Goal: Information Seeking & Learning: Learn about a topic

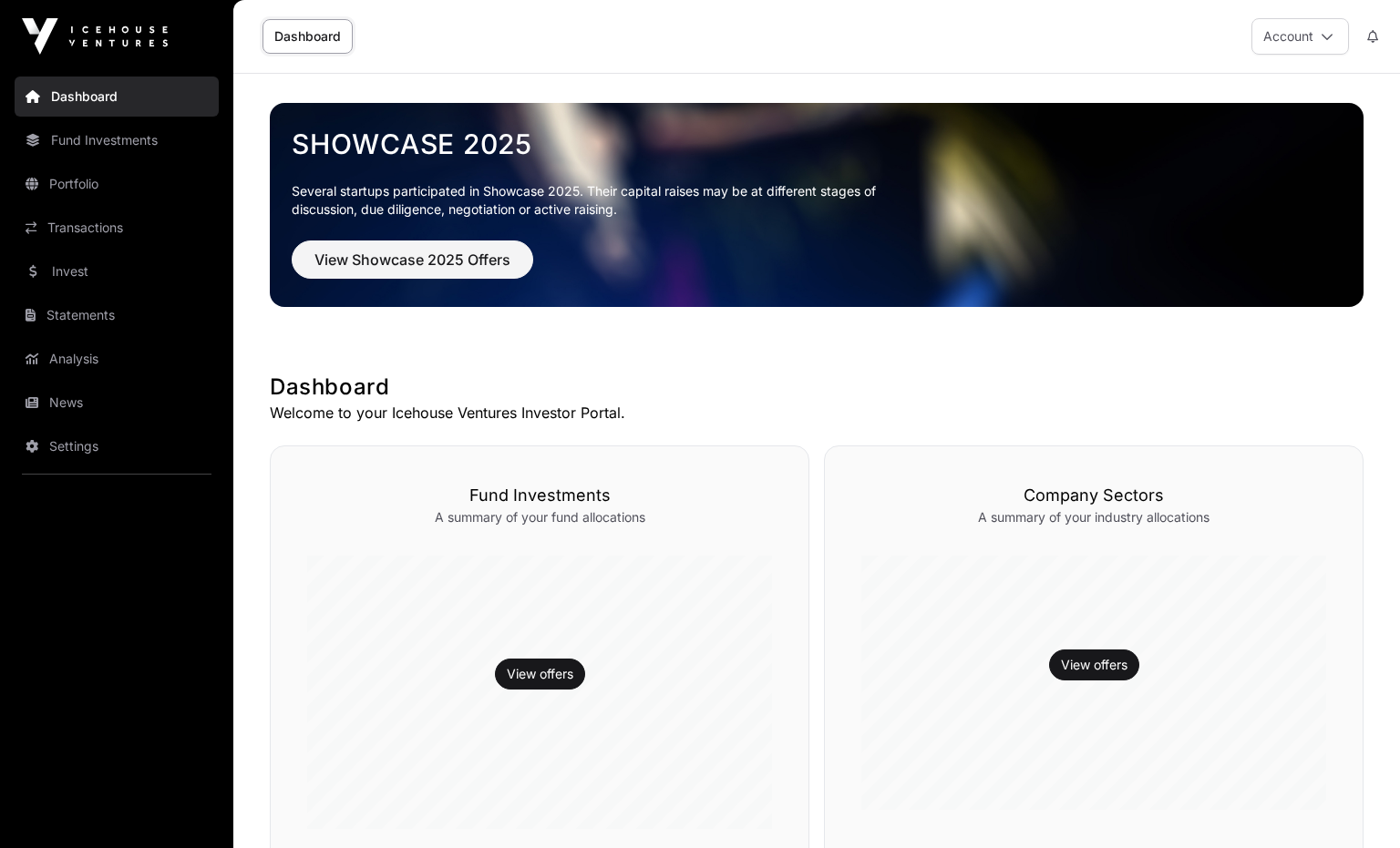
click at [86, 266] on link "Invest" at bounding box center [117, 272] width 204 height 41
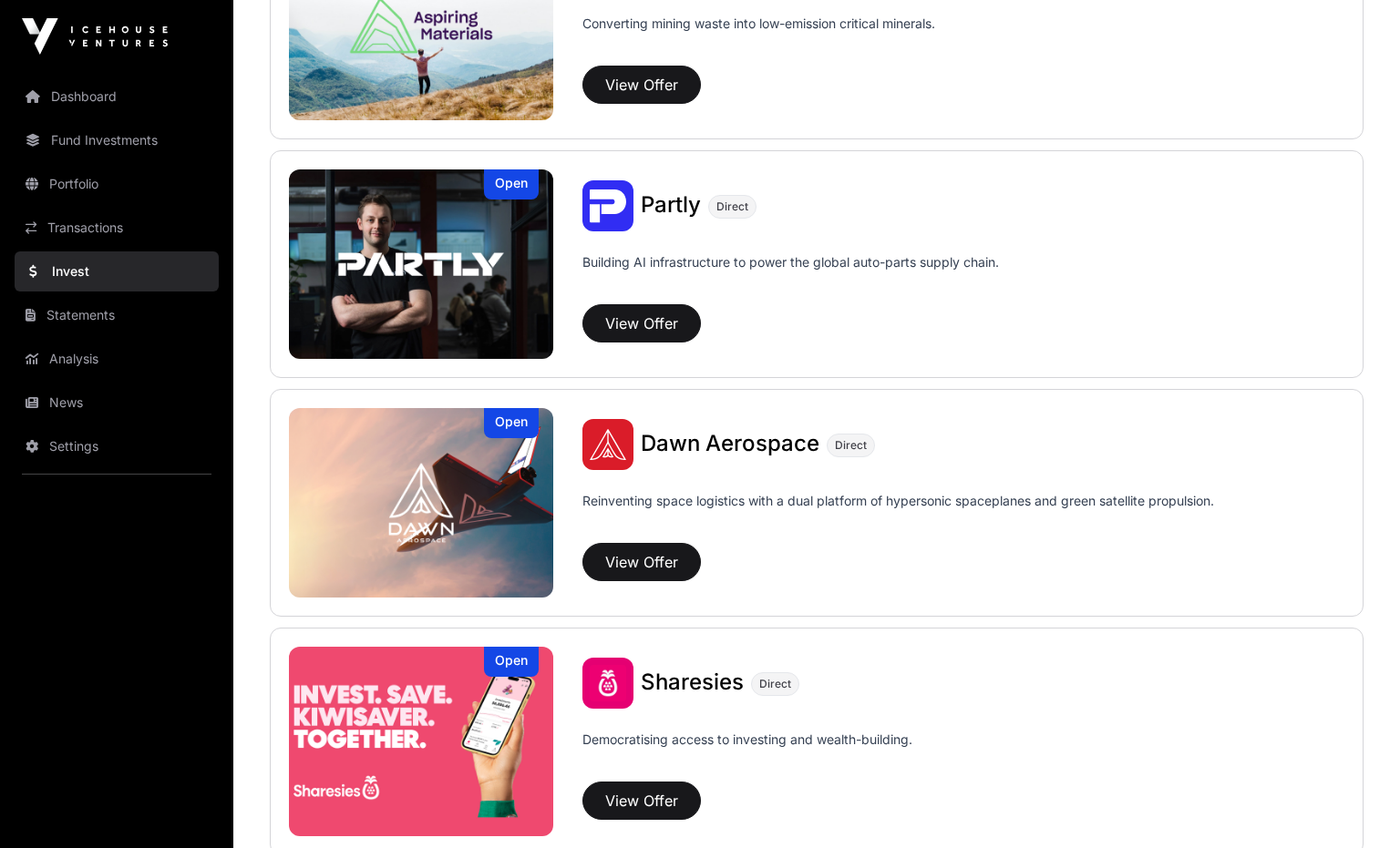
scroll to position [1862, 0]
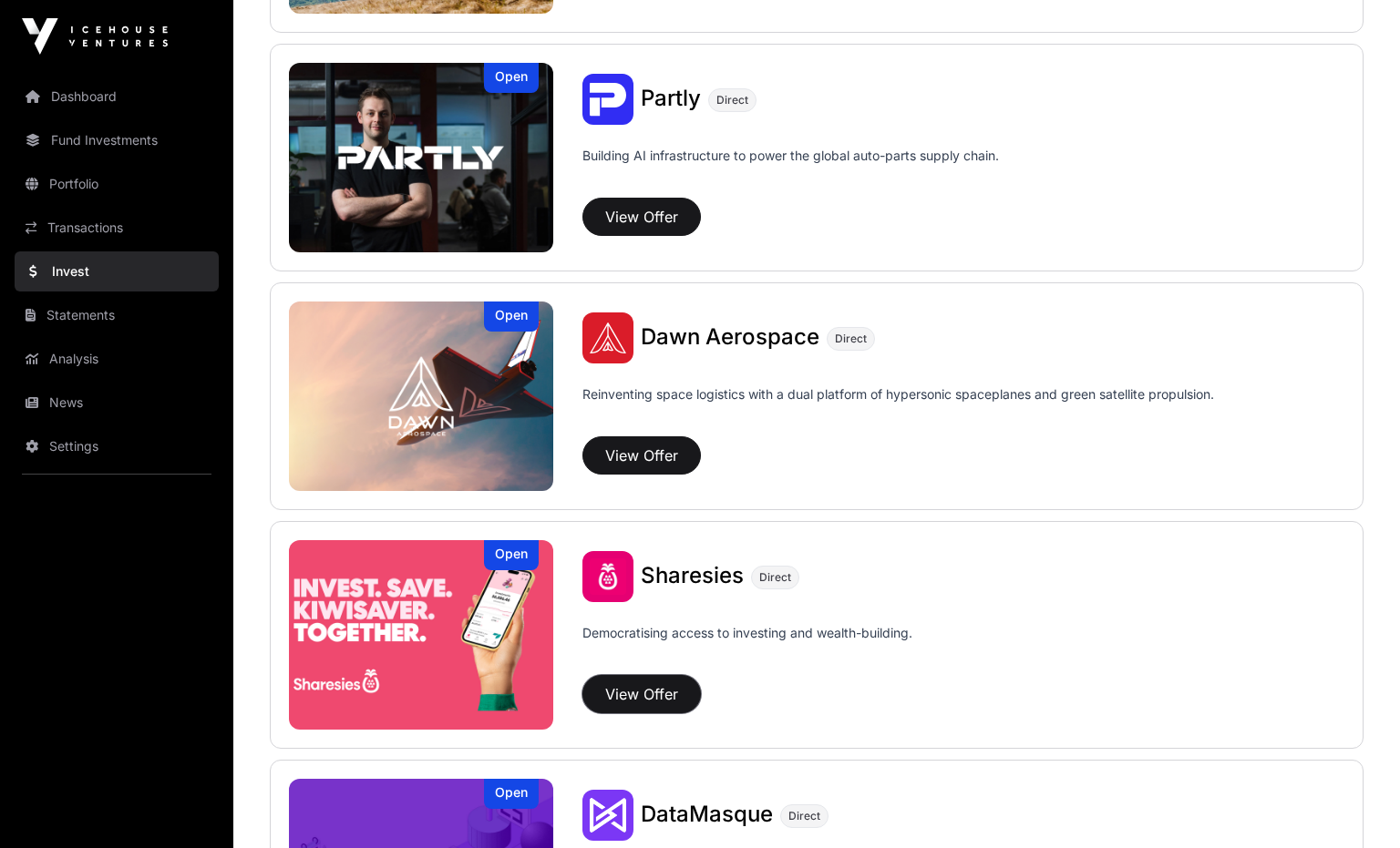
click at [650, 683] on button "View Offer" at bounding box center [641, 694] width 119 height 39
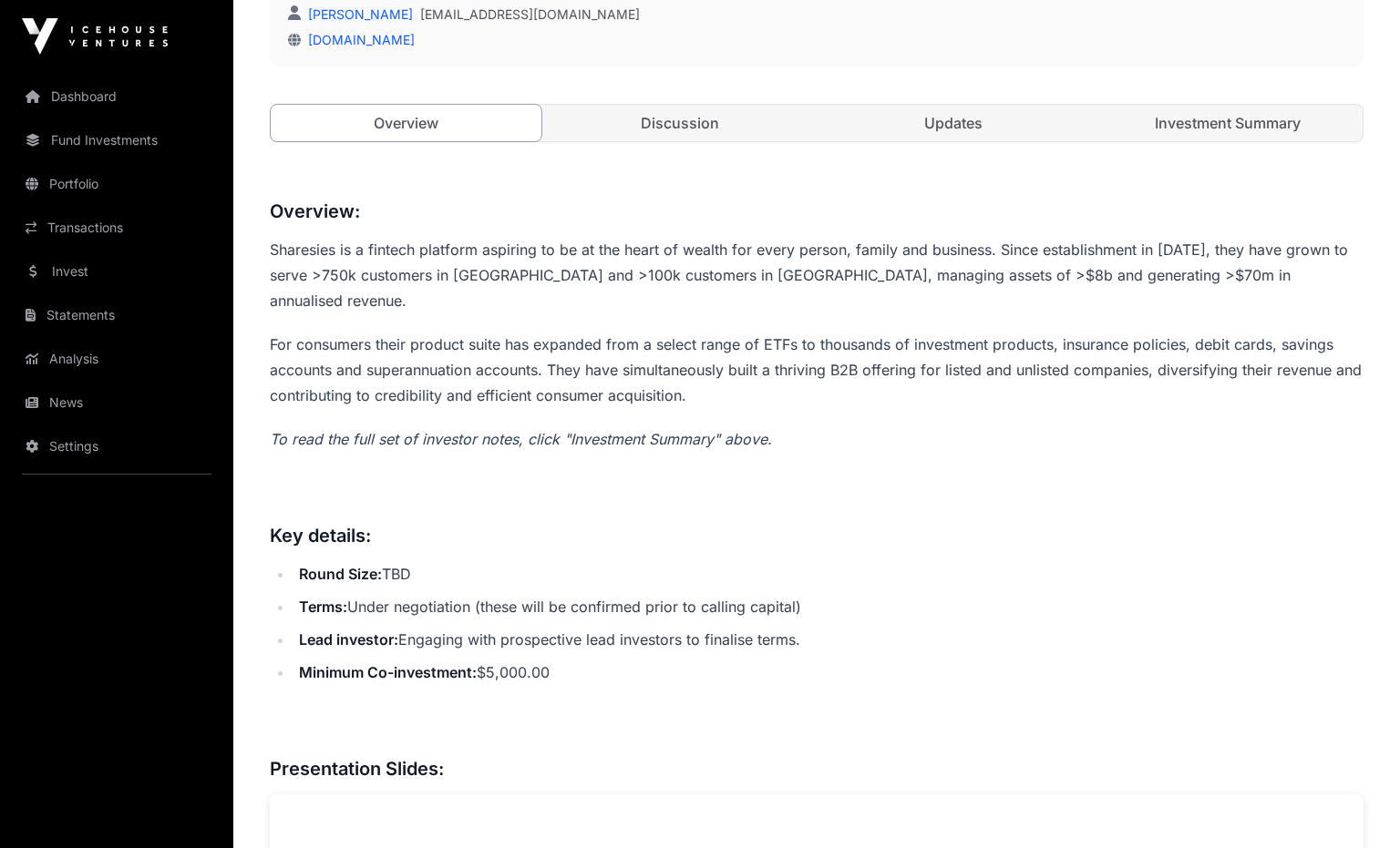
scroll to position [650, 0]
click at [675, 139] on link "Discussion" at bounding box center [681, 122] width 271 height 37
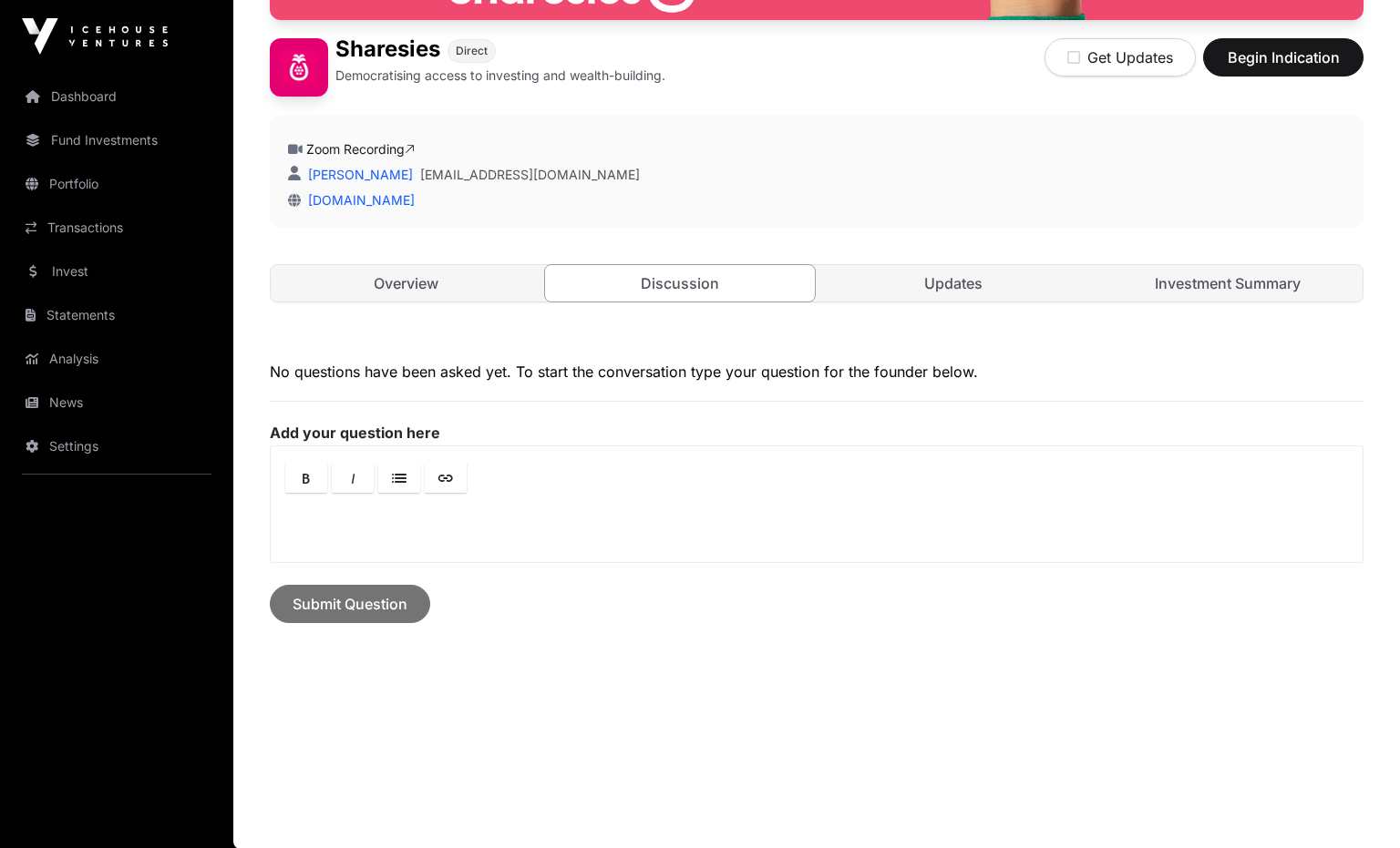
click at [462, 303] on div "Open Sharesies Direct Democratising access to investing and wealth-building. Ge…" at bounding box center [816, 5] width 1093 height 668
click at [467, 297] on link "Overview" at bounding box center [406, 284] width 271 height 37
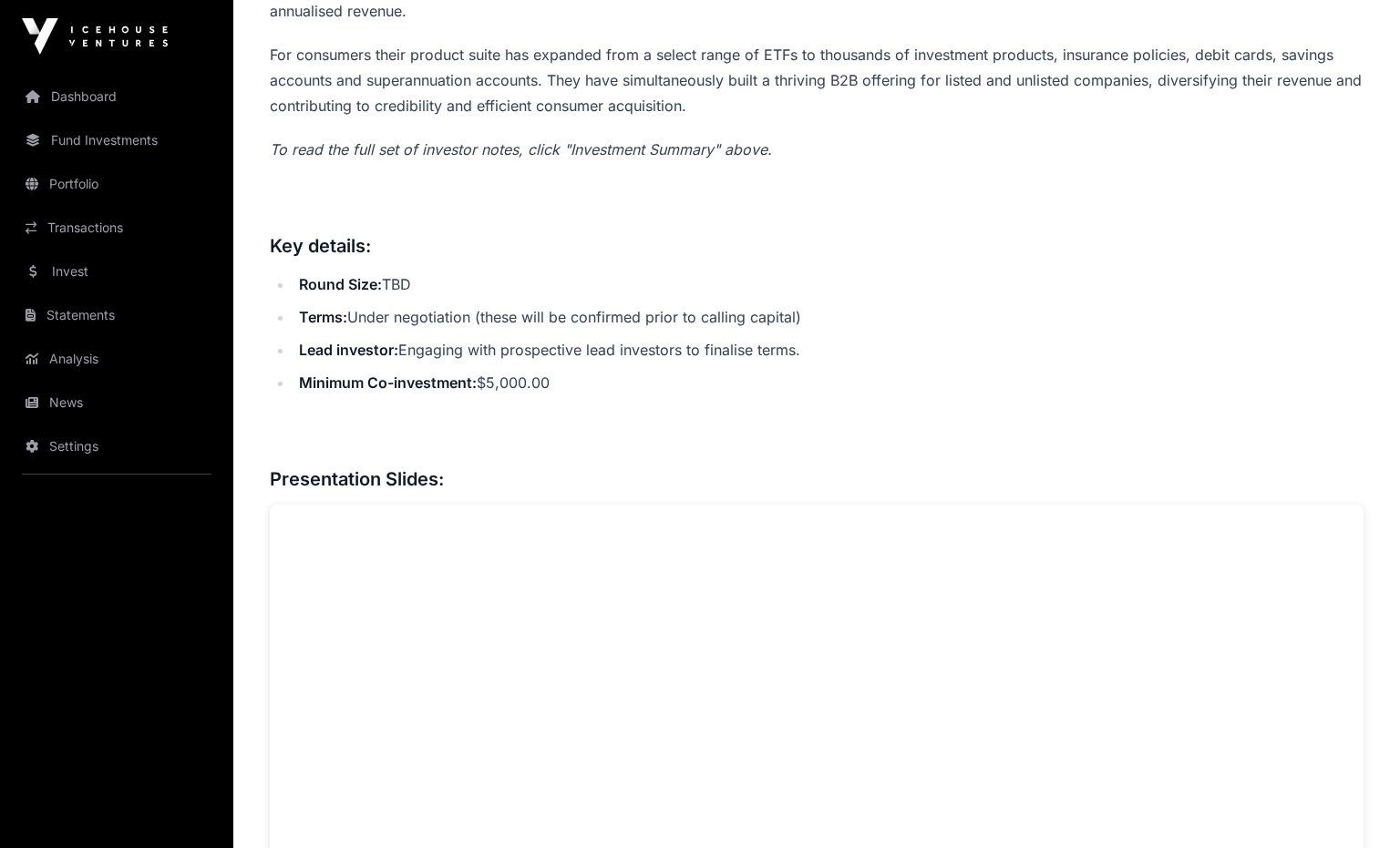
scroll to position [385, 0]
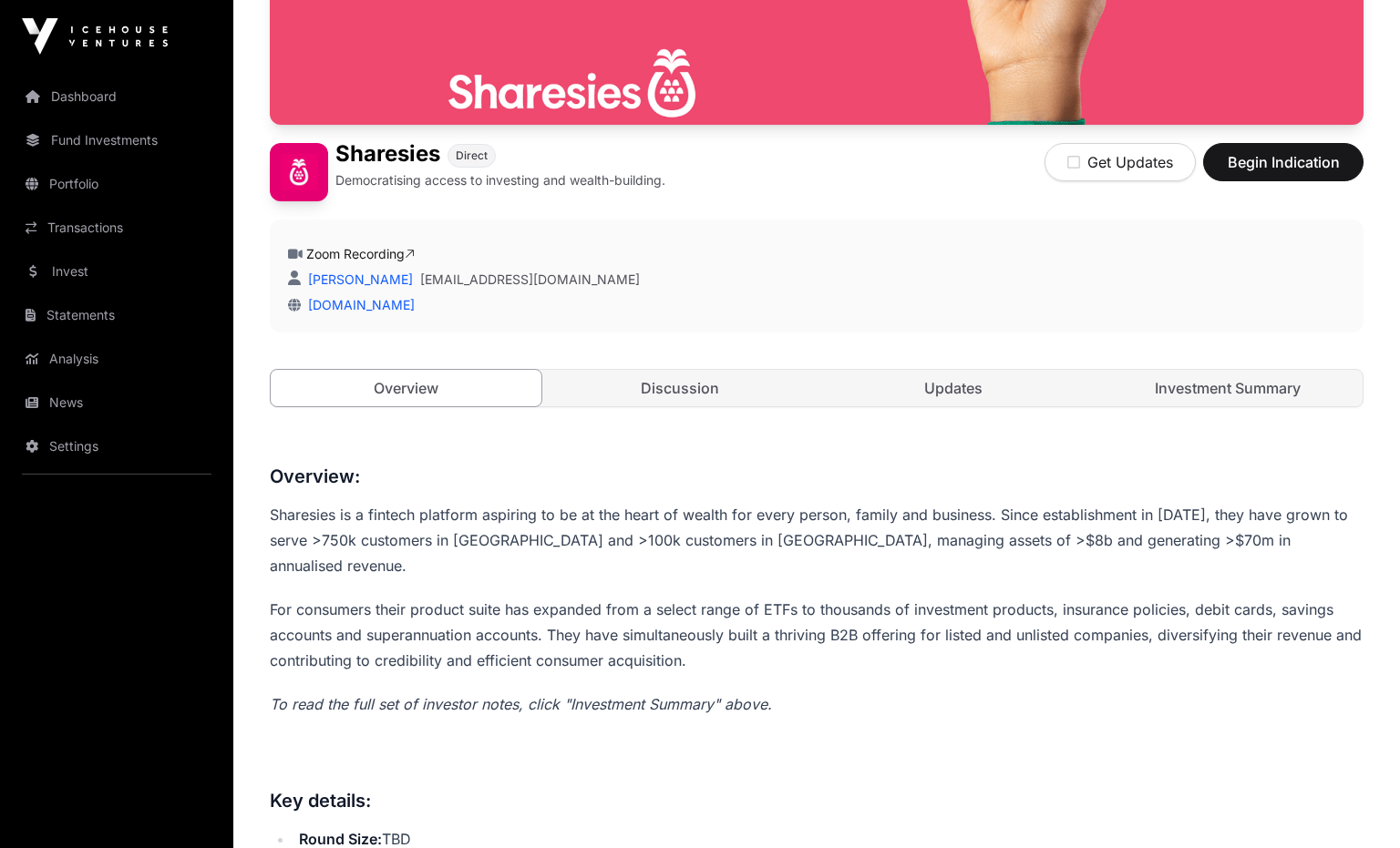
click at [885, 396] on link "Updates" at bounding box center [954, 389] width 271 height 37
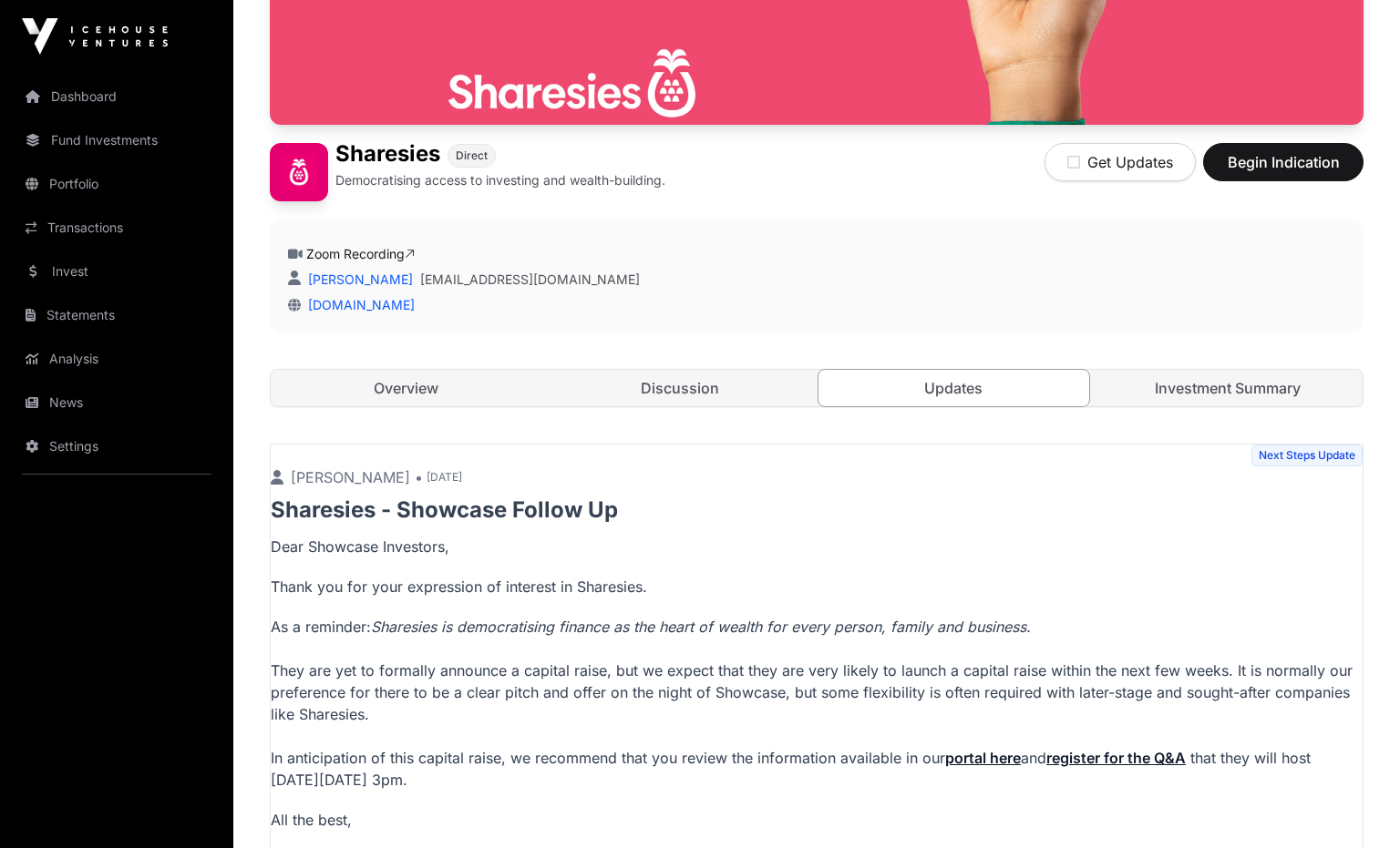
click at [1167, 397] on link "Investment Summary" at bounding box center [1228, 389] width 271 height 37
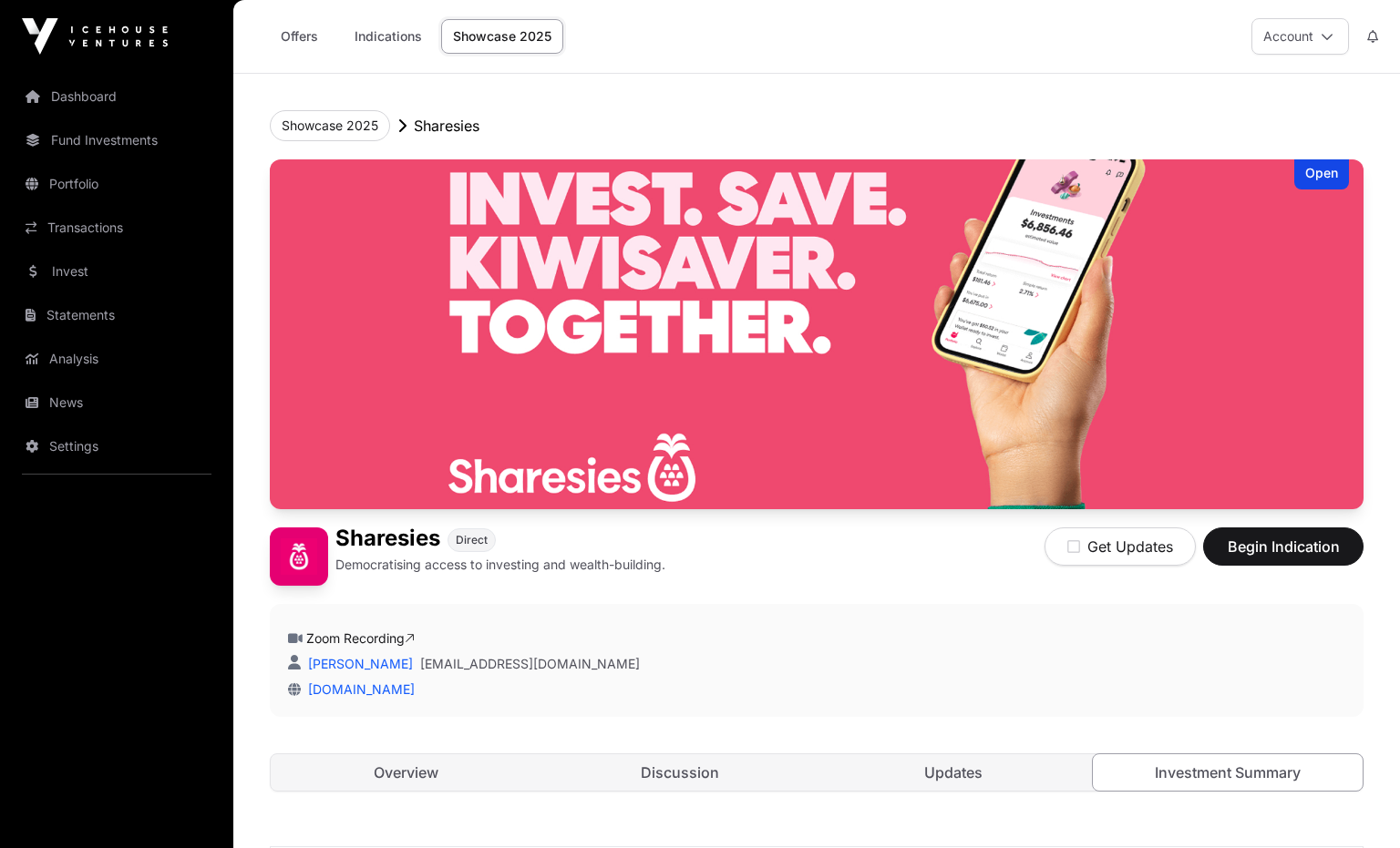
click at [1303, 34] on button "Account" at bounding box center [1301, 37] width 98 height 37
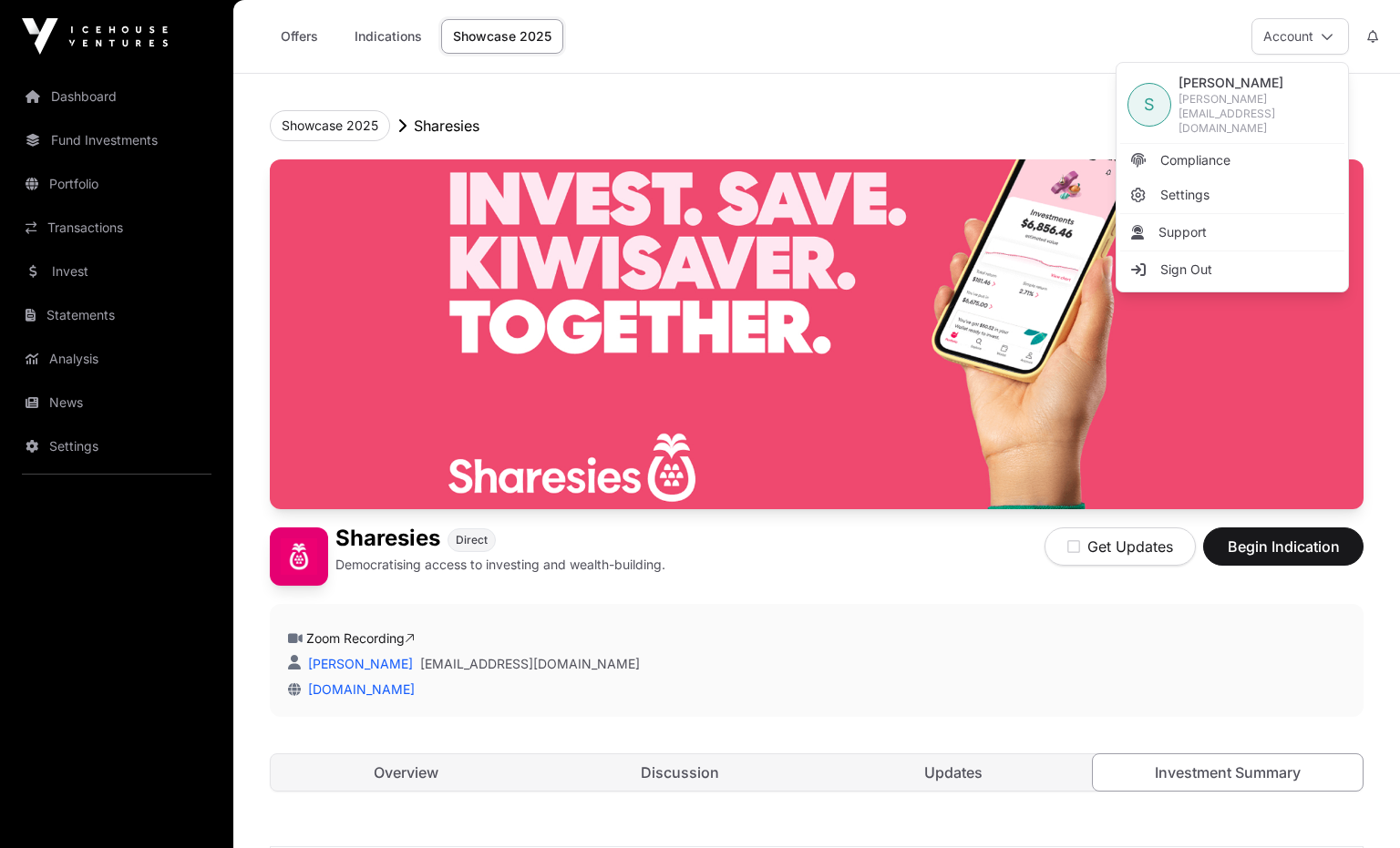
click at [1292, 35] on button "Account" at bounding box center [1301, 37] width 98 height 37
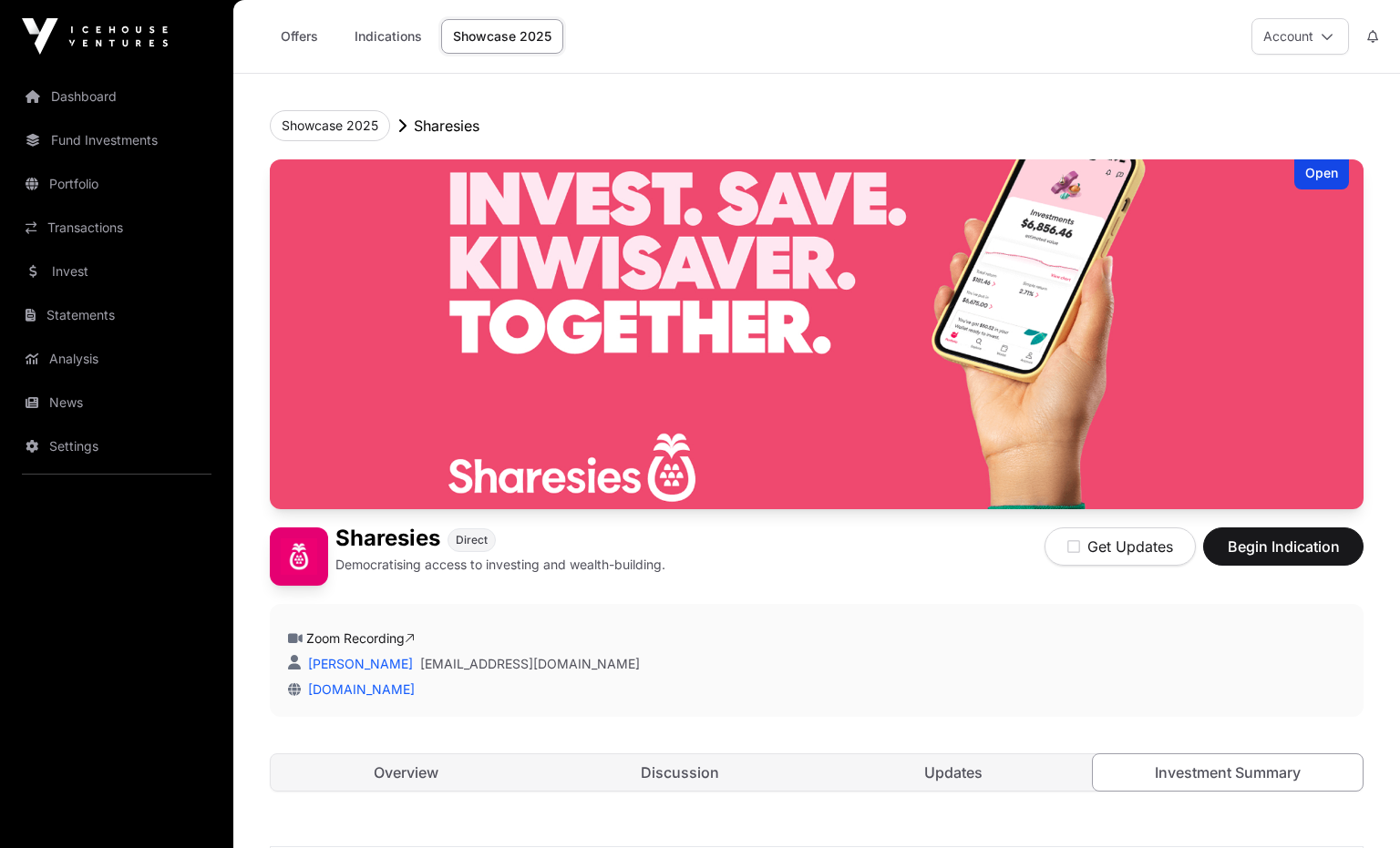
click at [1032, 48] on div "Offers Indications Showcase 2025 Account" at bounding box center [816, 36] width 1145 height 73
click at [1295, 35] on button "Account" at bounding box center [1301, 37] width 98 height 37
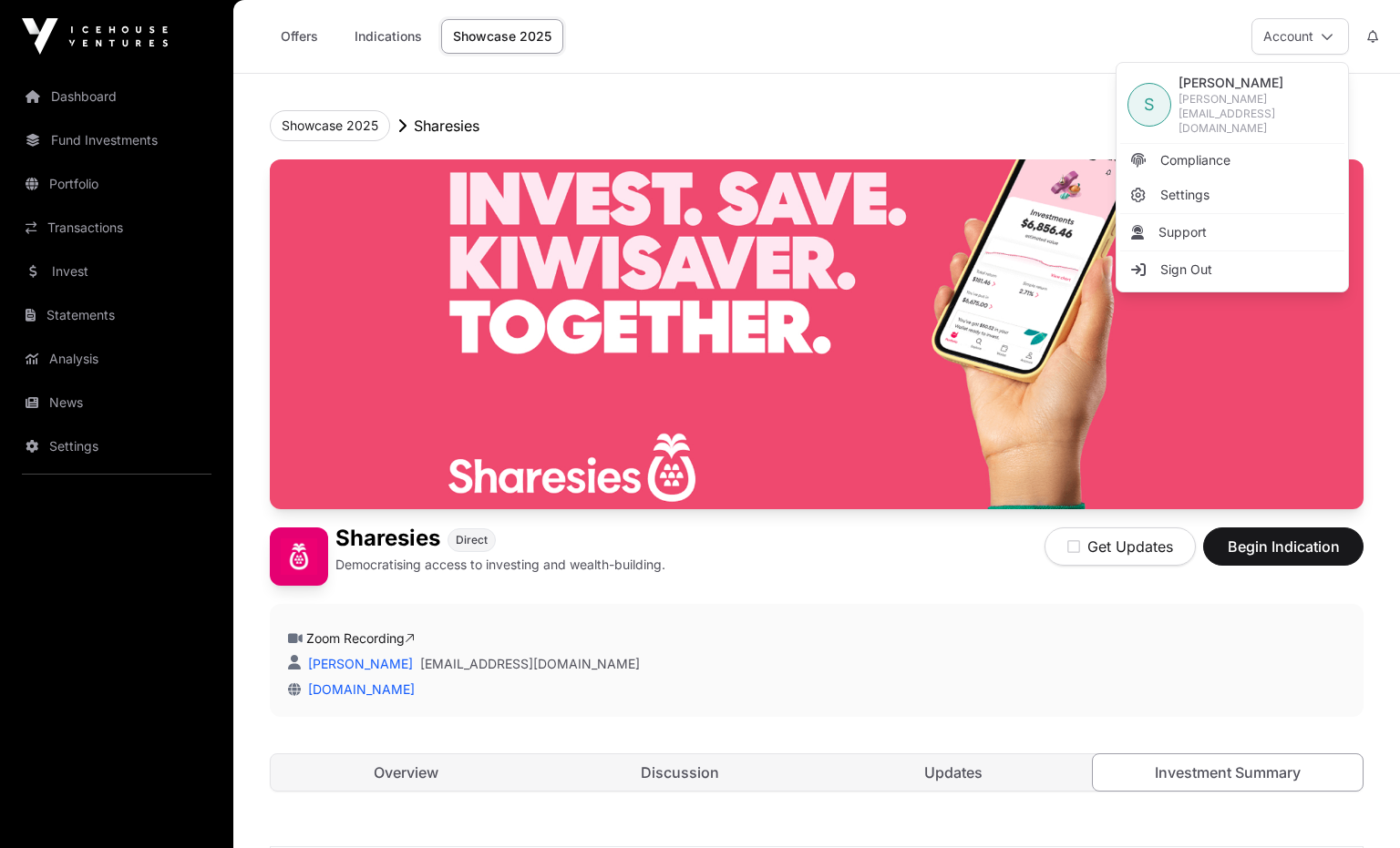
click at [1079, 82] on header "Showcase 2025 Sharesies Open Sharesies Direct Democratising access to investing…" at bounding box center [816, 450] width 1093 height 754
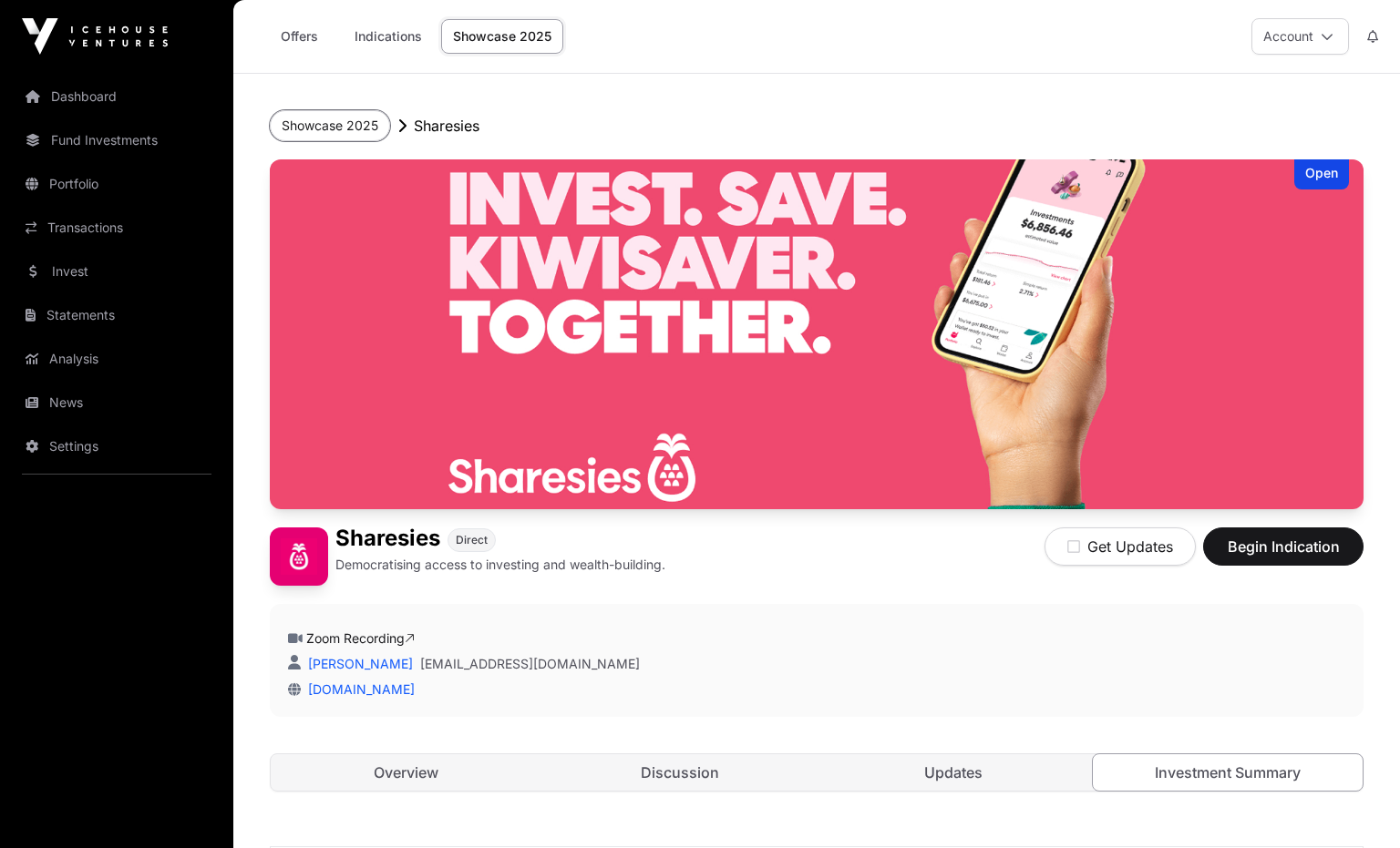
click at [329, 122] on button "Showcase 2025" at bounding box center [330, 126] width 121 height 31
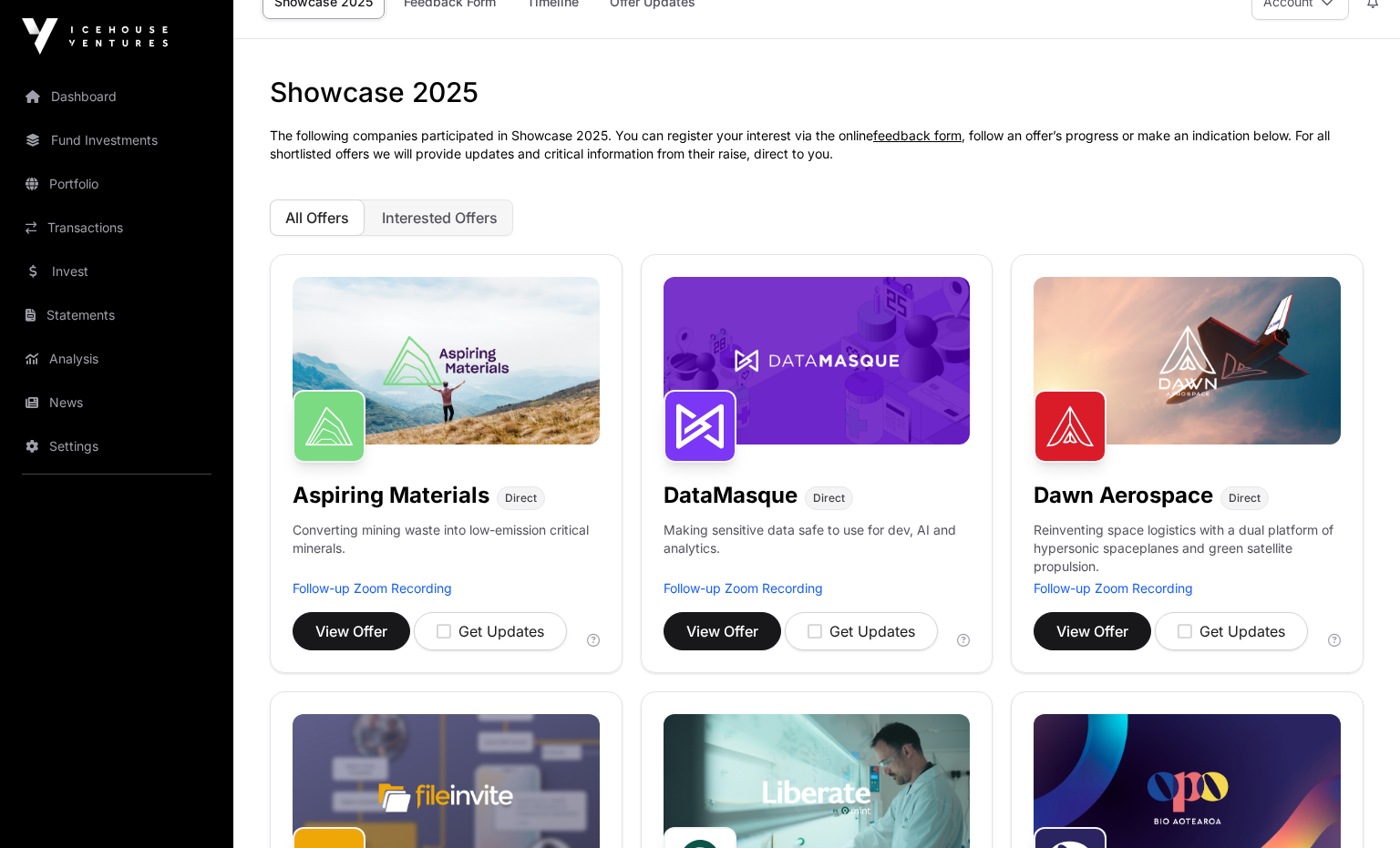
scroll to position [832, 0]
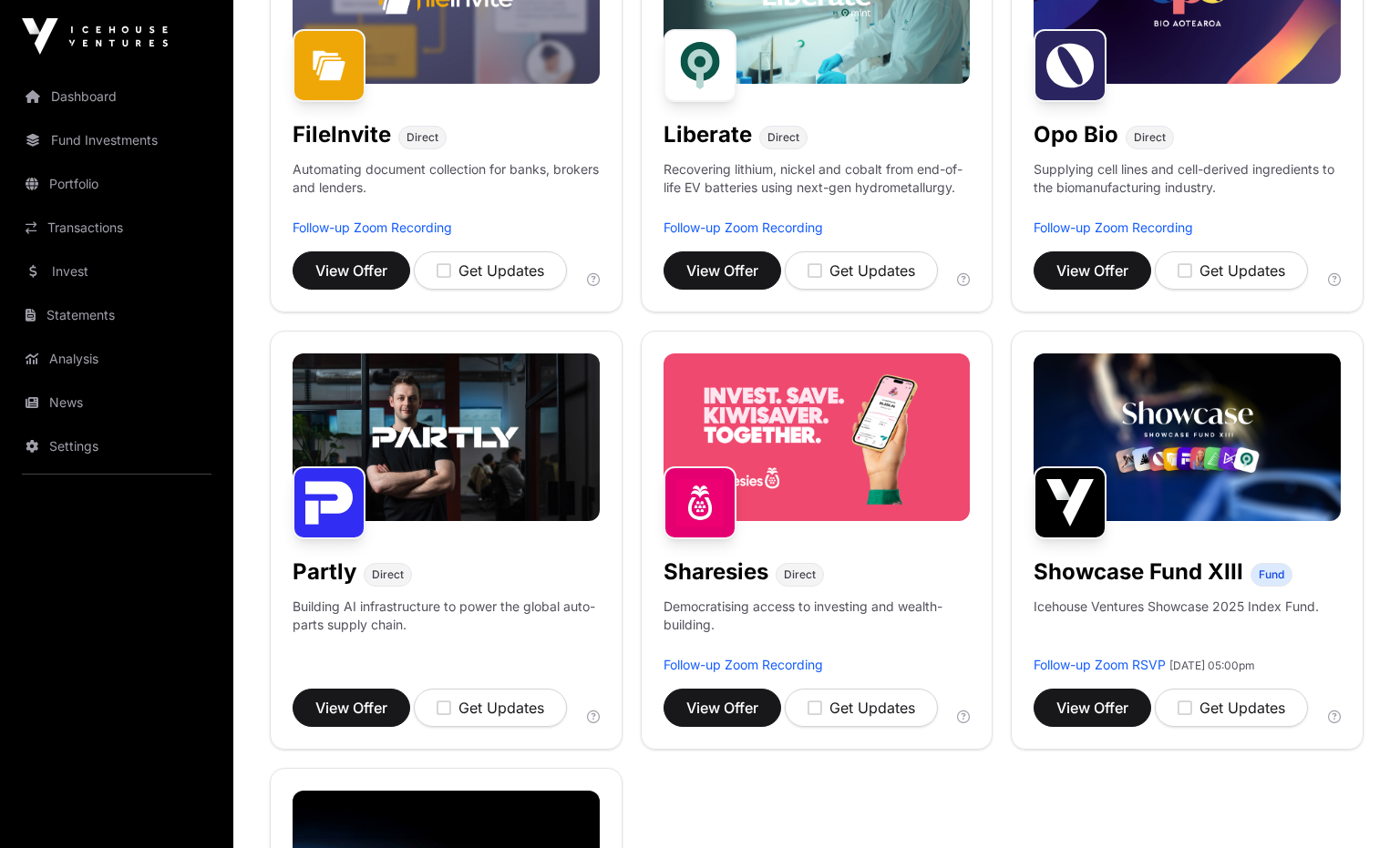
click at [728, 459] on img at bounding box center [816, 437] width 307 height 168
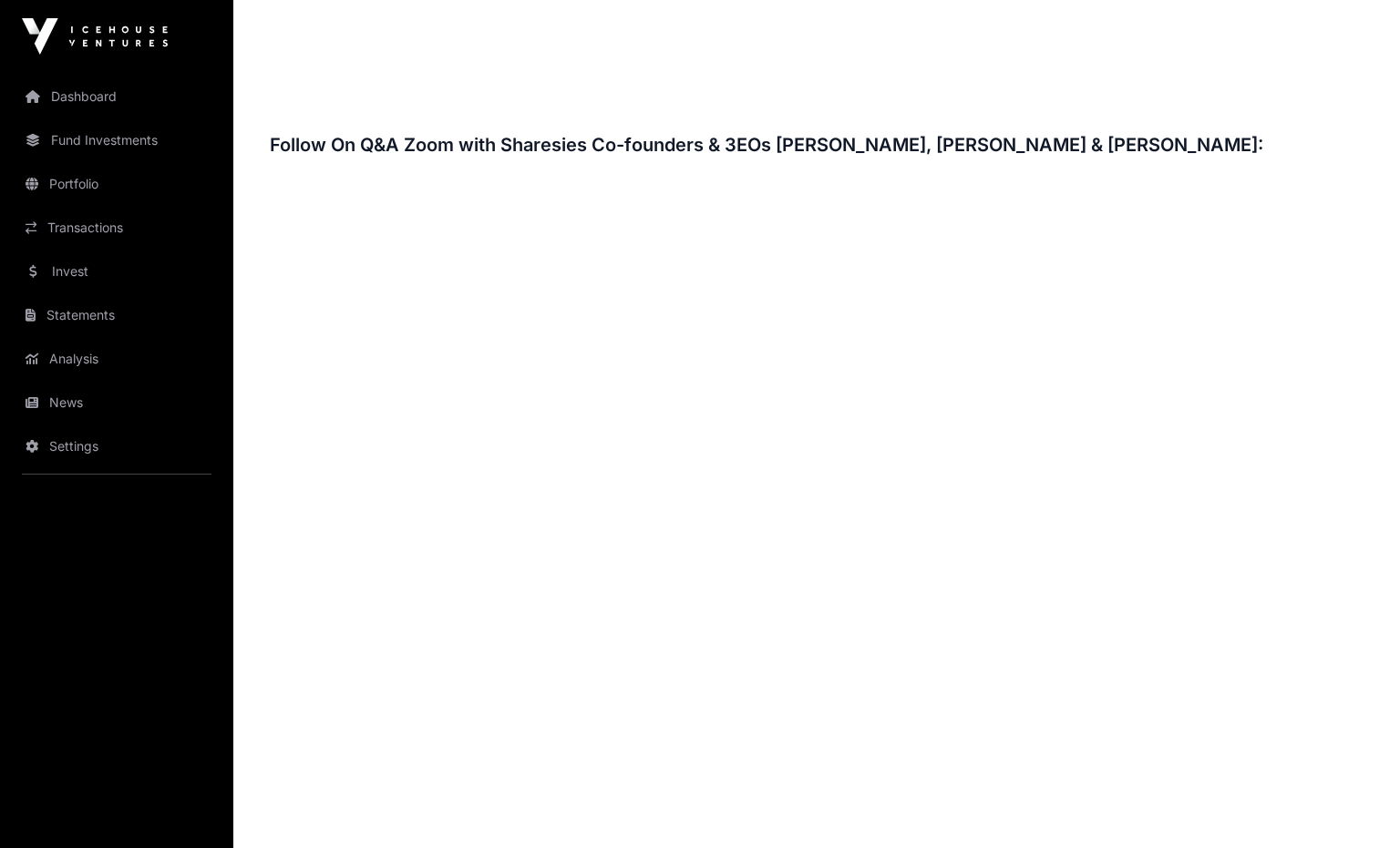
scroll to position [2809, 0]
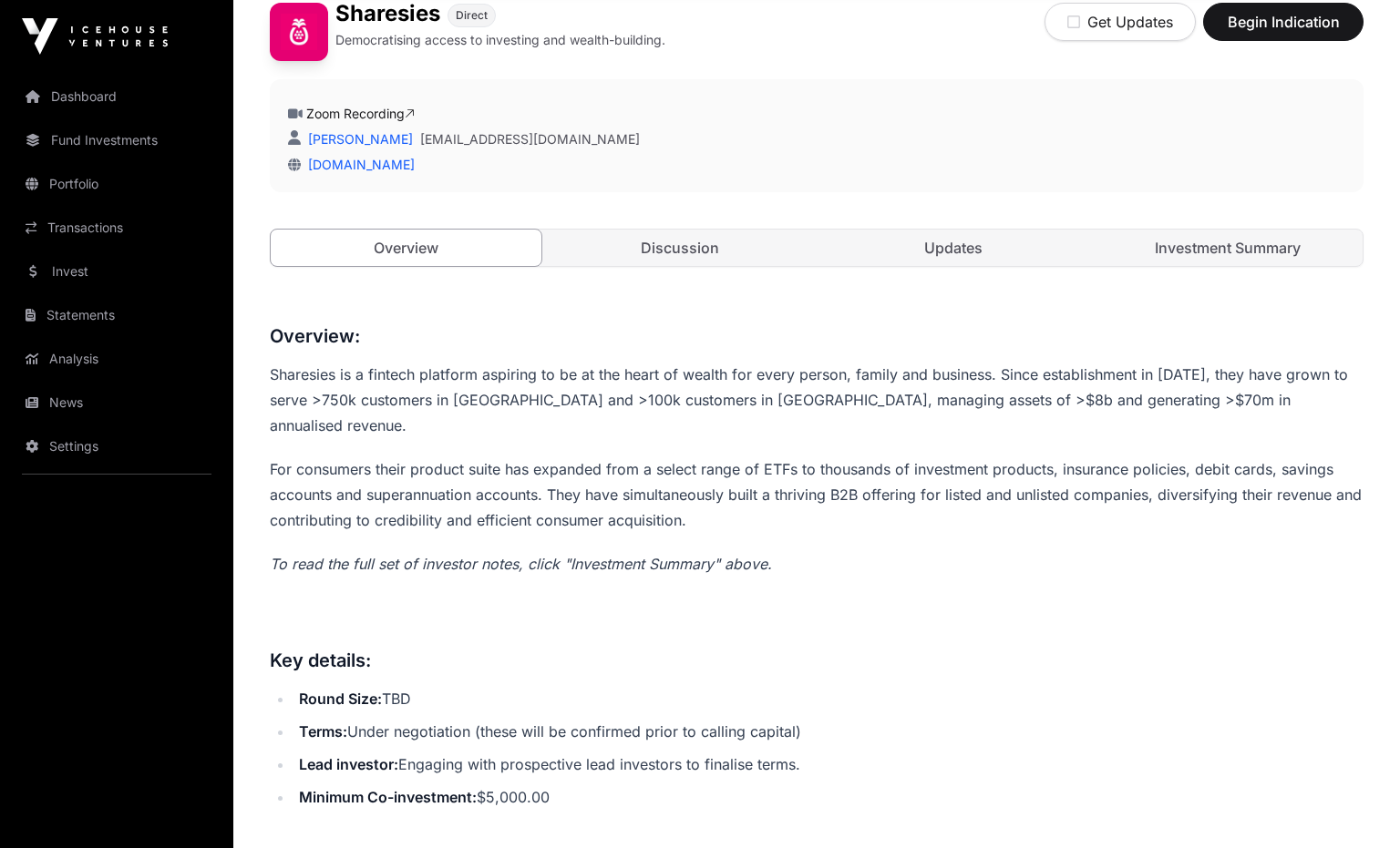
scroll to position [519, 0]
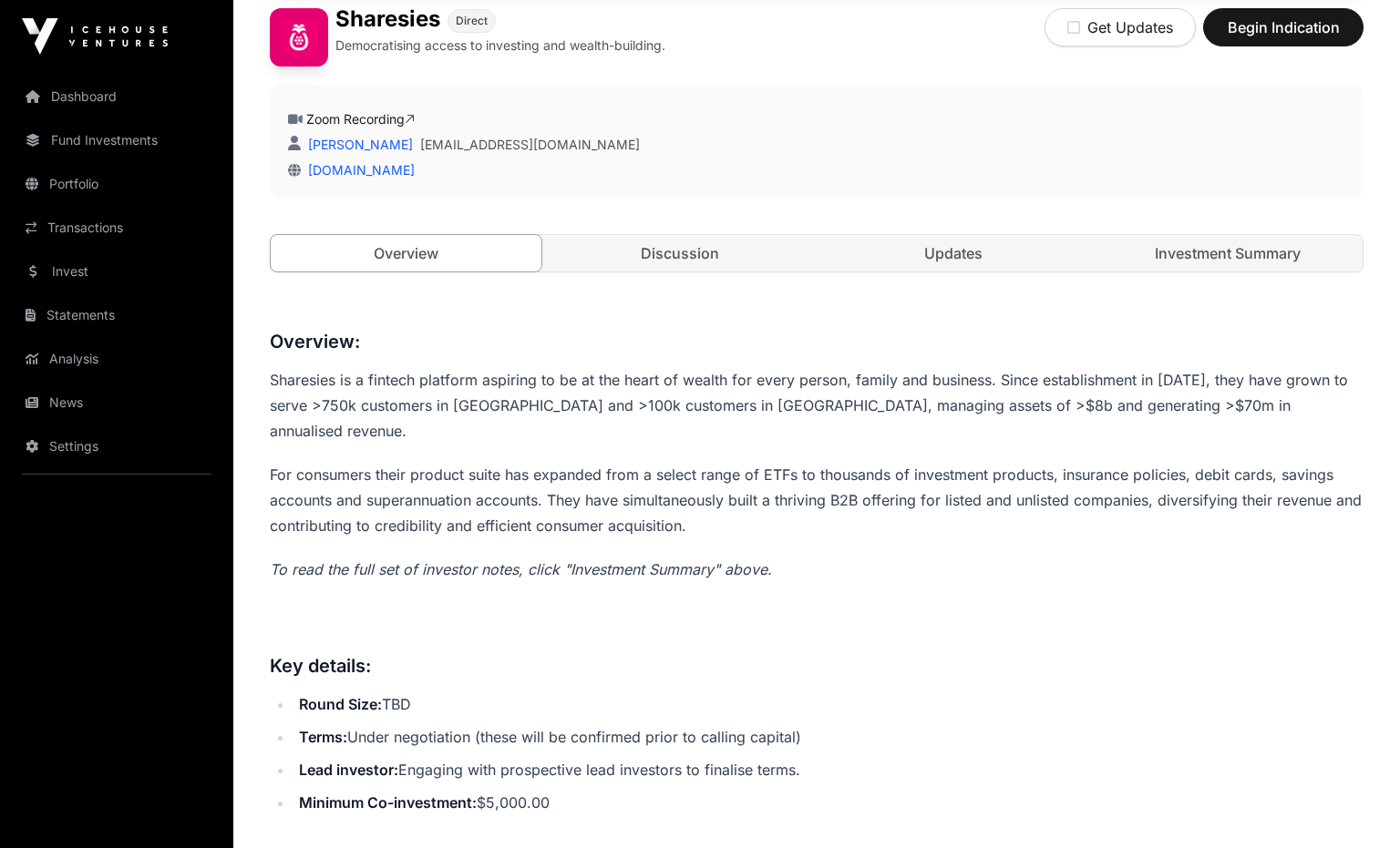
click at [710, 261] on link "Discussion" at bounding box center [681, 253] width 271 height 37
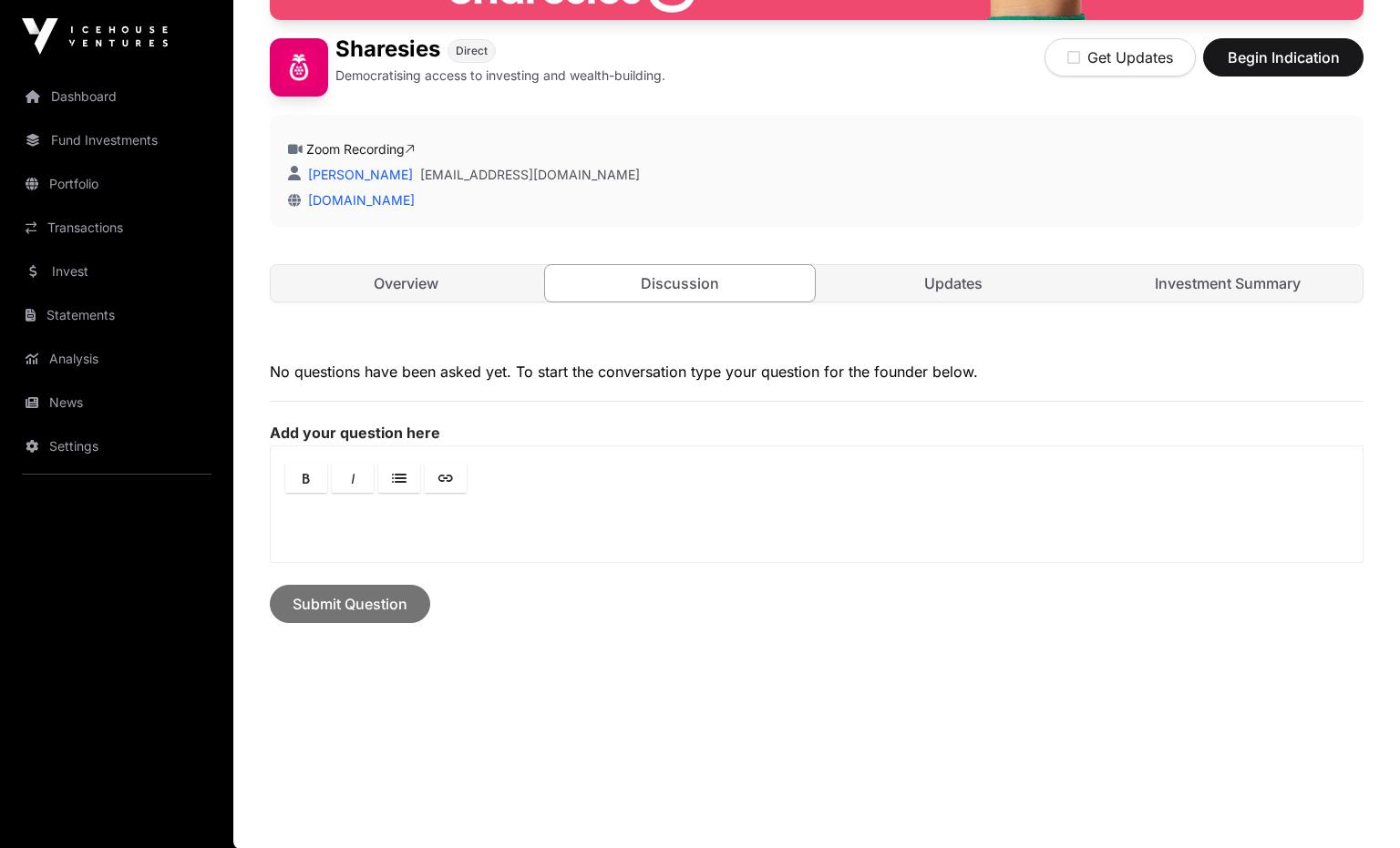
click at [902, 290] on link "Updates" at bounding box center [954, 284] width 271 height 37
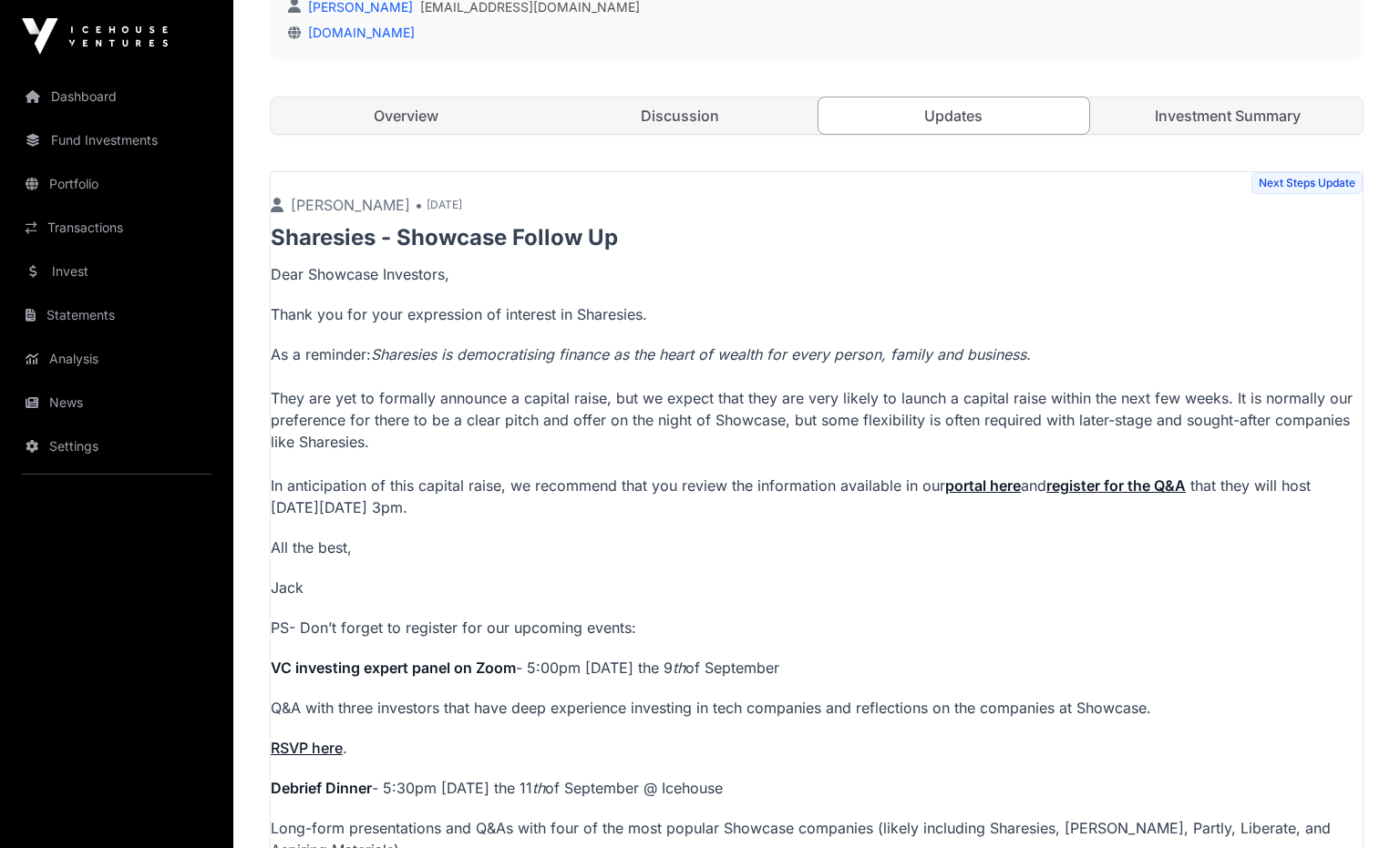
scroll to position [682, 0]
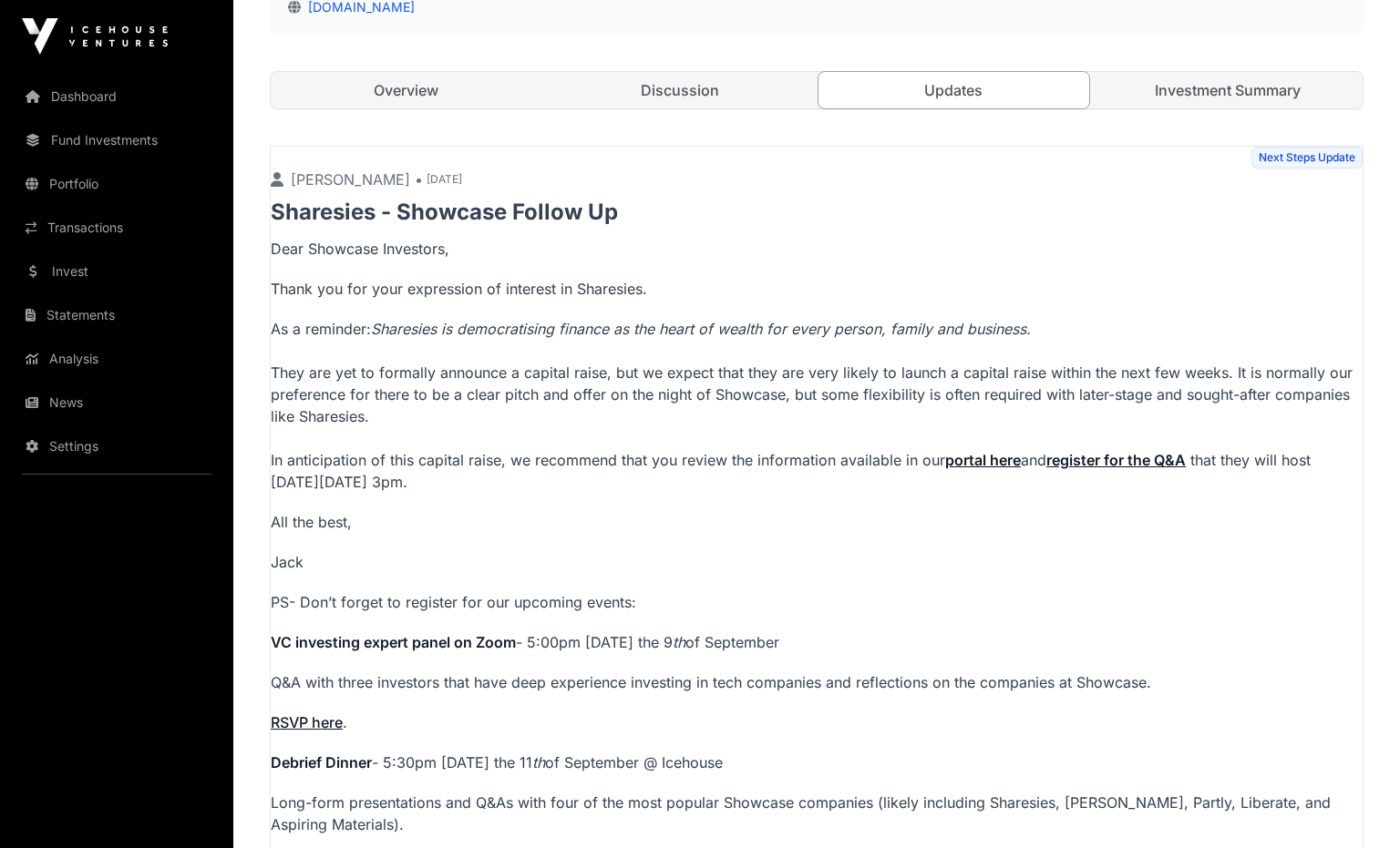
click at [879, 456] on p "As a reminder: Sharesies is democratising finance as the heart of wealth for ev…" at bounding box center [816, 405] width 1091 height 175
click at [858, 481] on p "As a reminder: Sharesies is democratising finance as the heart of wealth for ev…" at bounding box center [816, 405] width 1091 height 175
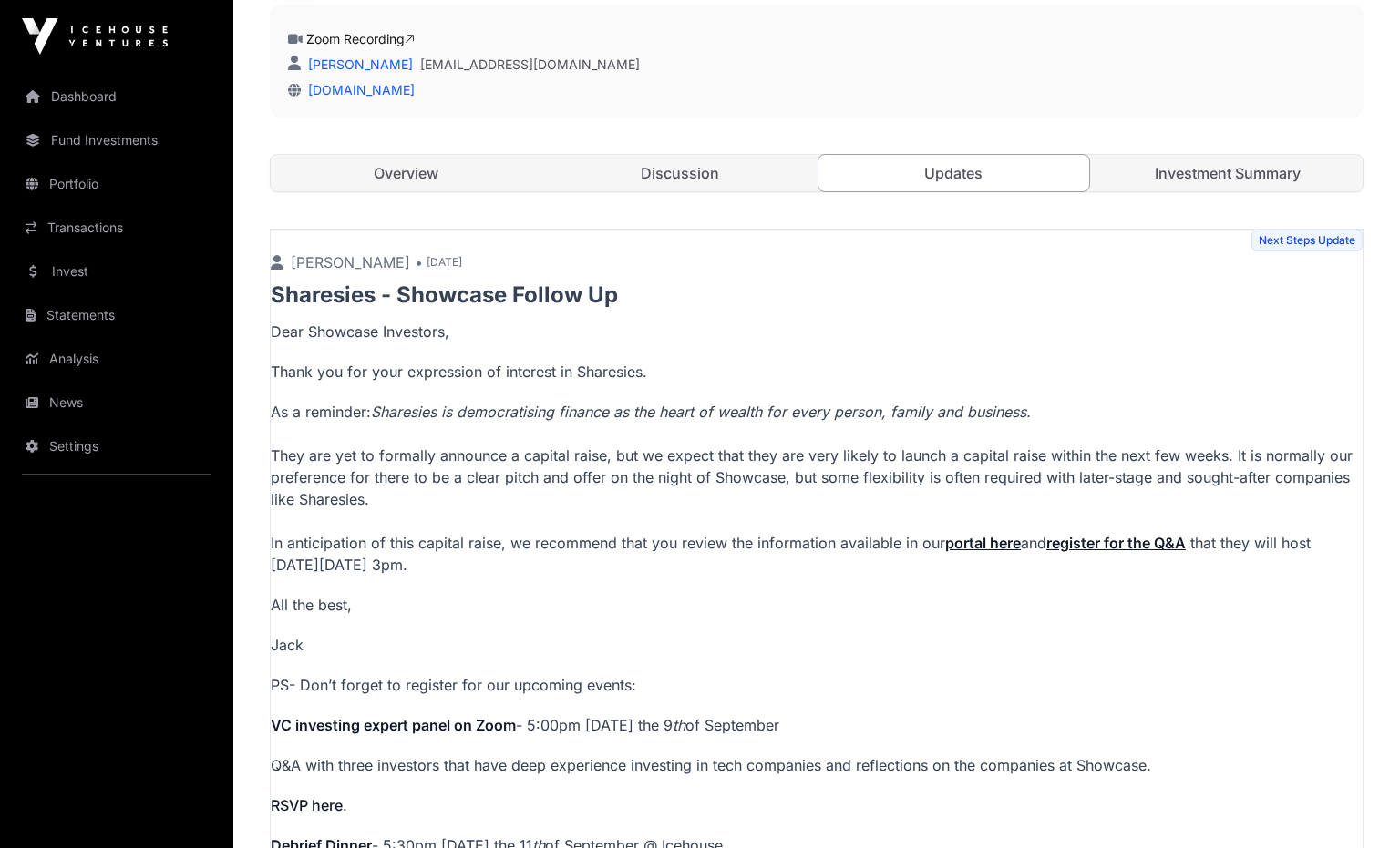
scroll to position [618, 0]
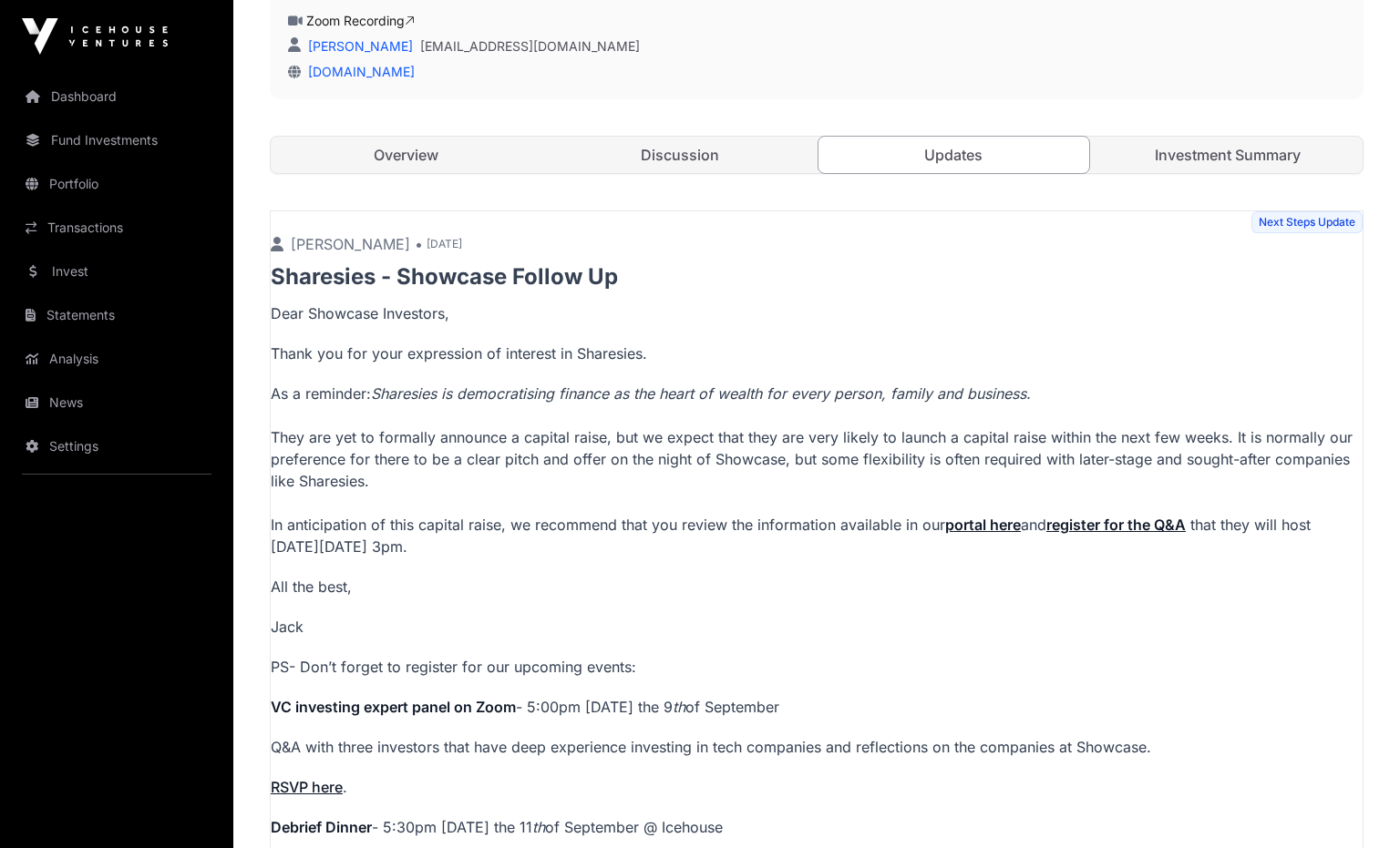
click at [805, 563] on p "Dear Showcase Investors, Thank you for your expression of interest in Sharesies…" at bounding box center [816, 681] width 1091 height 758
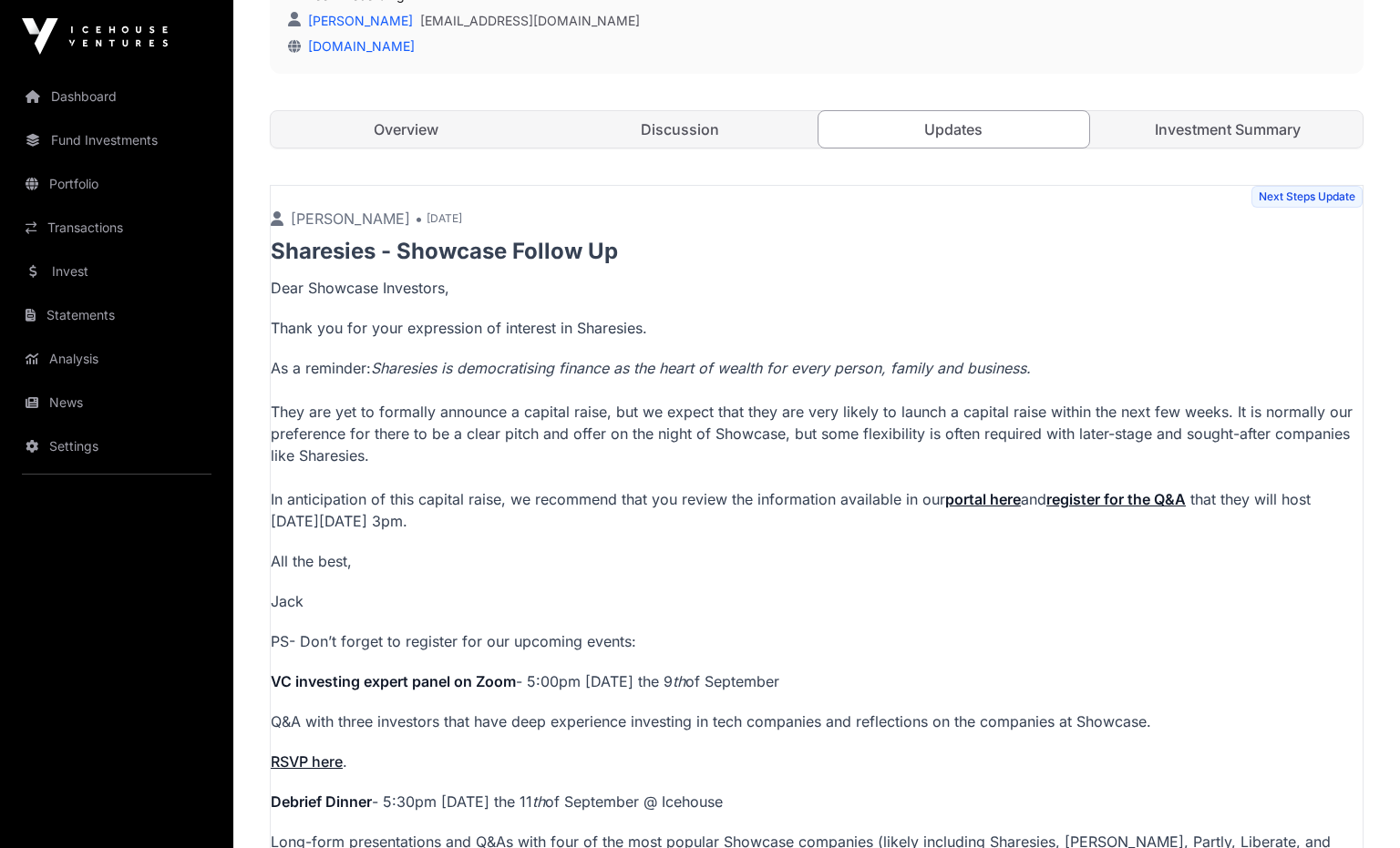
scroll to position [642, 0]
click at [1170, 135] on link "Investment Summary" at bounding box center [1228, 132] width 271 height 37
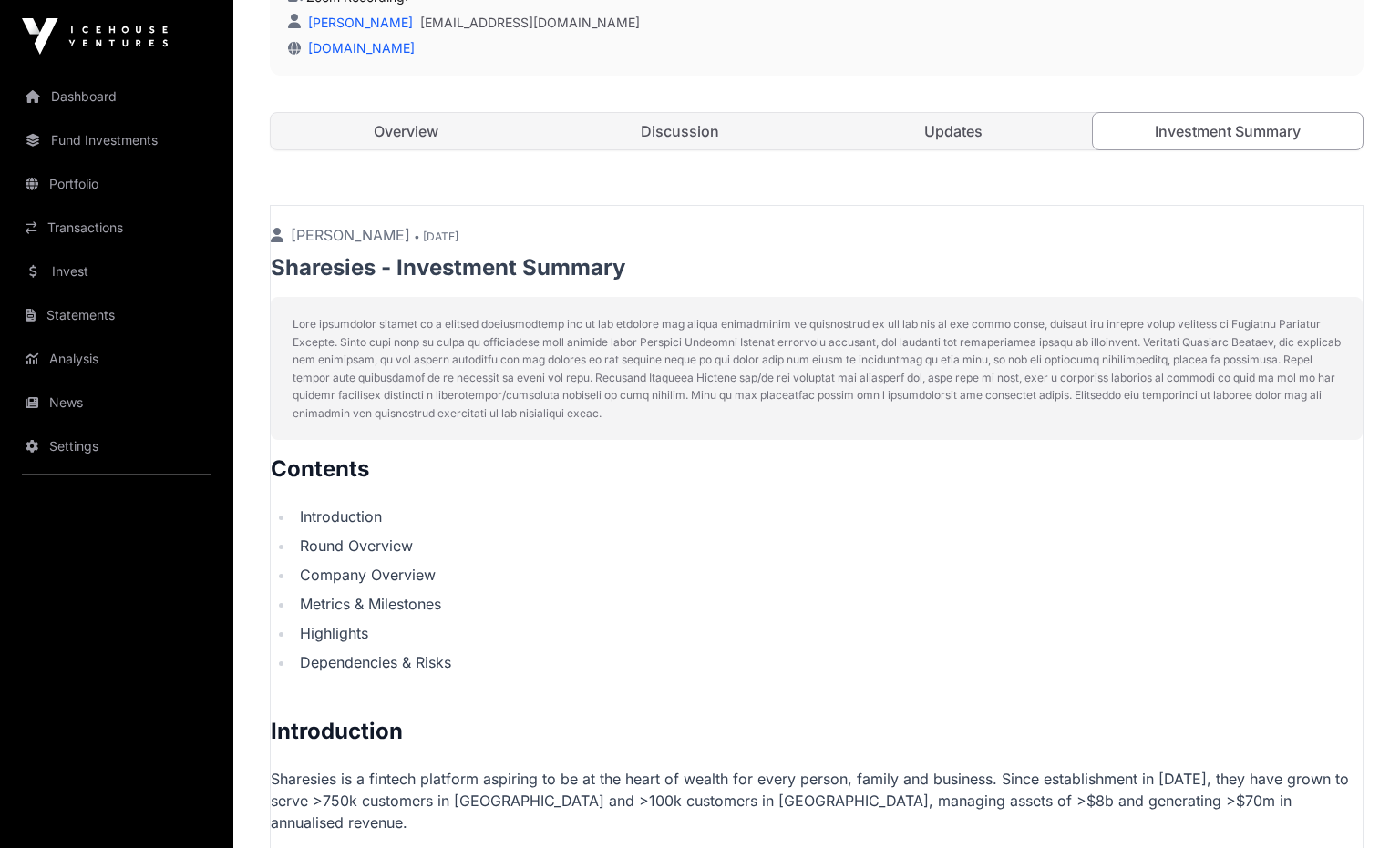
click at [1009, 145] on link "Updates" at bounding box center [954, 132] width 271 height 37
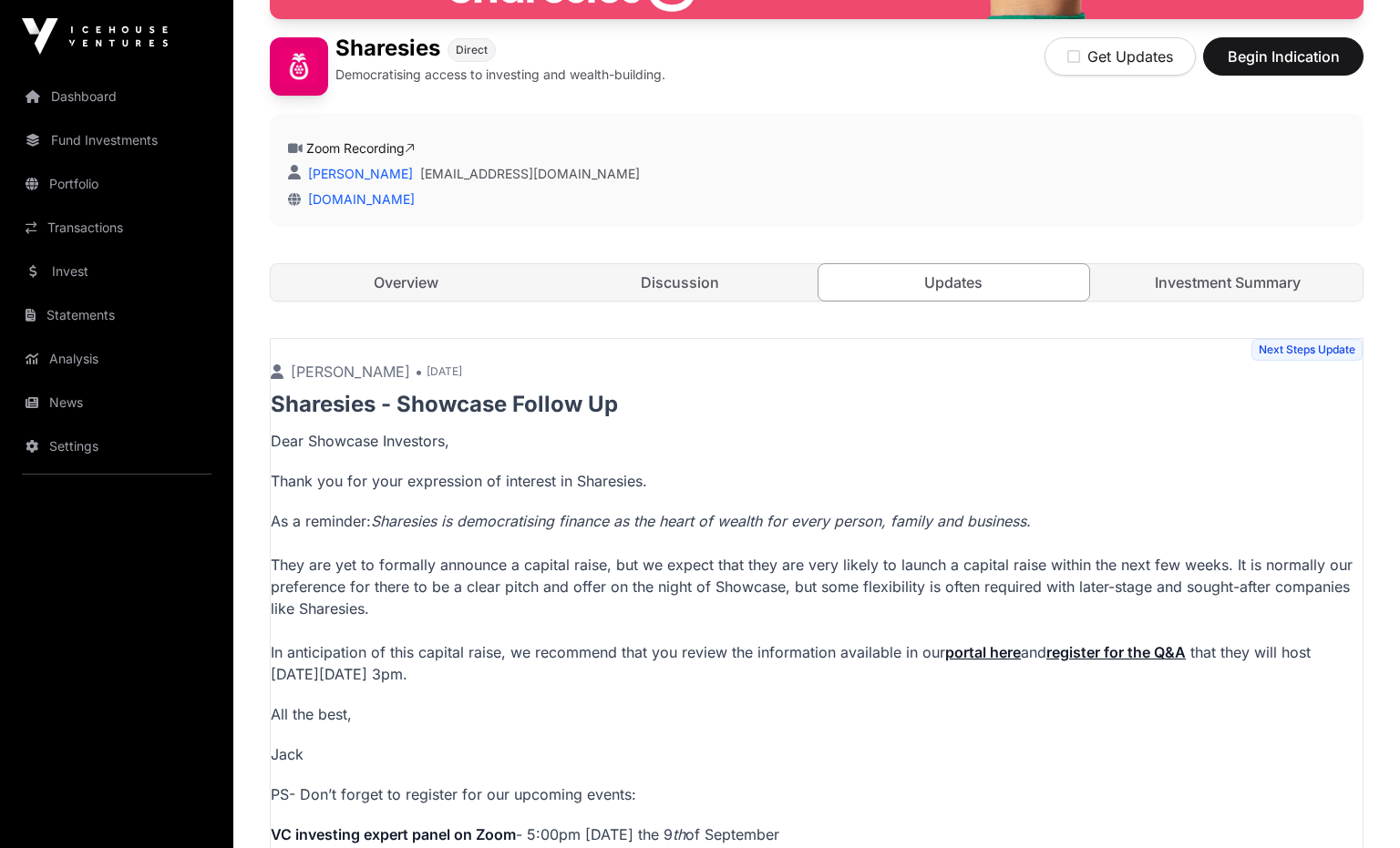
click at [754, 286] on link "Discussion" at bounding box center [681, 283] width 271 height 37
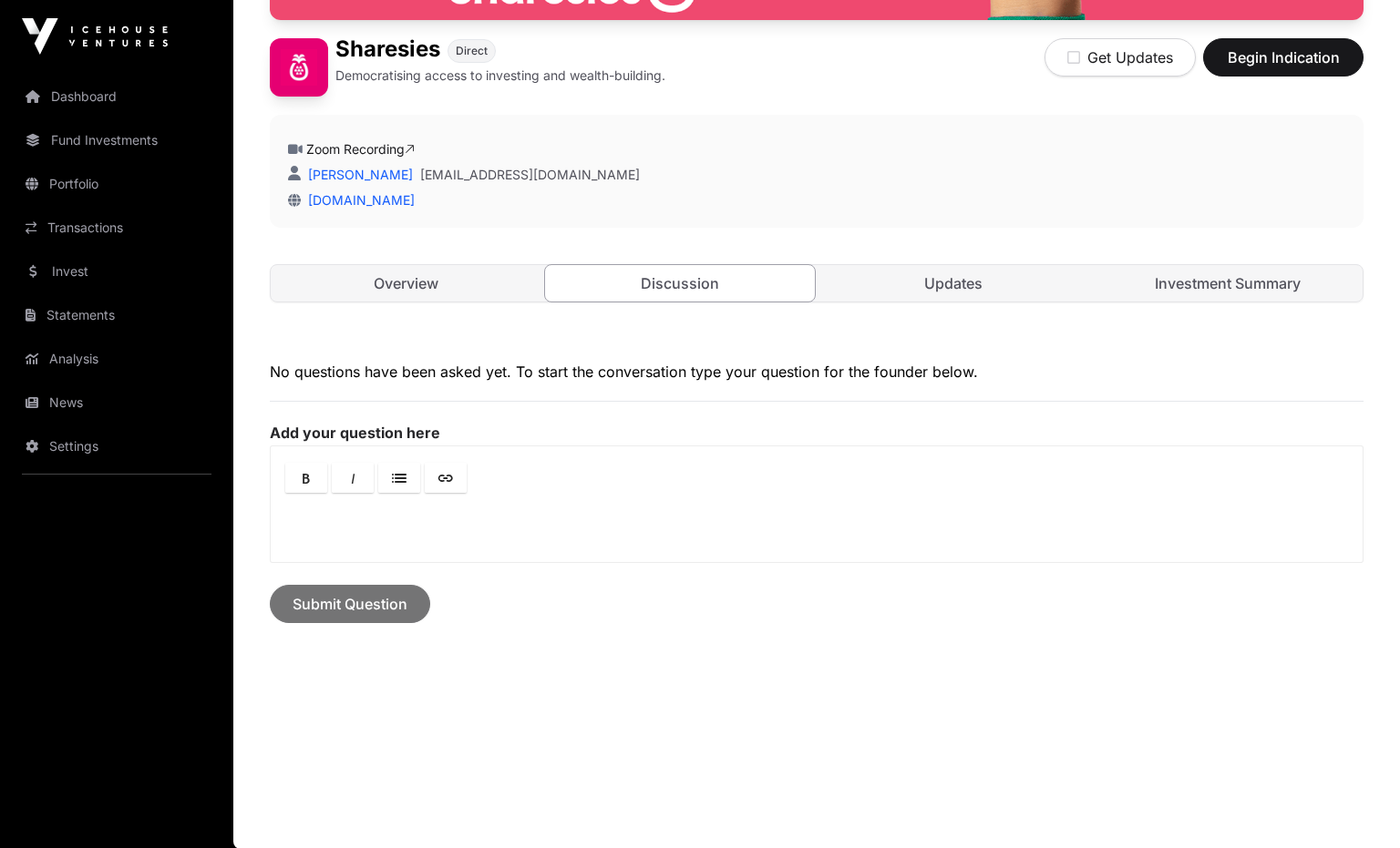
click at [431, 291] on link "Overview" at bounding box center [406, 284] width 271 height 37
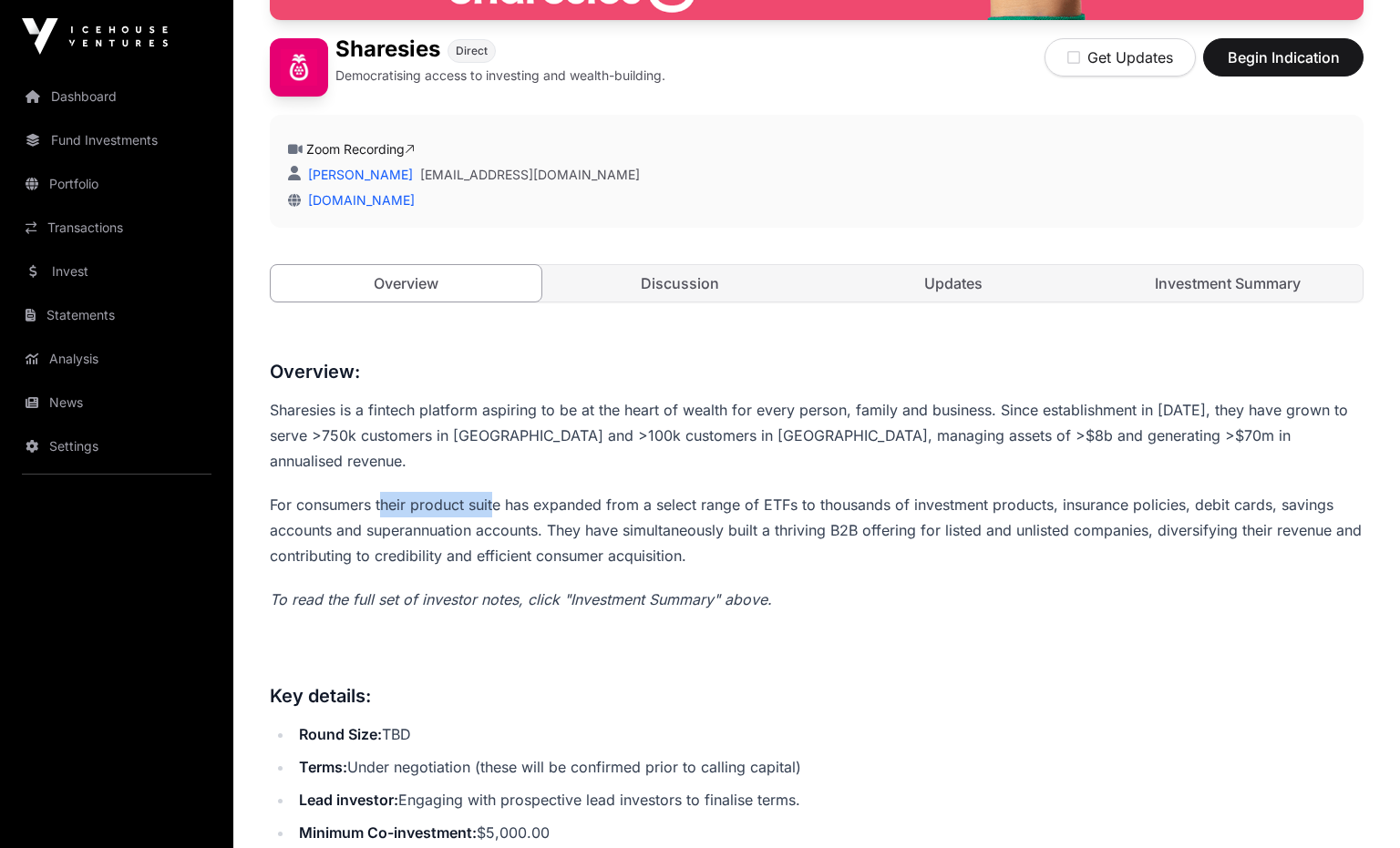
drag, startPoint x: 381, startPoint y: 472, endPoint x: 495, endPoint y: 475, distance: 114.0
click at [495, 492] on p "For consumers their product suite has expanded from a select range of ETFs to t…" at bounding box center [816, 529] width 1093 height 76
click at [574, 527] on p "For consumers their product suite has expanded from a select range of ETFs to t…" at bounding box center [816, 529] width 1093 height 76
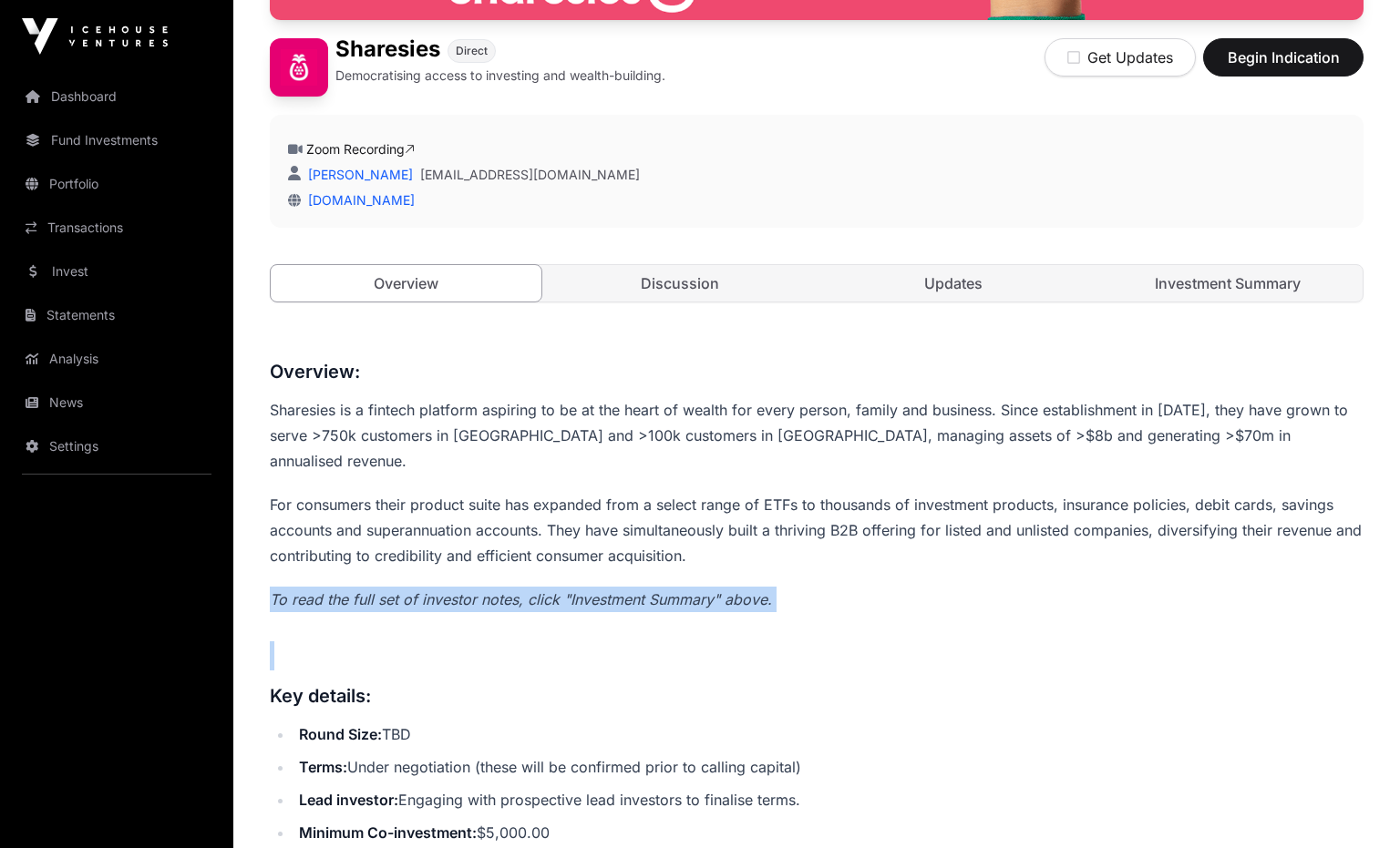
drag, startPoint x: 821, startPoint y: 582, endPoint x: 514, endPoint y: 589, distance: 307.1
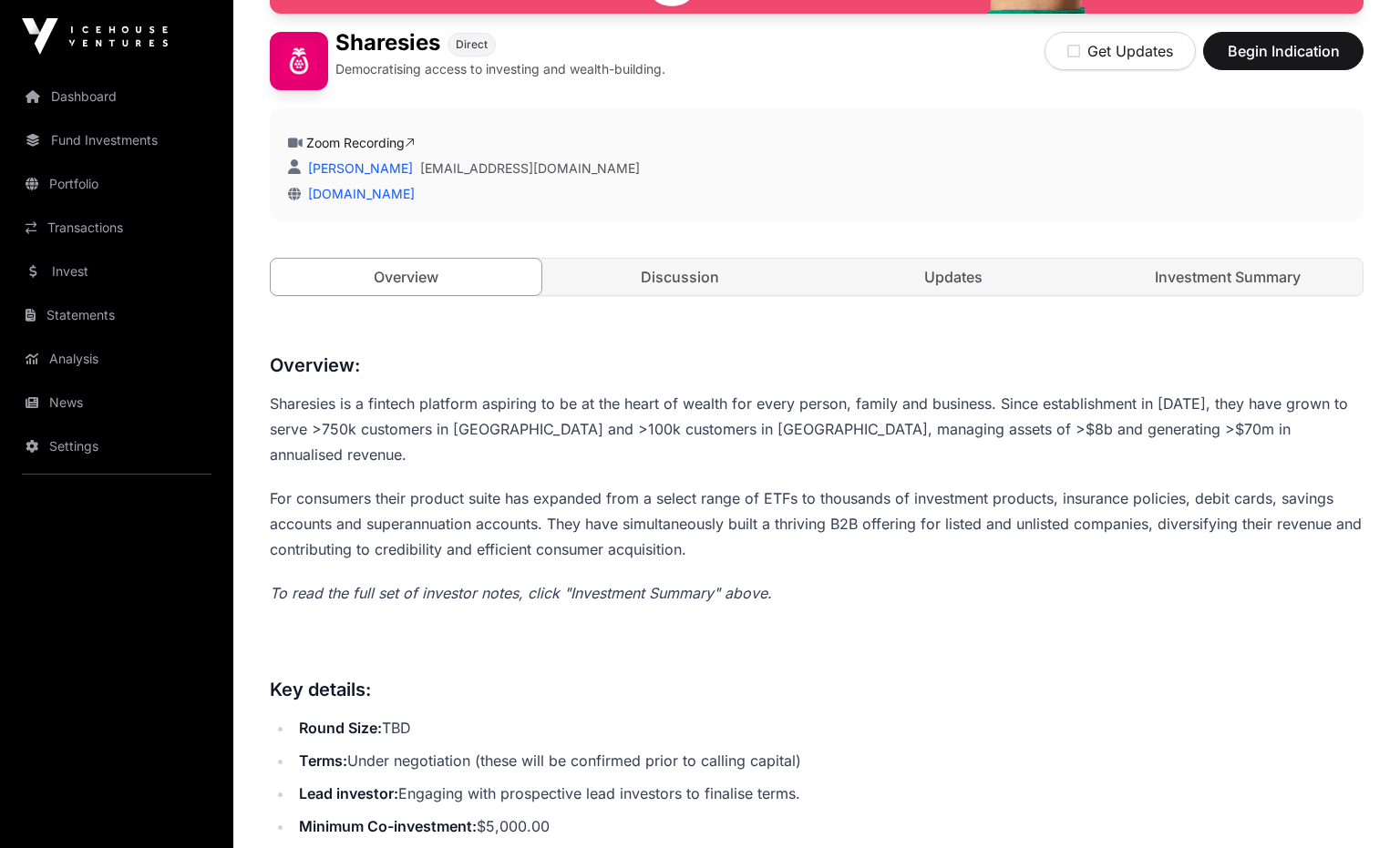
scroll to position [507, 0]
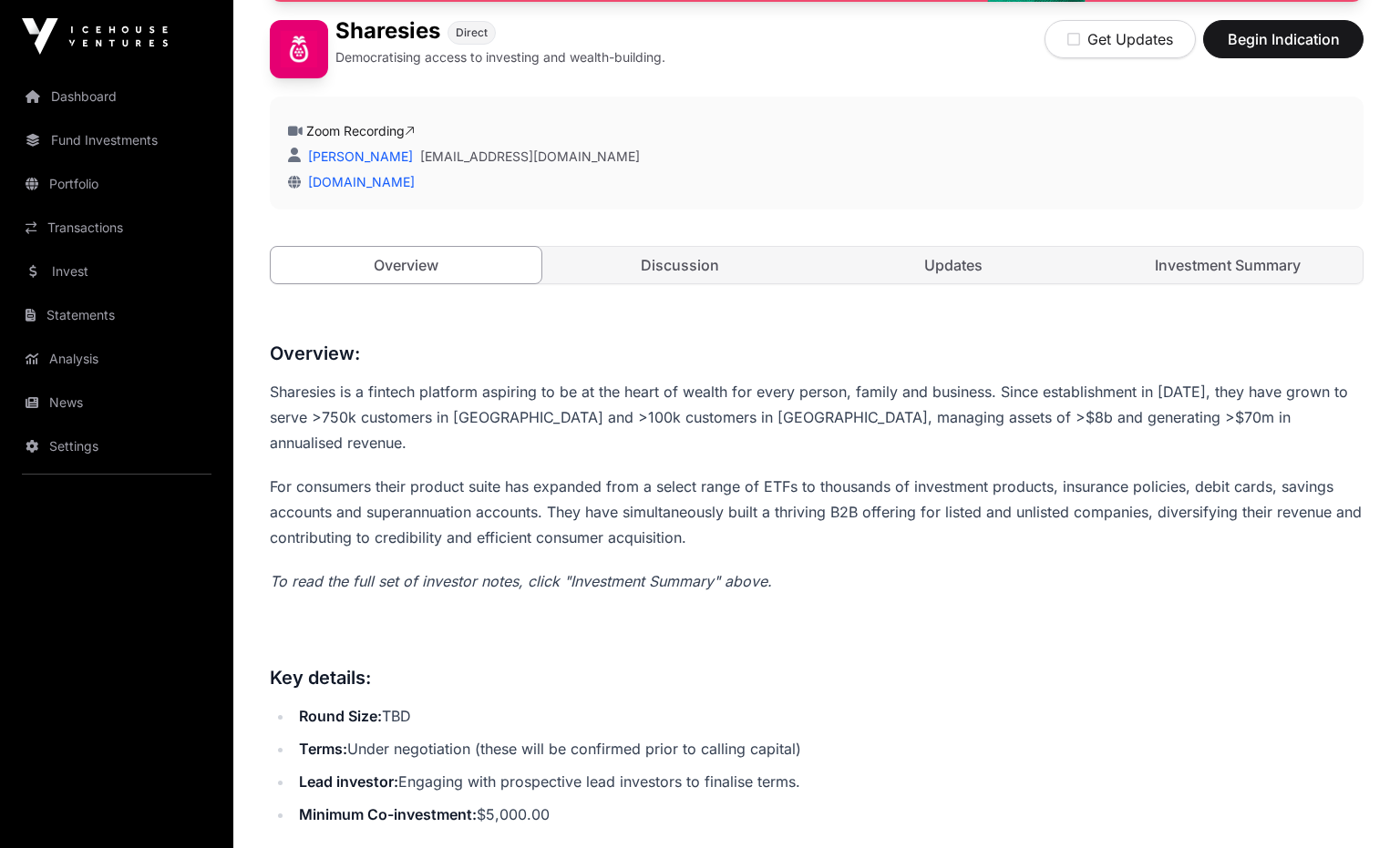
click at [441, 703] on li "Round Size: TBD" at bounding box center [829, 716] width 1070 height 26
drag, startPoint x: 442, startPoint y: 695, endPoint x: 405, endPoint y: 693, distance: 37.1
click at [405, 703] on li "Round Size: TBD" at bounding box center [829, 716] width 1070 height 26
click at [419, 703] on li "Round Size: TBD" at bounding box center [829, 716] width 1070 height 26
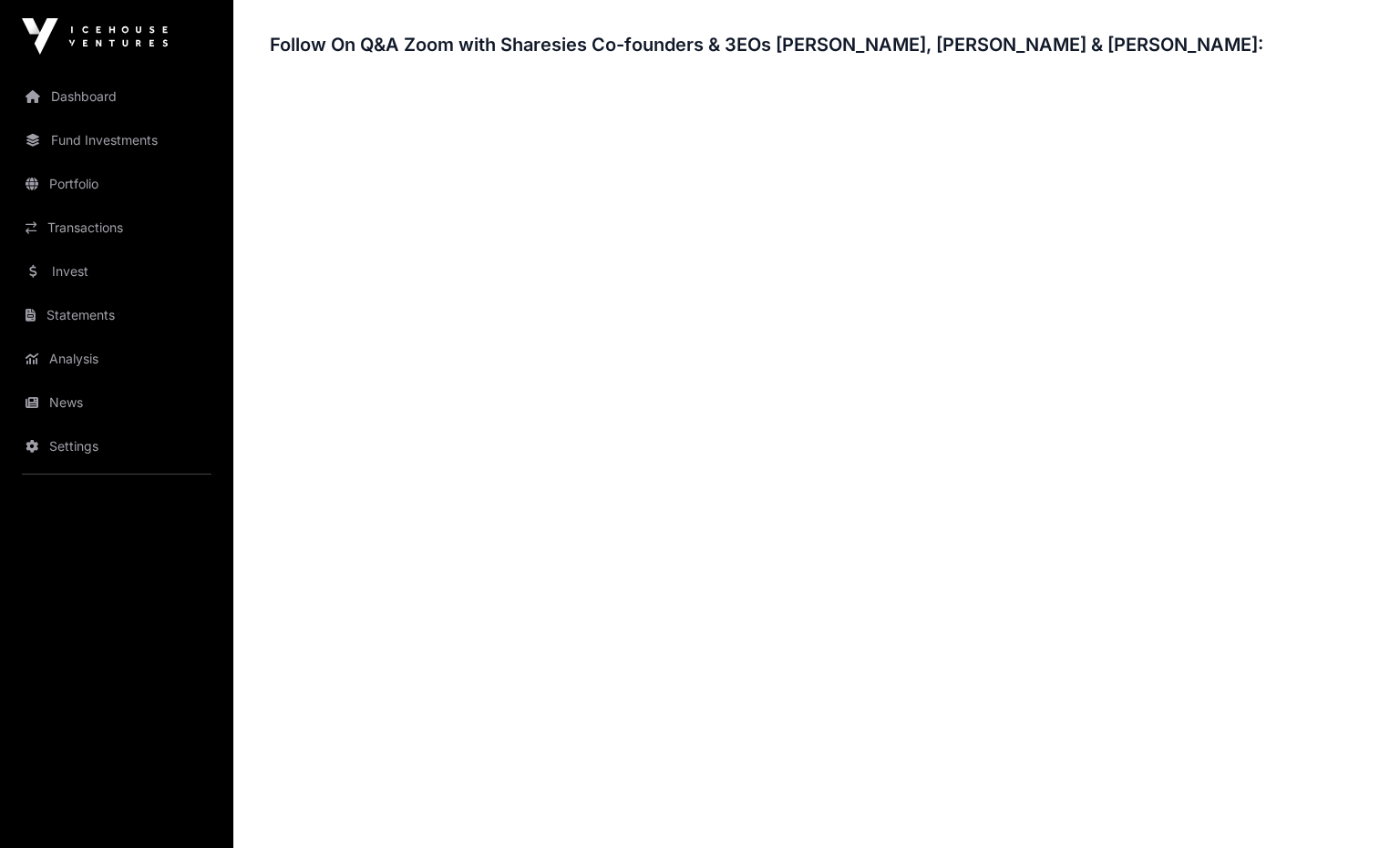
scroll to position [2823, 0]
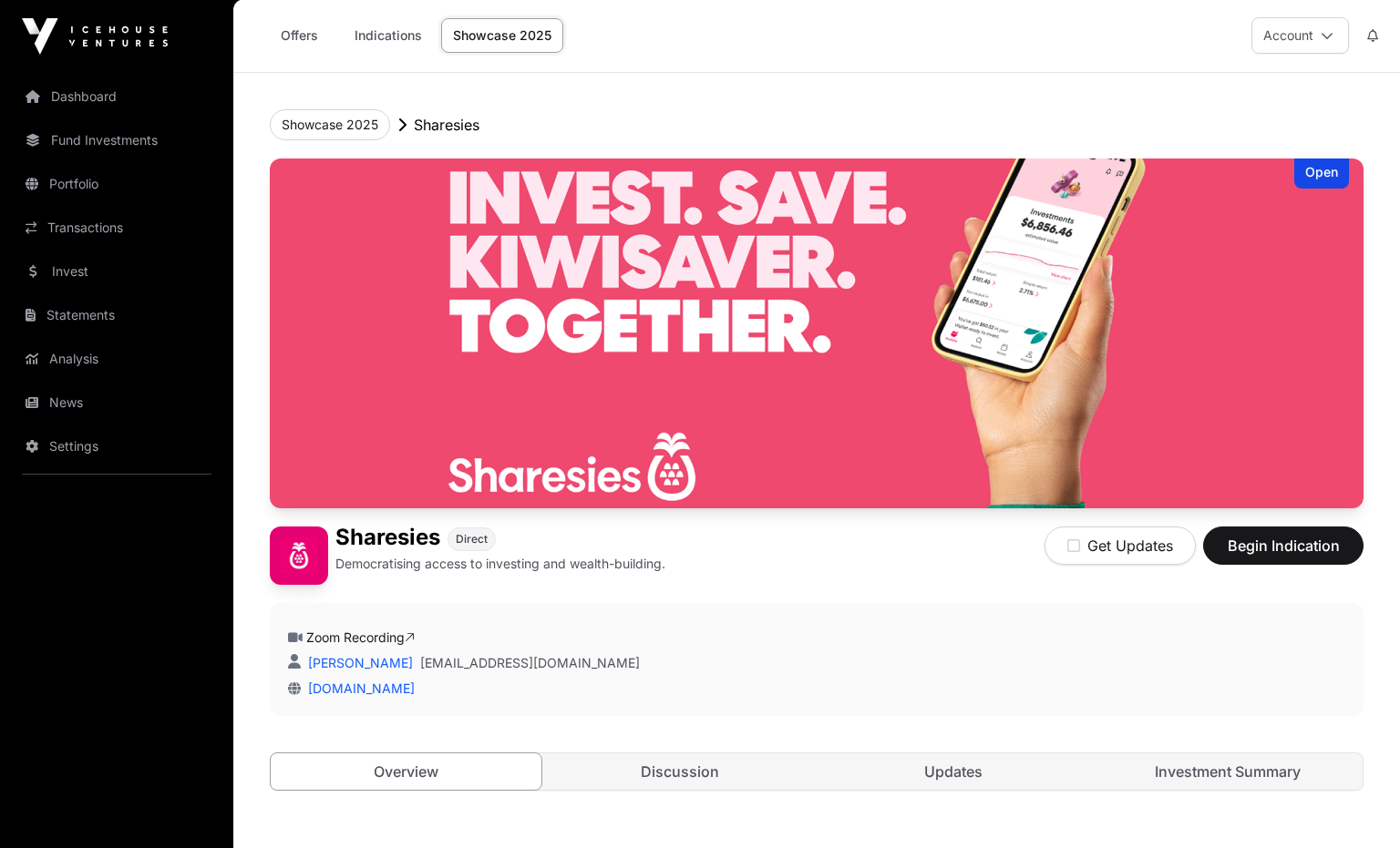
scroll to position [0, 0]
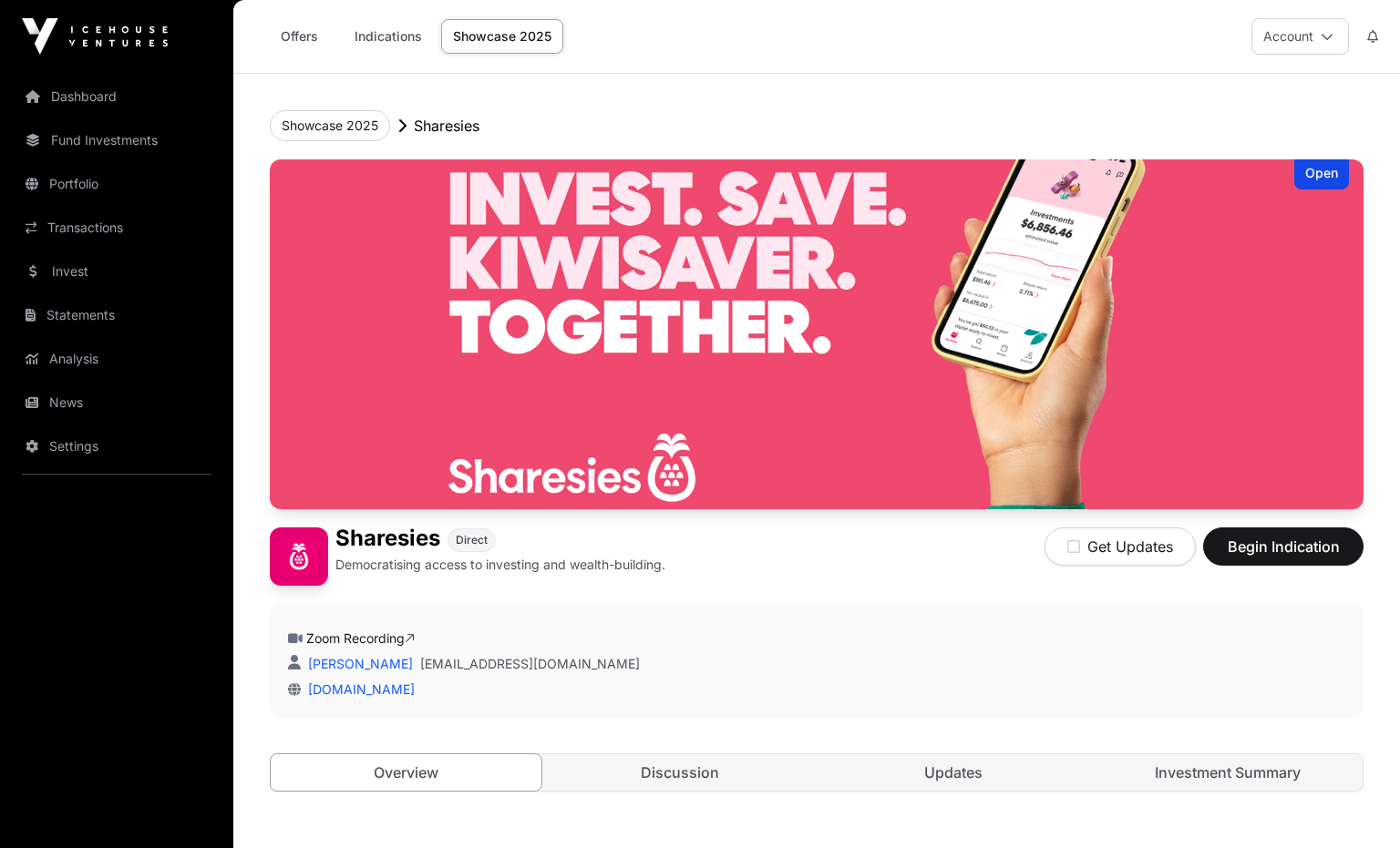
click at [1289, 52] on button "Account" at bounding box center [1301, 37] width 98 height 37
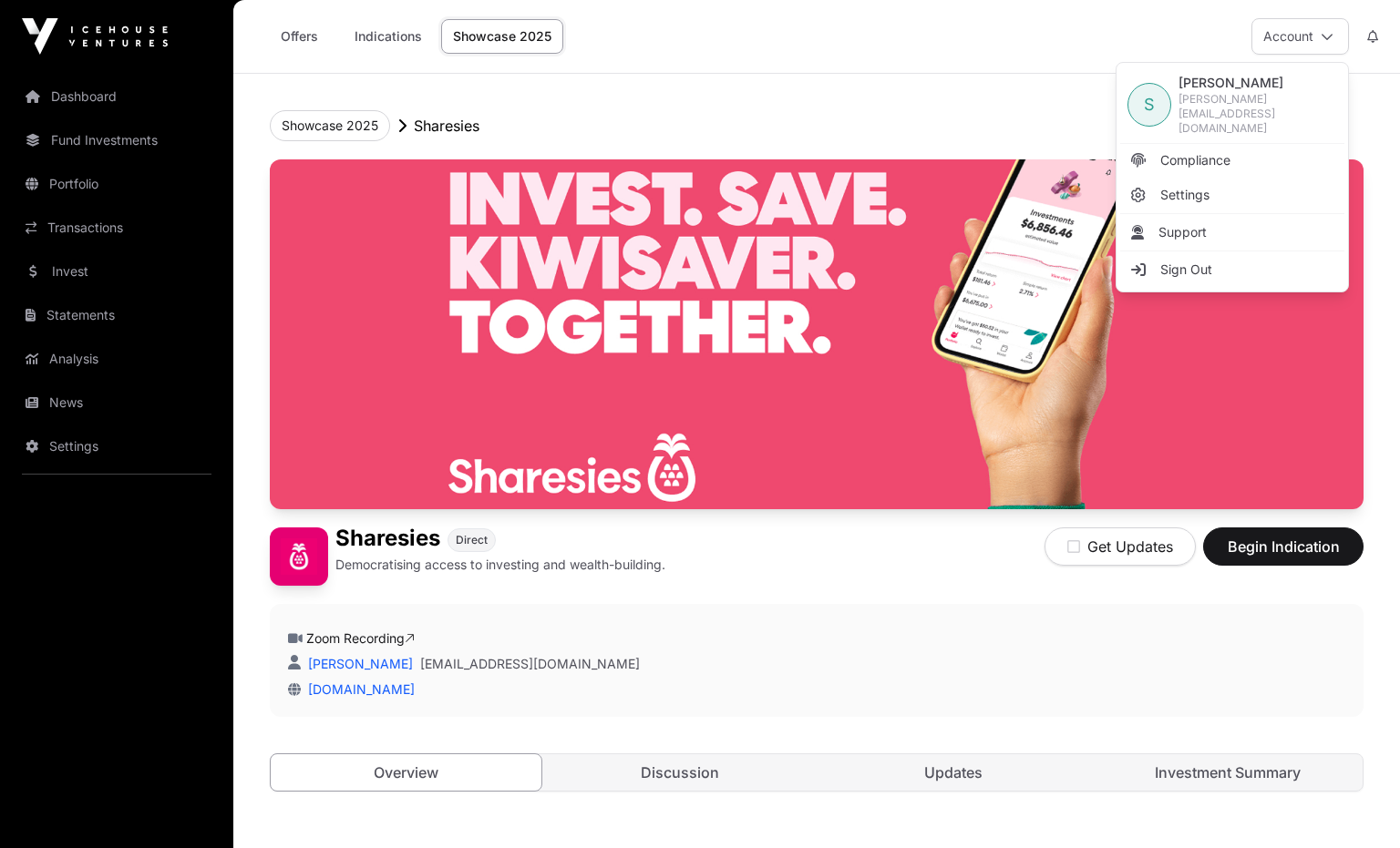
click at [1289, 48] on button "Account" at bounding box center [1301, 37] width 98 height 37
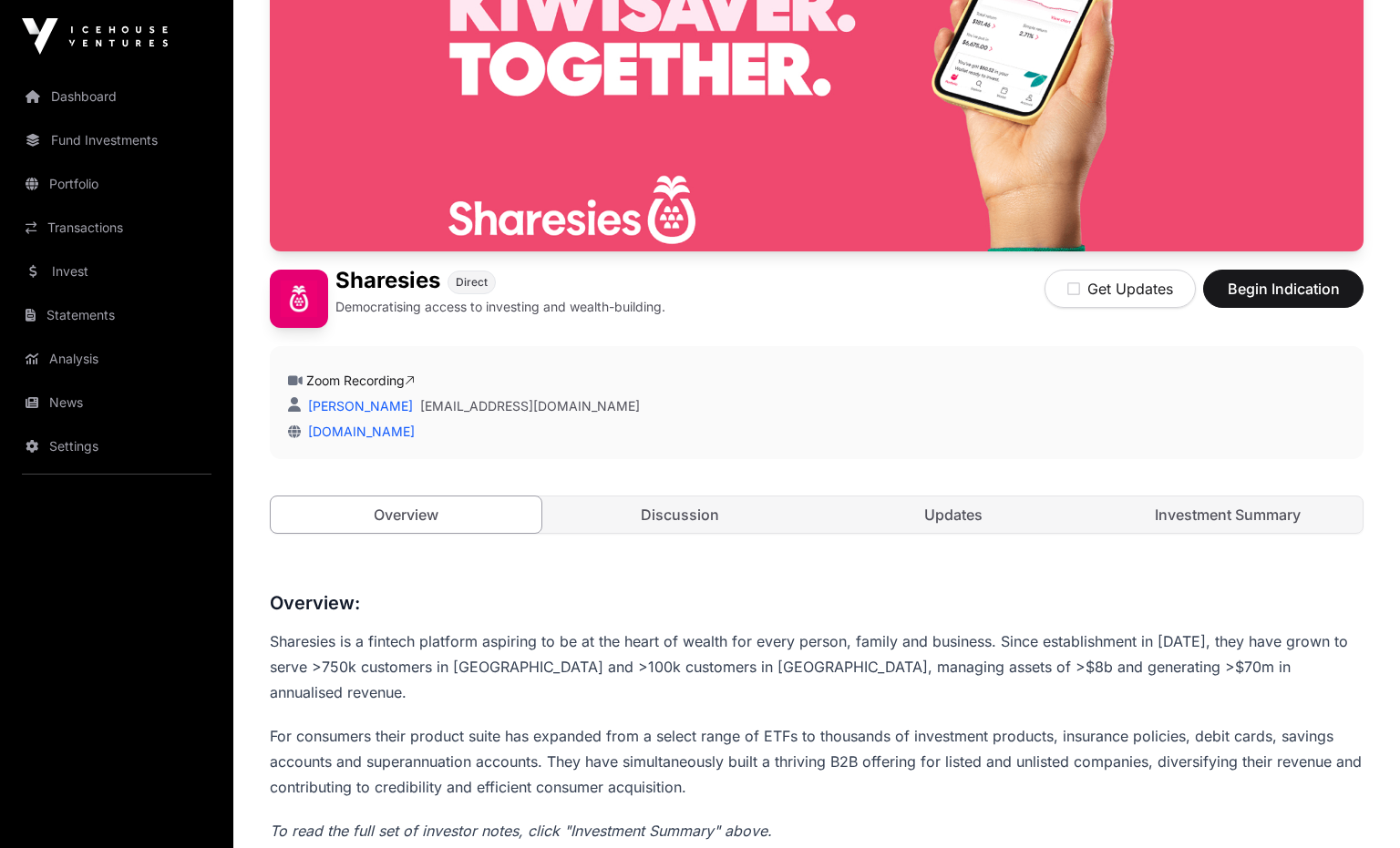
scroll to position [275, 0]
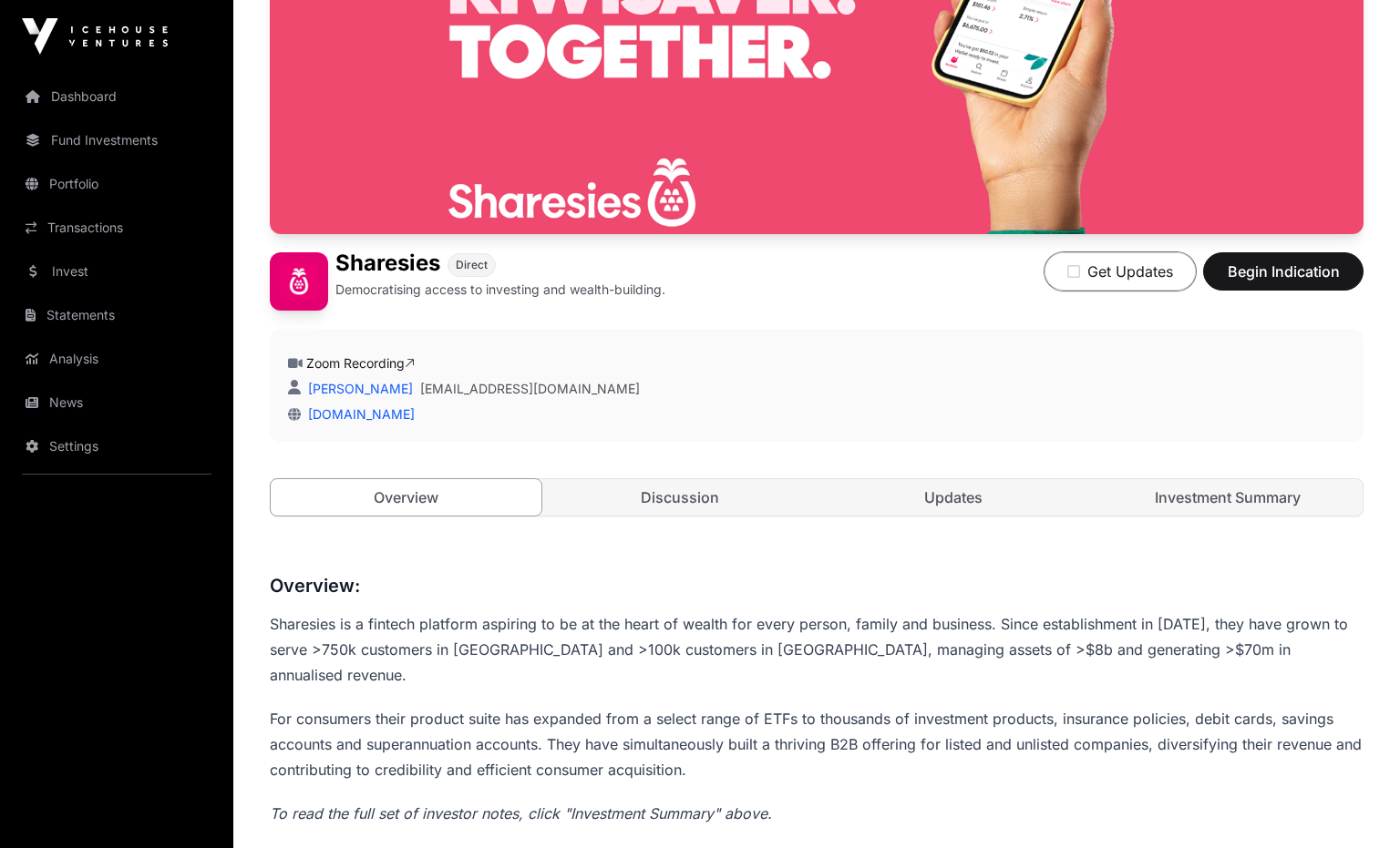
click at [1120, 281] on button "Get Updates" at bounding box center [1120, 272] width 151 height 39
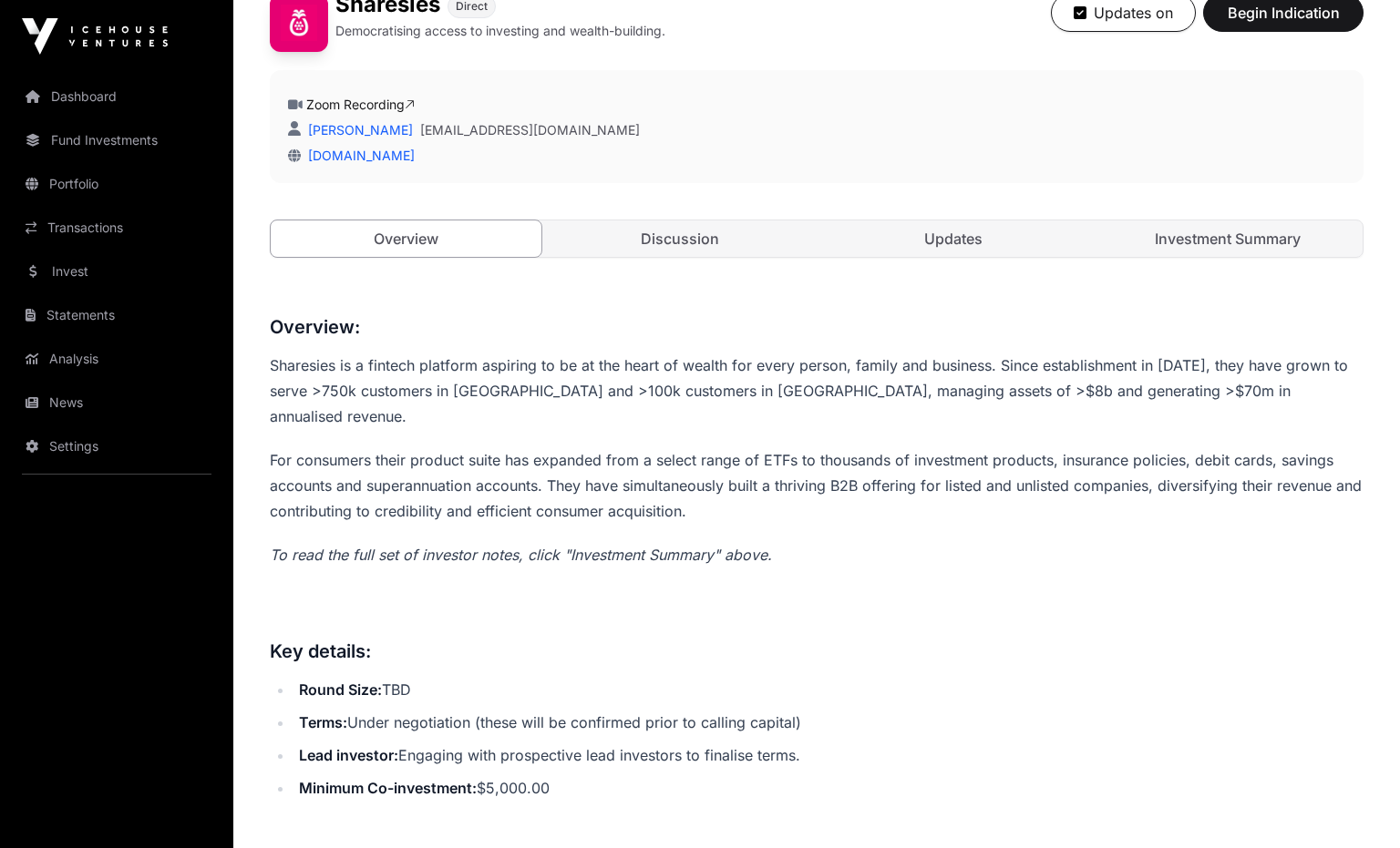
scroll to position [563, 0]
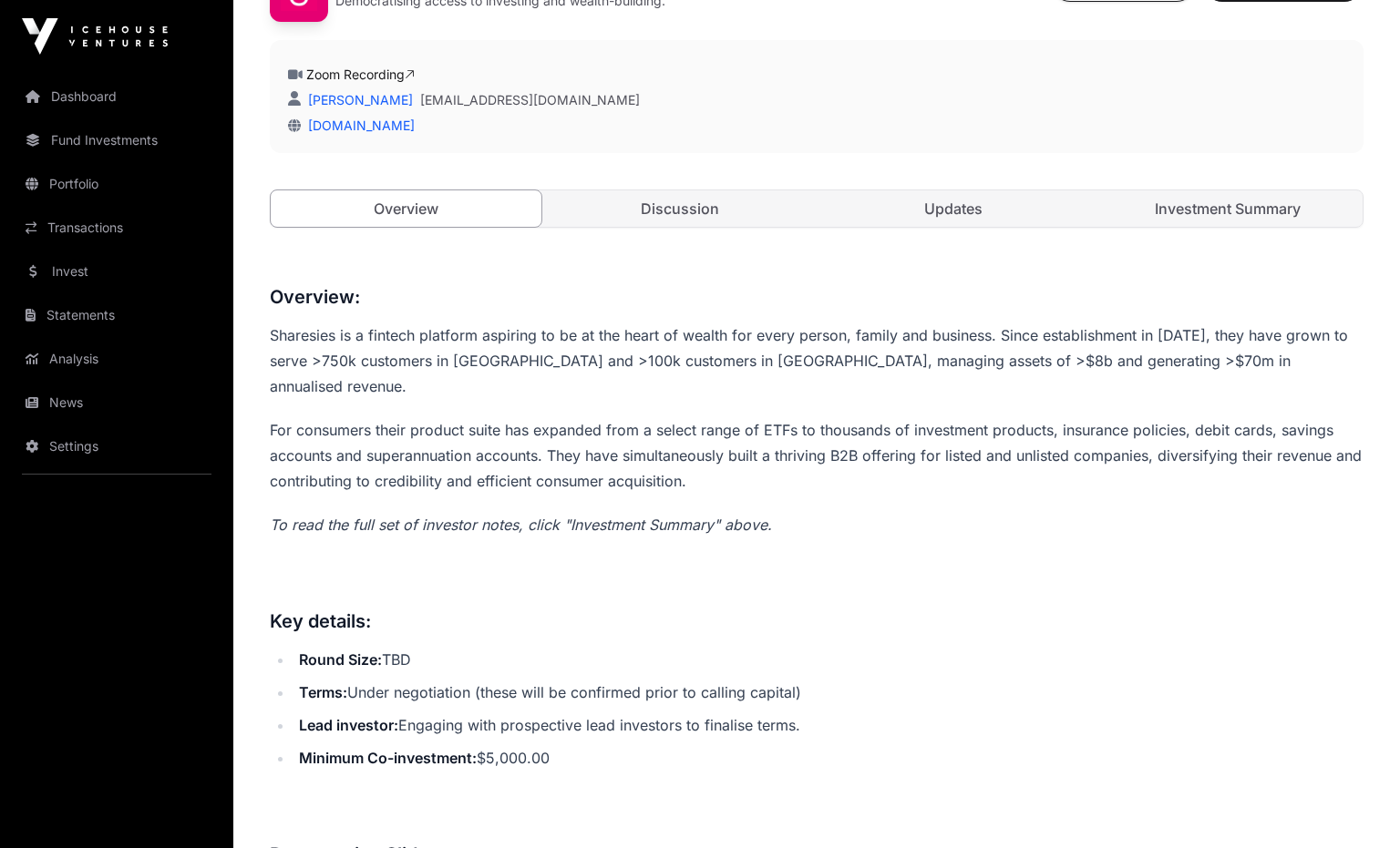
click at [699, 201] on link "Discussion" at bounding box center [681, 209] width 271 height 37
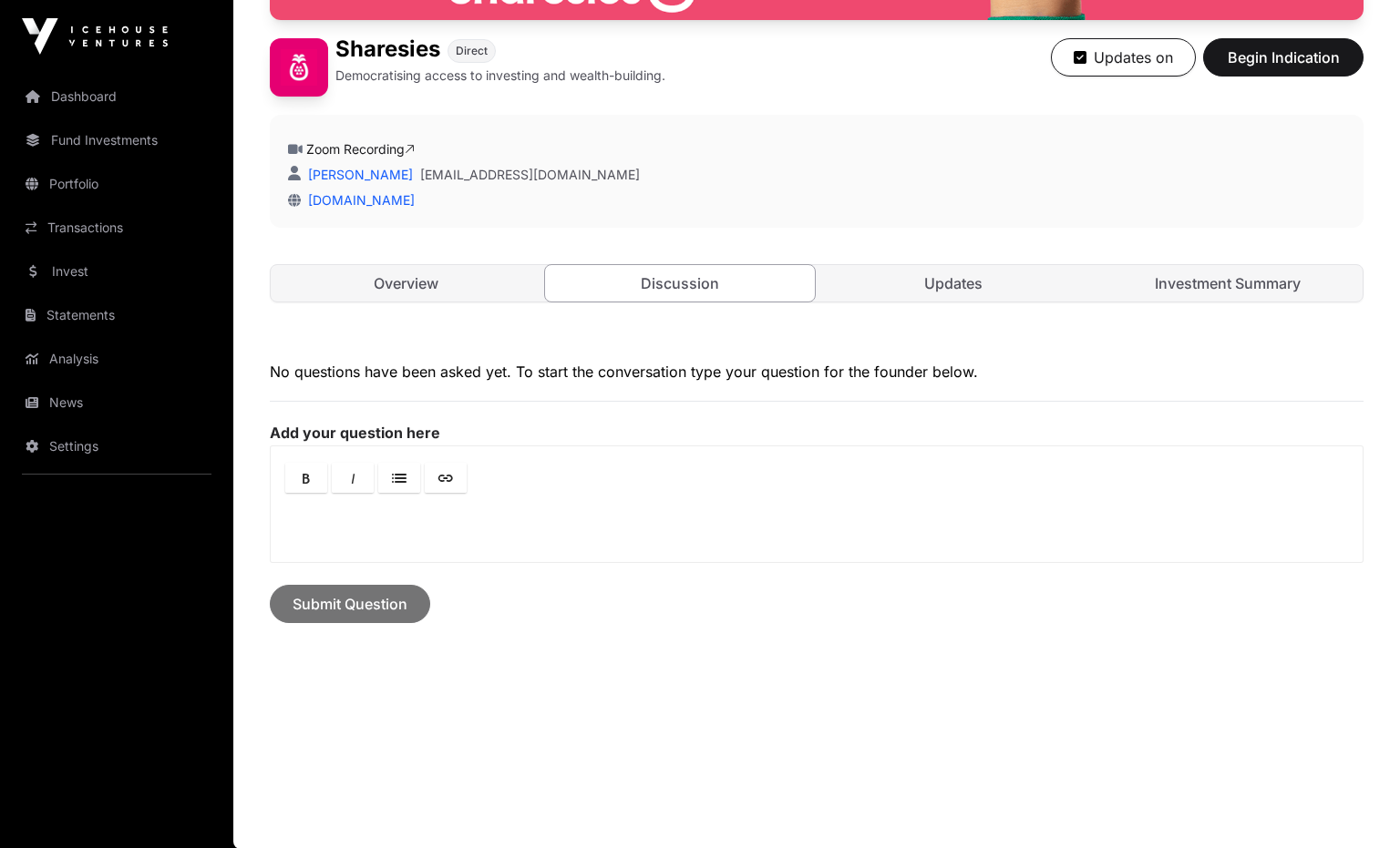
click at [926, 269] on link "Updates" at bounding box center [954, 284] width 271 height 37
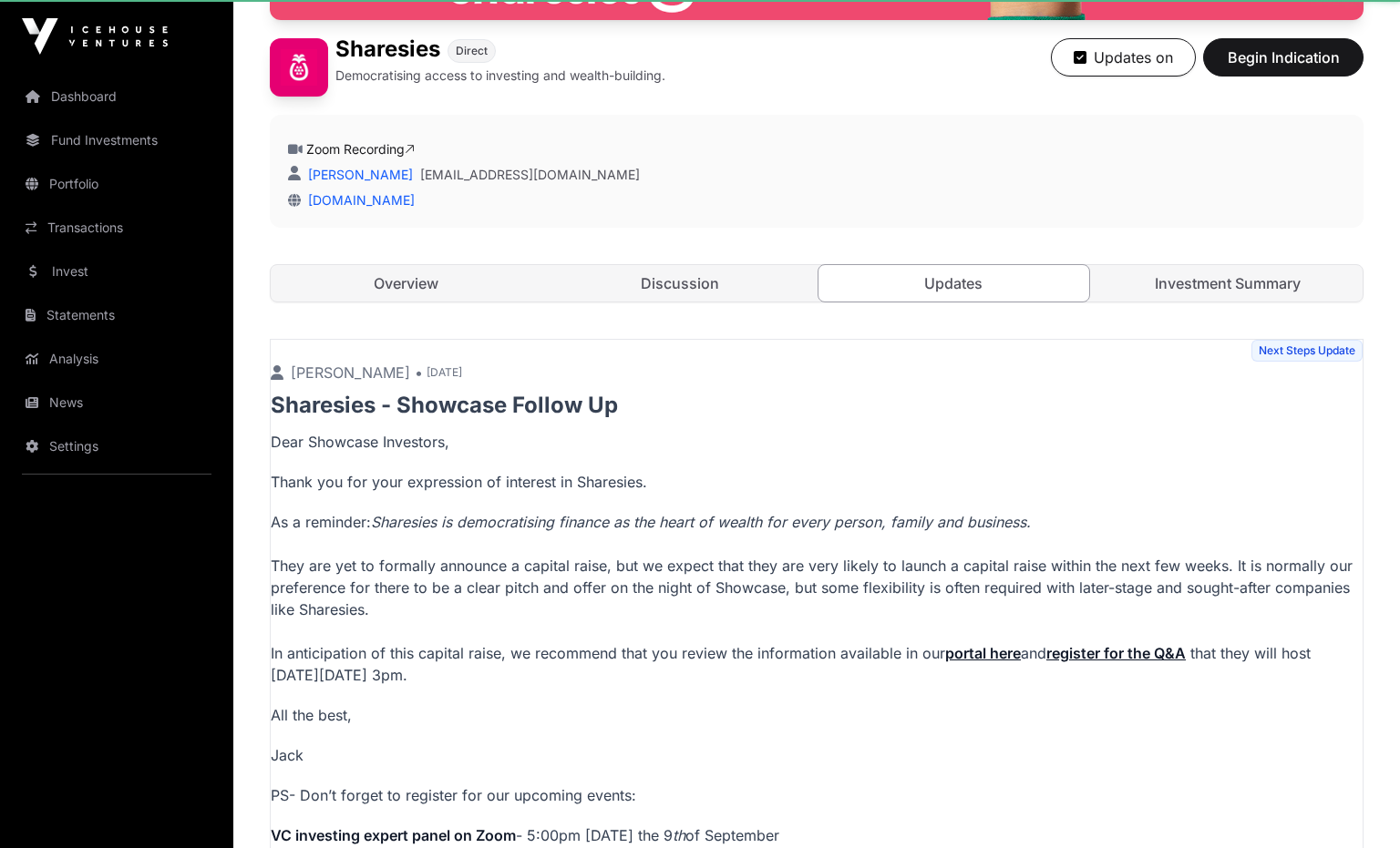
click at [937, 273] on link "Updates" at bounding box center [954, 284] width 273 height 39
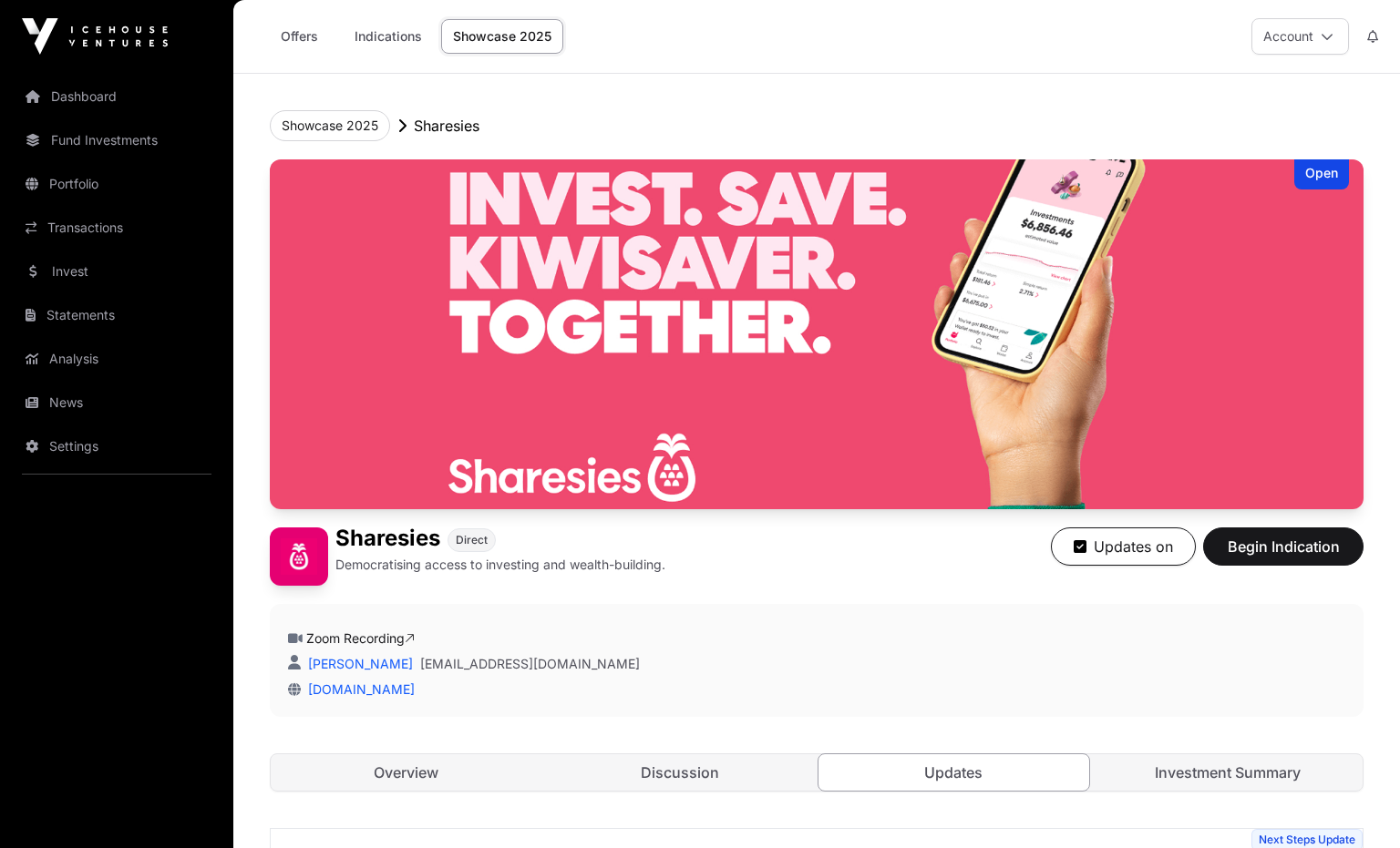
click at [1303, 44] on button "Account" at bounding box center [1301, 37] width 98 height 37
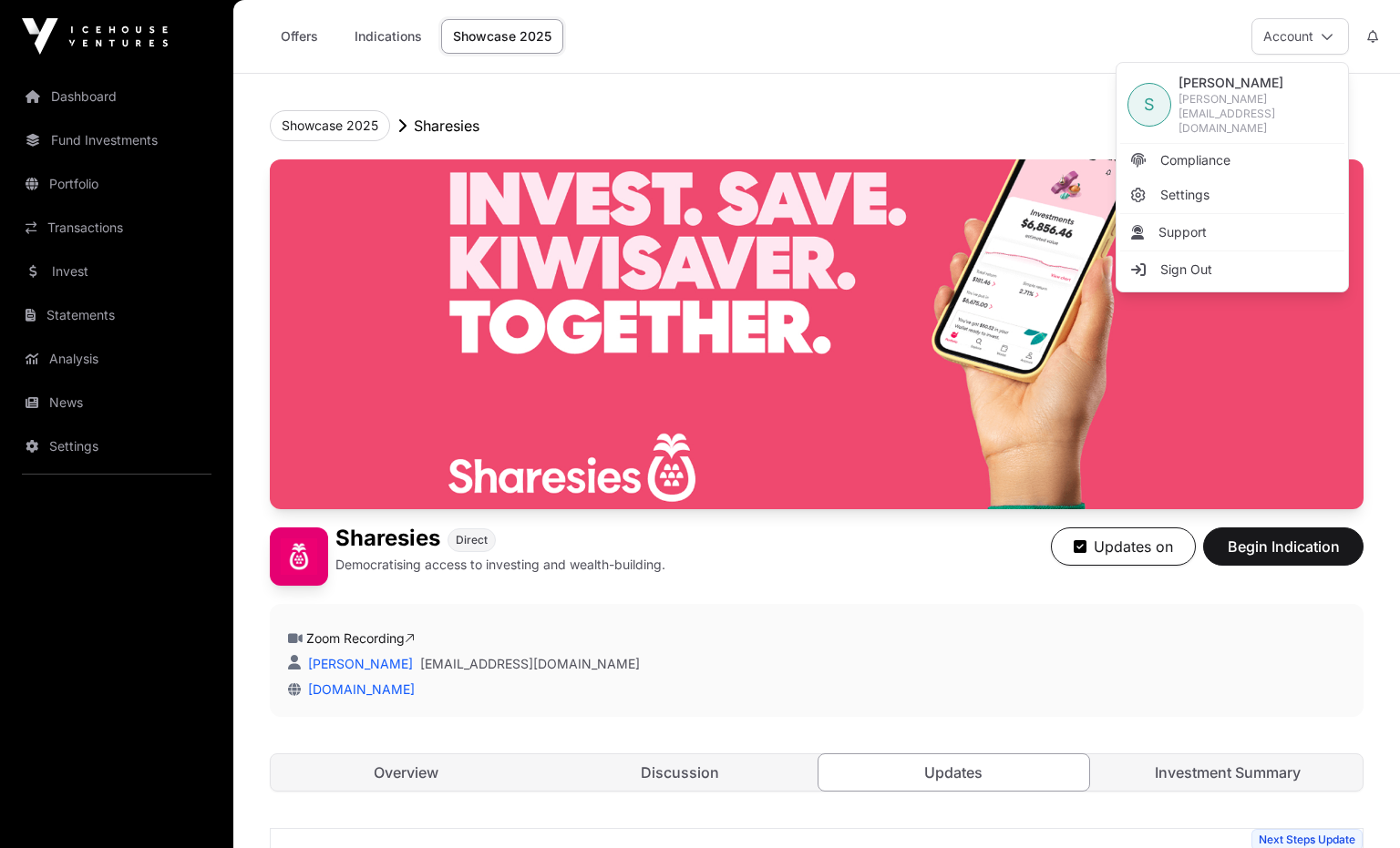
click at [1206, 261] on span "Sign Out" at bounding box center [1186, 270] width 52 height 18
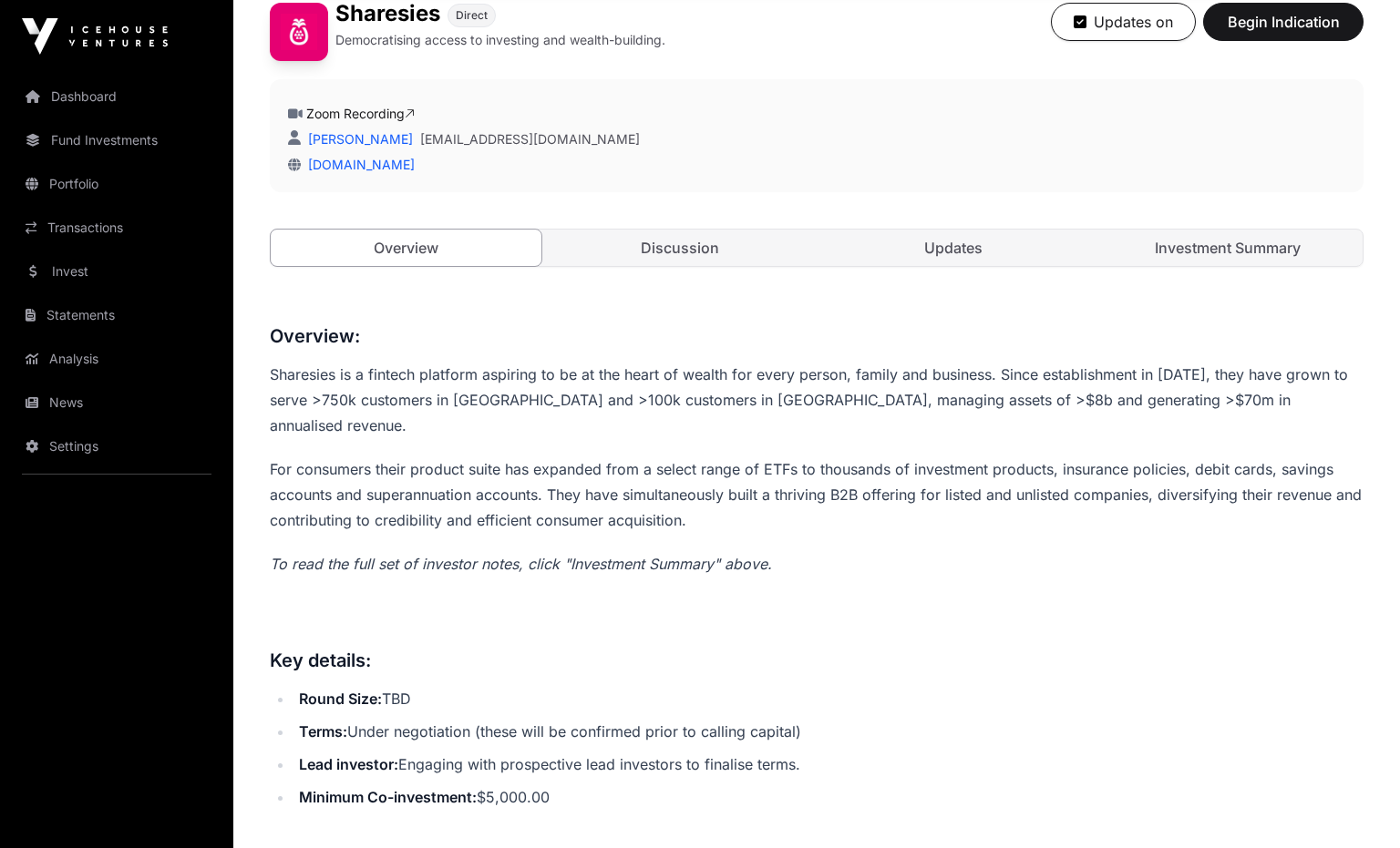
scroll to position [525, 0]
click at [1160, 229] on link "Investment Summary" at bounding box center [1228, 248] width 271 height 37
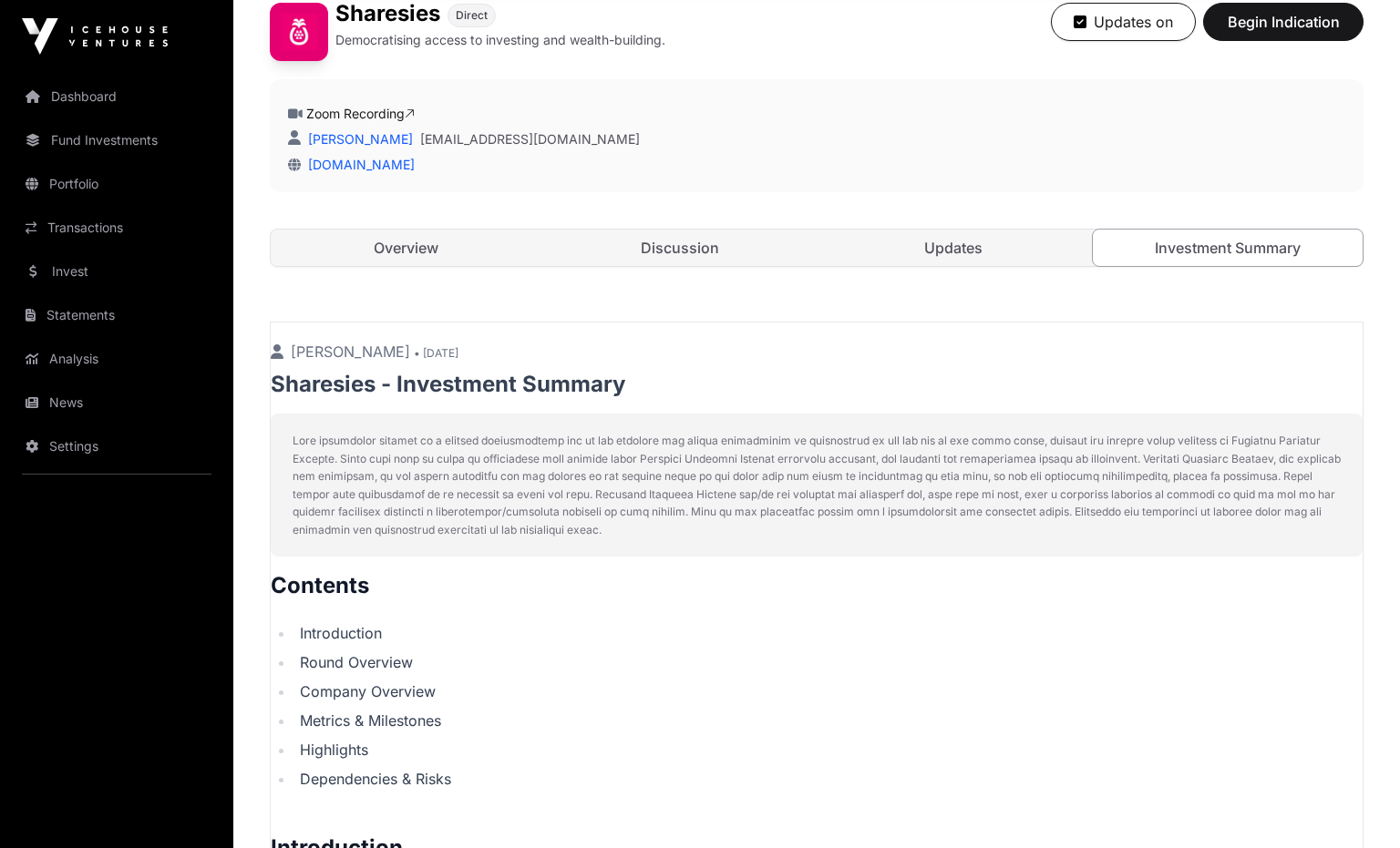
click at [1155, 239] on link "Investment Summary" at bounding box center [1228, 248] width 273 height 39
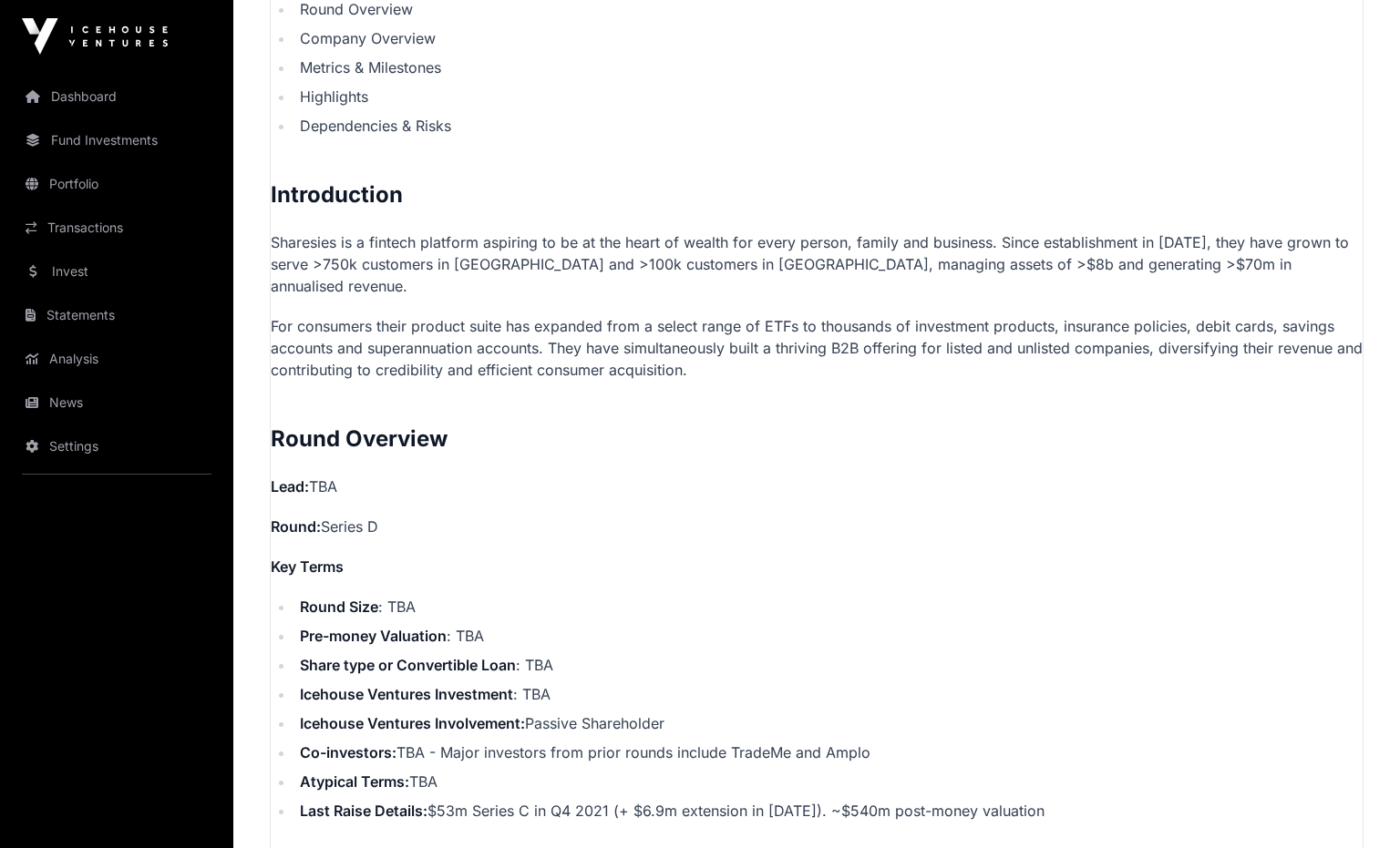
scroll to position [1226, 0]
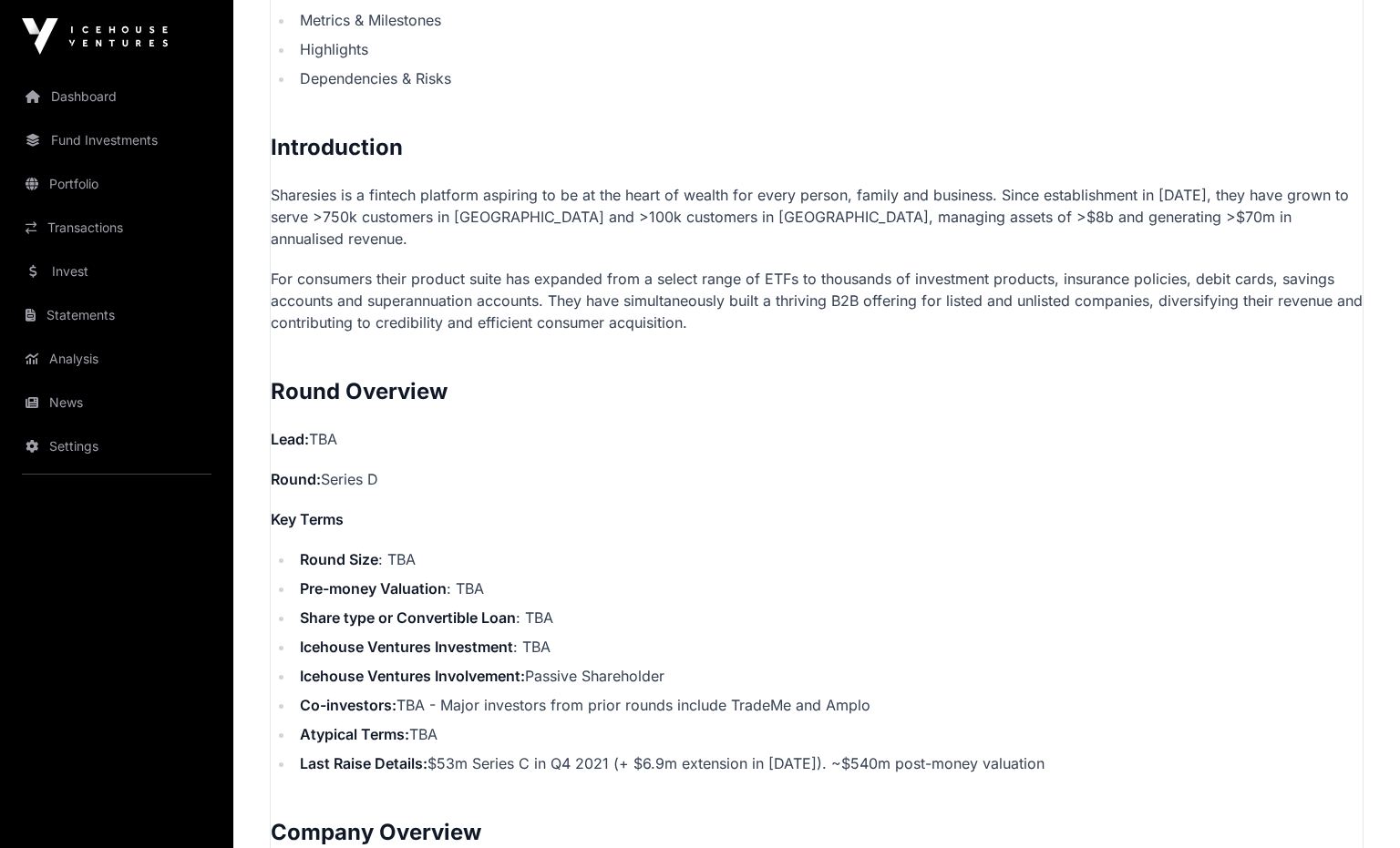
click at [1244, 186] on p "Sharesies is a fintech platform aspiring to be at the heart of wealth for every…" at bounding box center [816, 216] width 1091 height 65
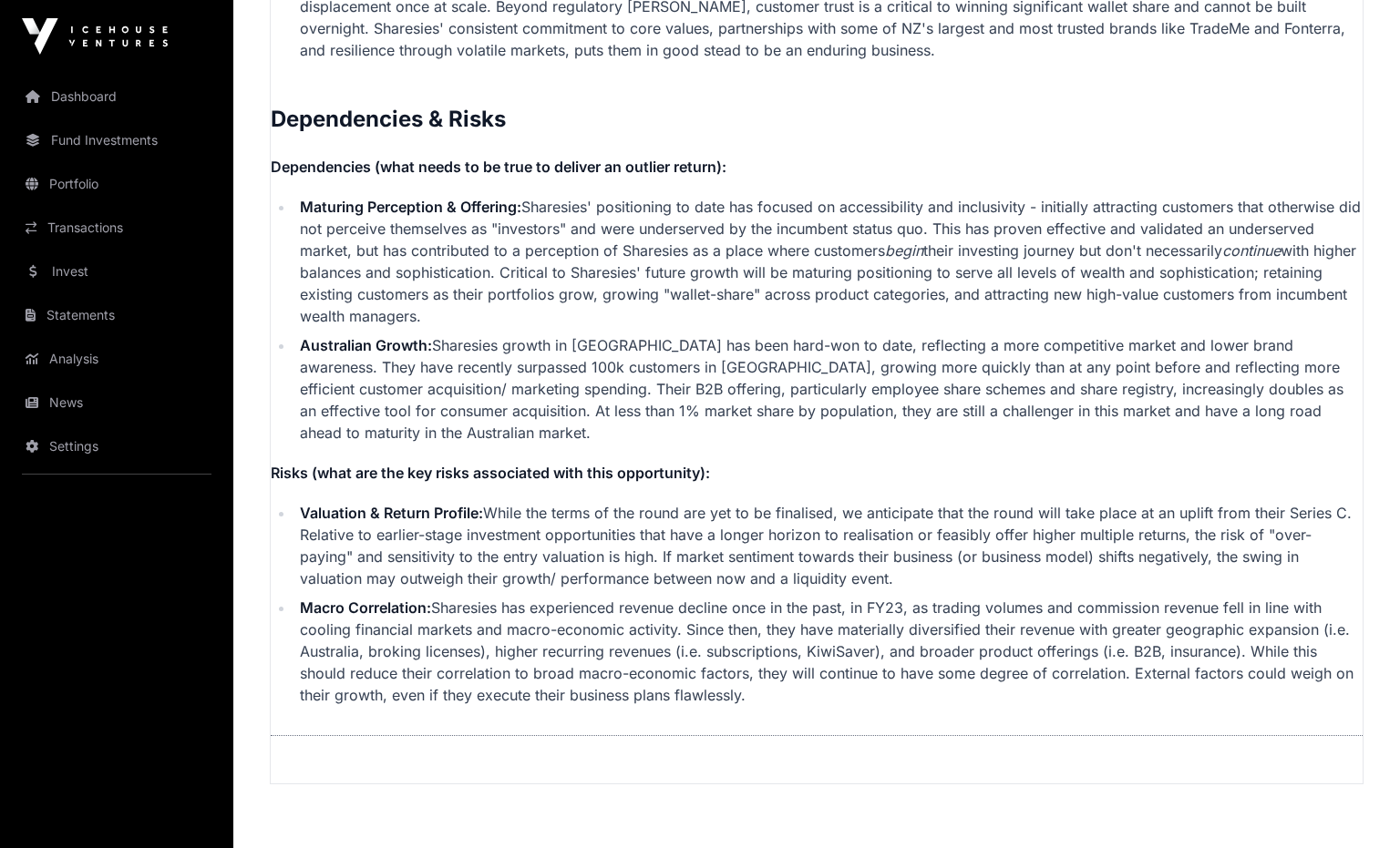
scroll to position [4443, 0]
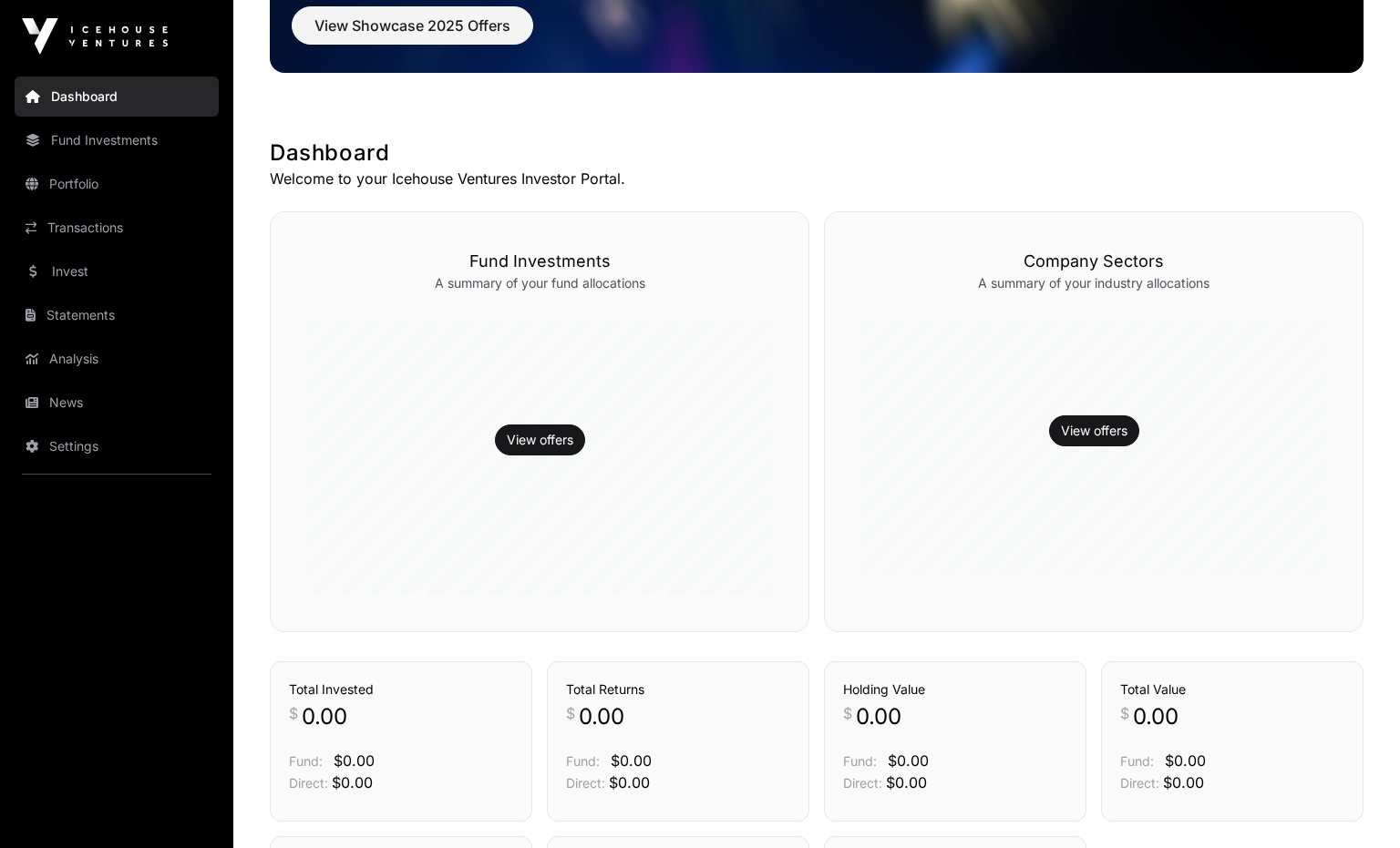
scroll to position [476, 0]
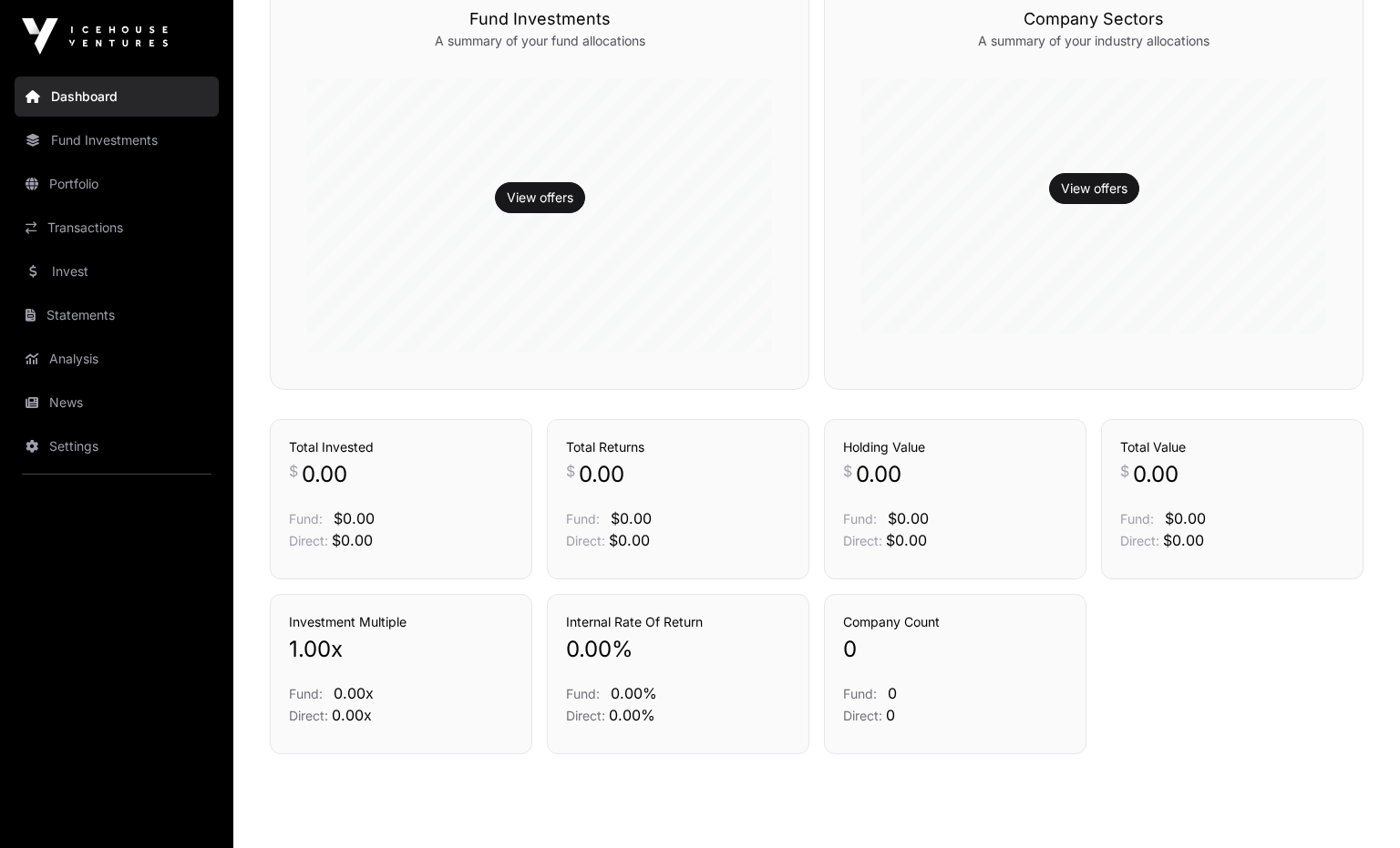
click at [146, 213] on link "Transactions" at bounding box center [117, 228] width 204 height 41
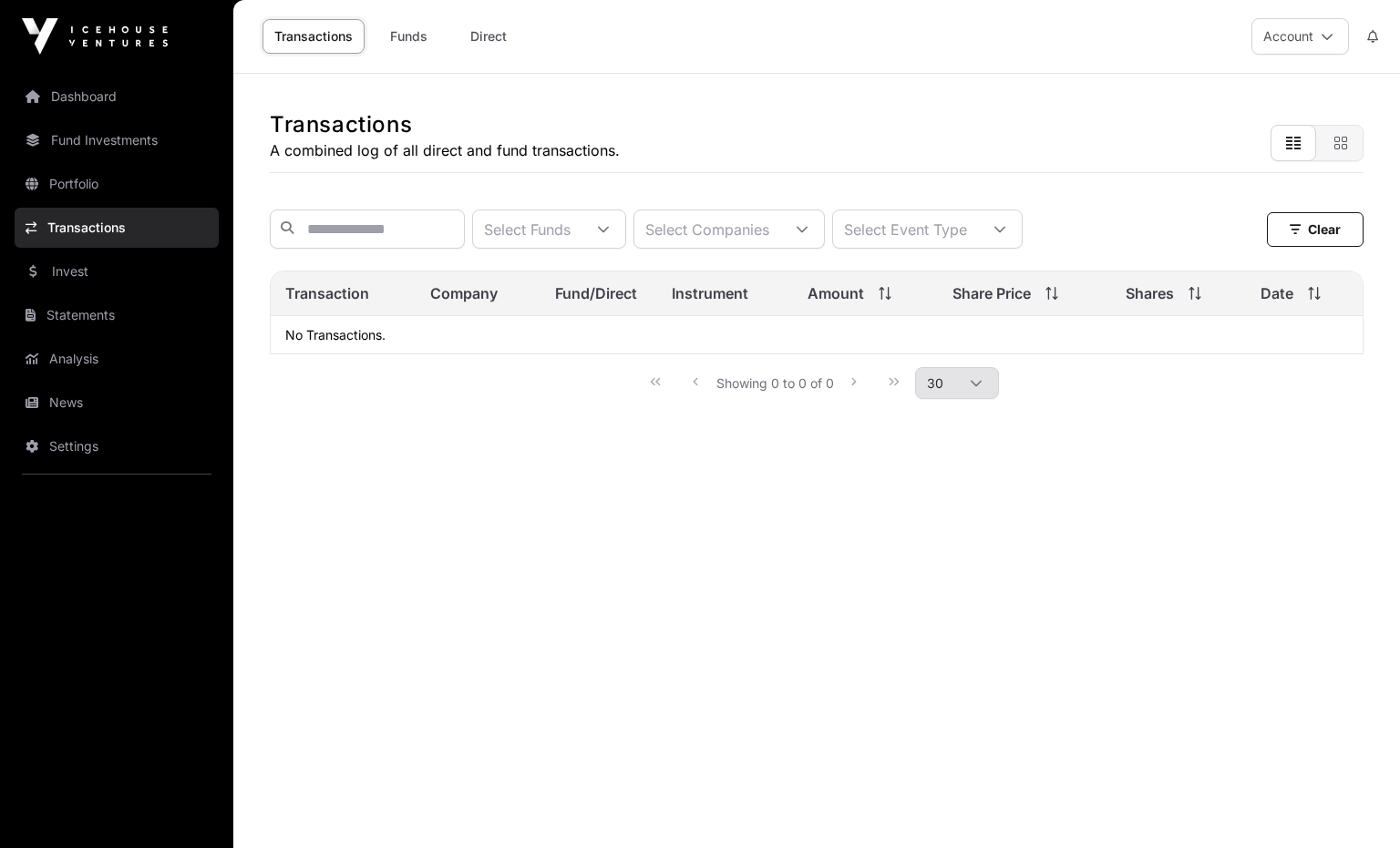
click at [130, 253] on link "Invest" at bounding box center [117, 272] width 204 height 41
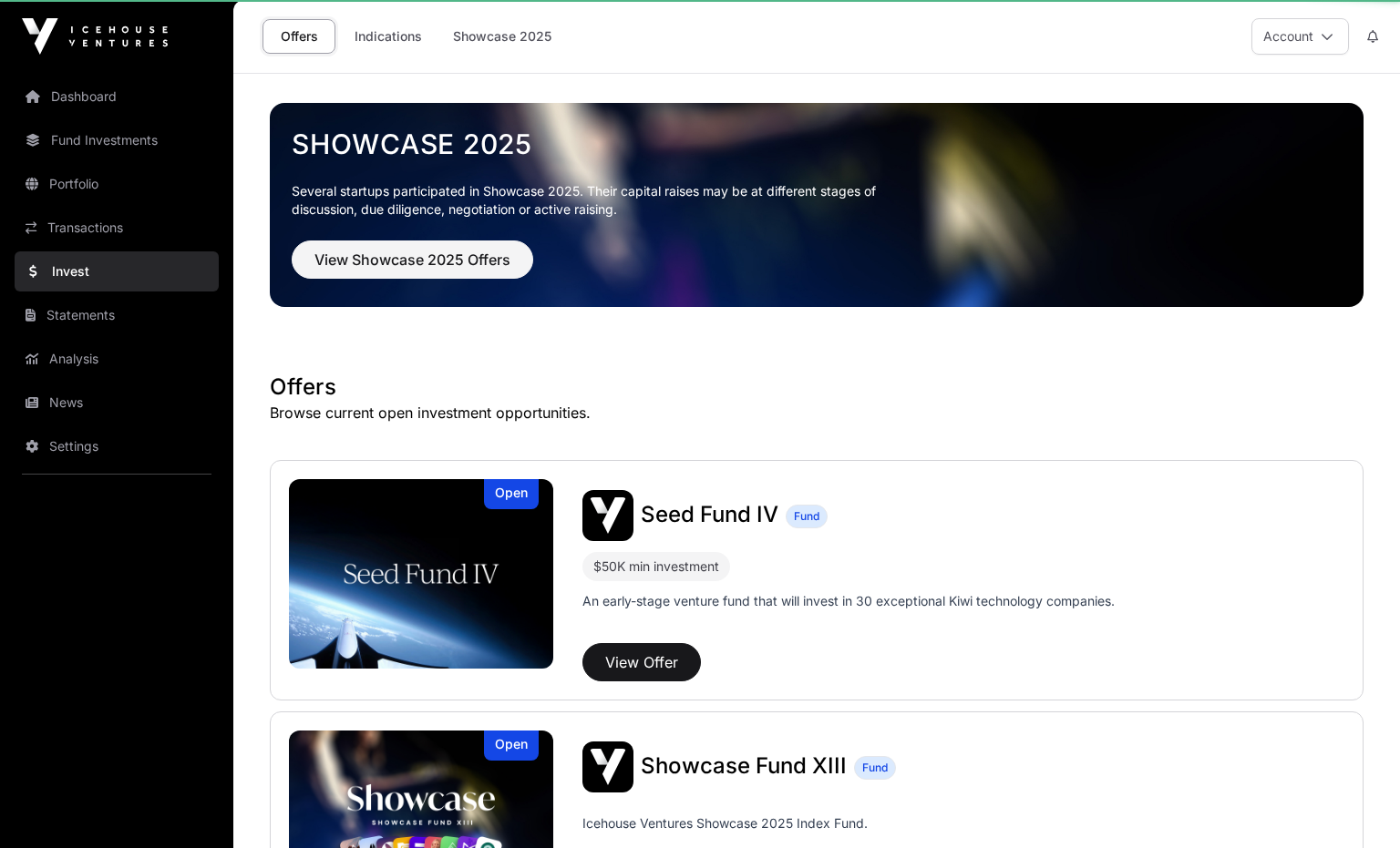
click at [131, 273] on link "Invest" at bounding box center [117, 272] width 204 height 41
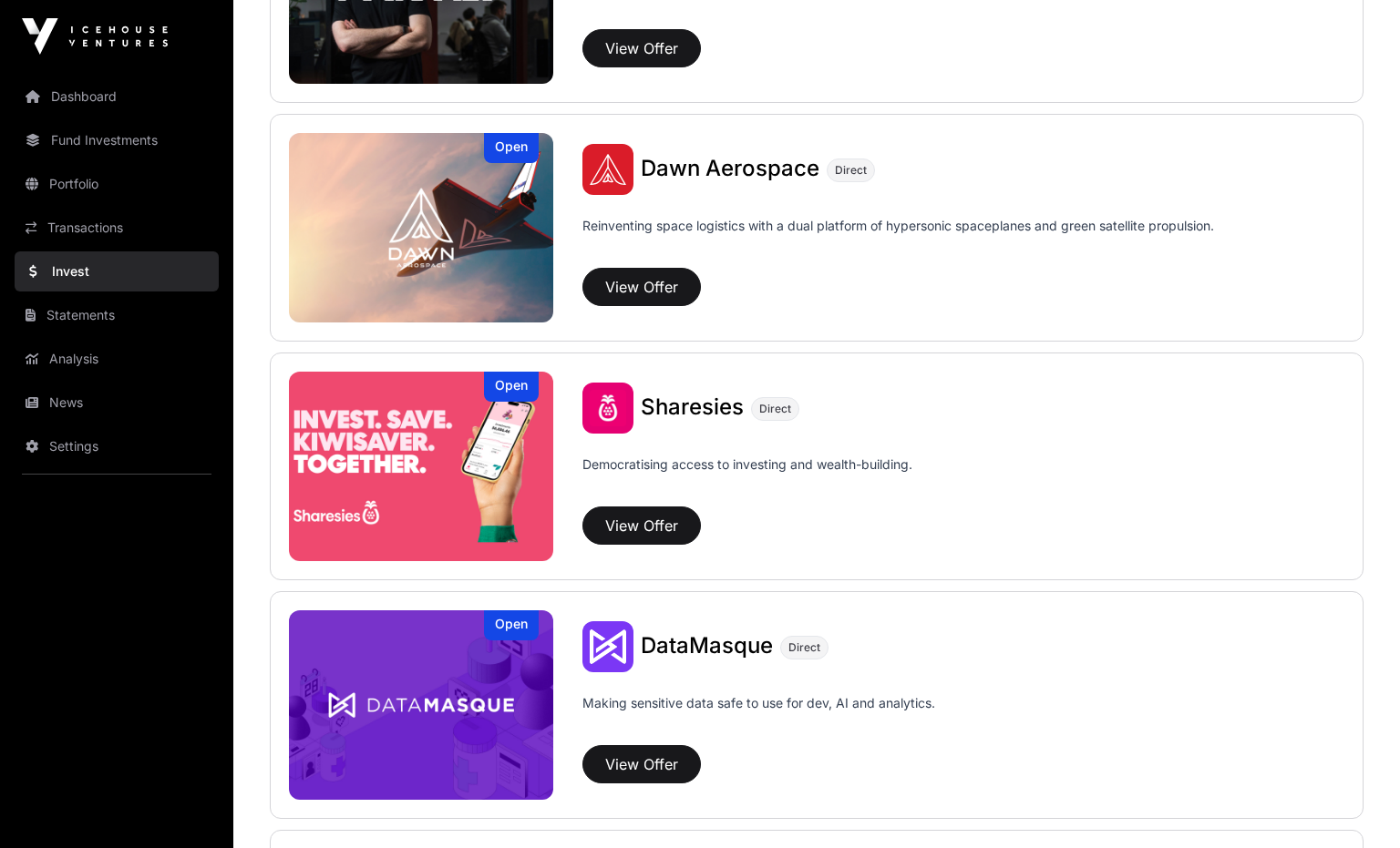
scroll to position [2130, 0]
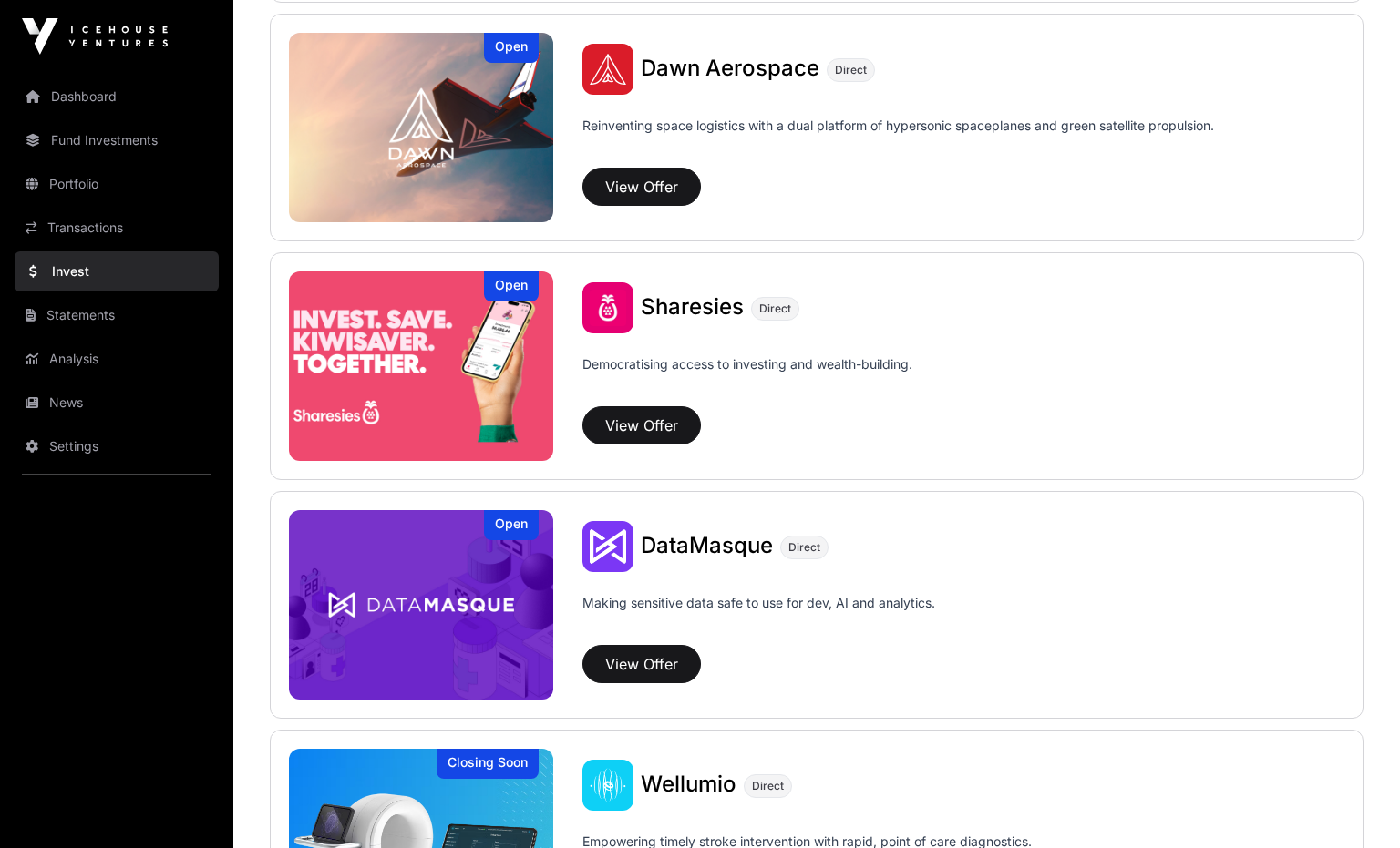
click at [464, 330] on img at bounding box center [421, 366] width 264 height 190
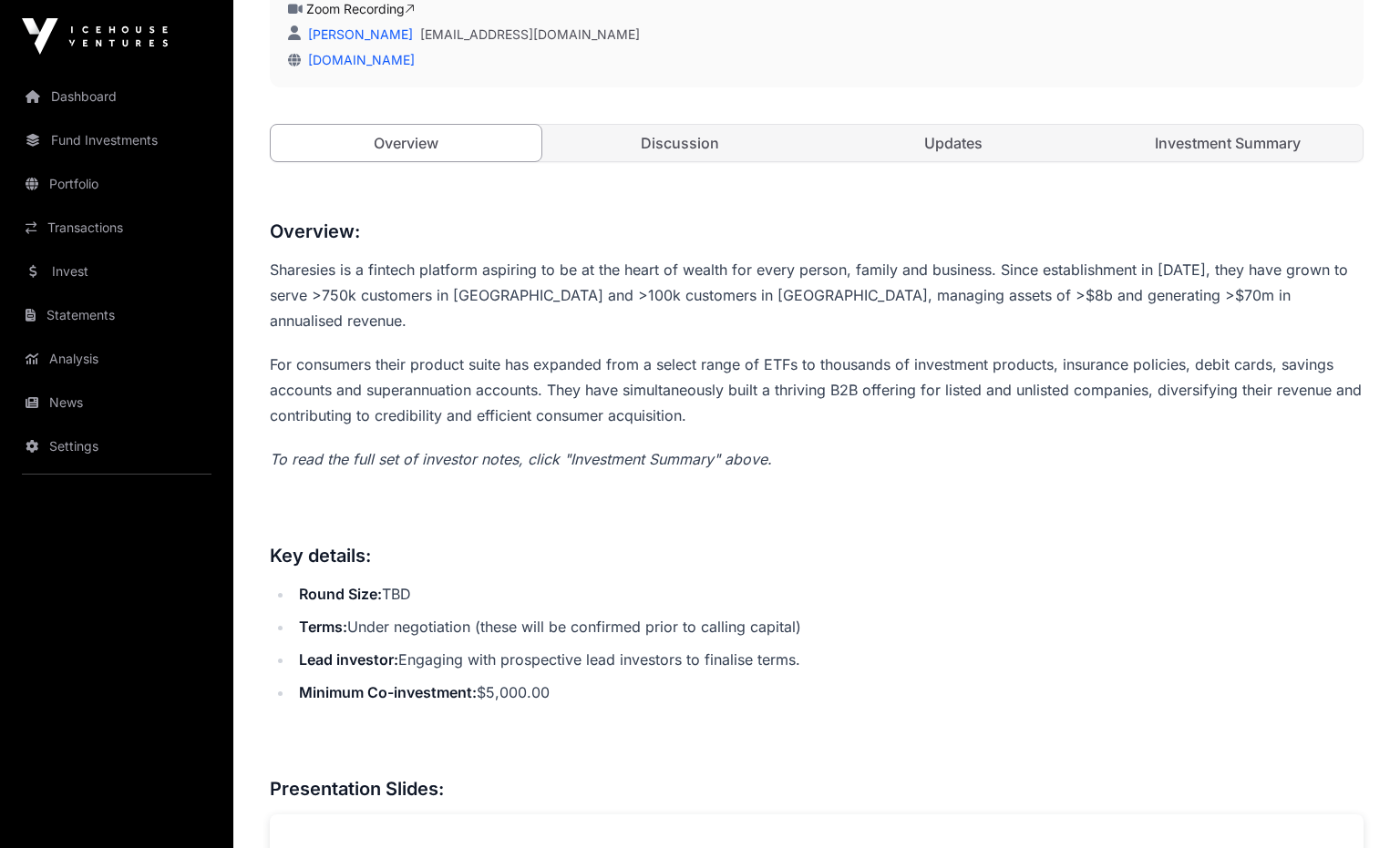
scroll to position [626, 0]
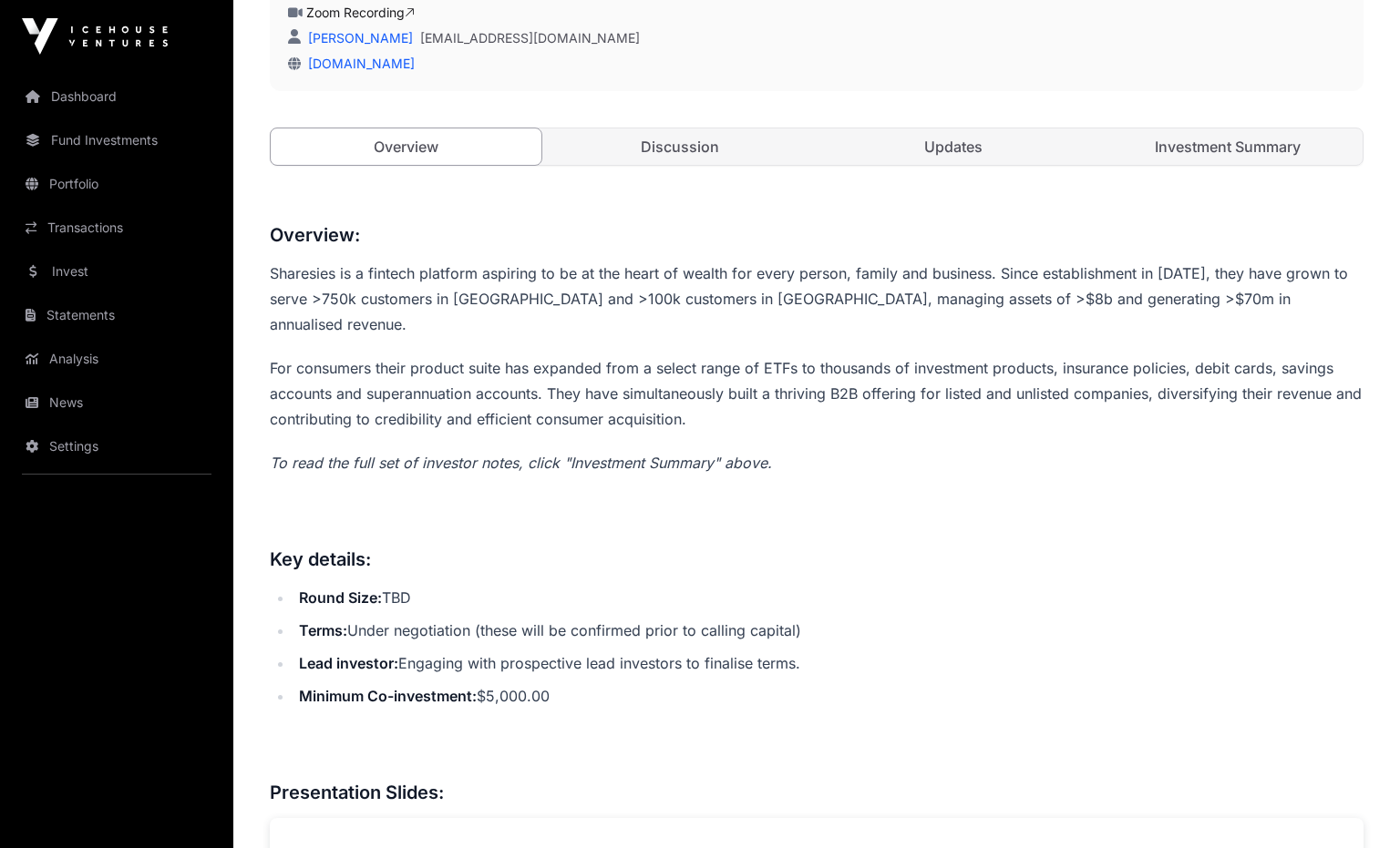
click at [927, 162] on link "Updates" at bounding box center [954, 147] width 271 height 37
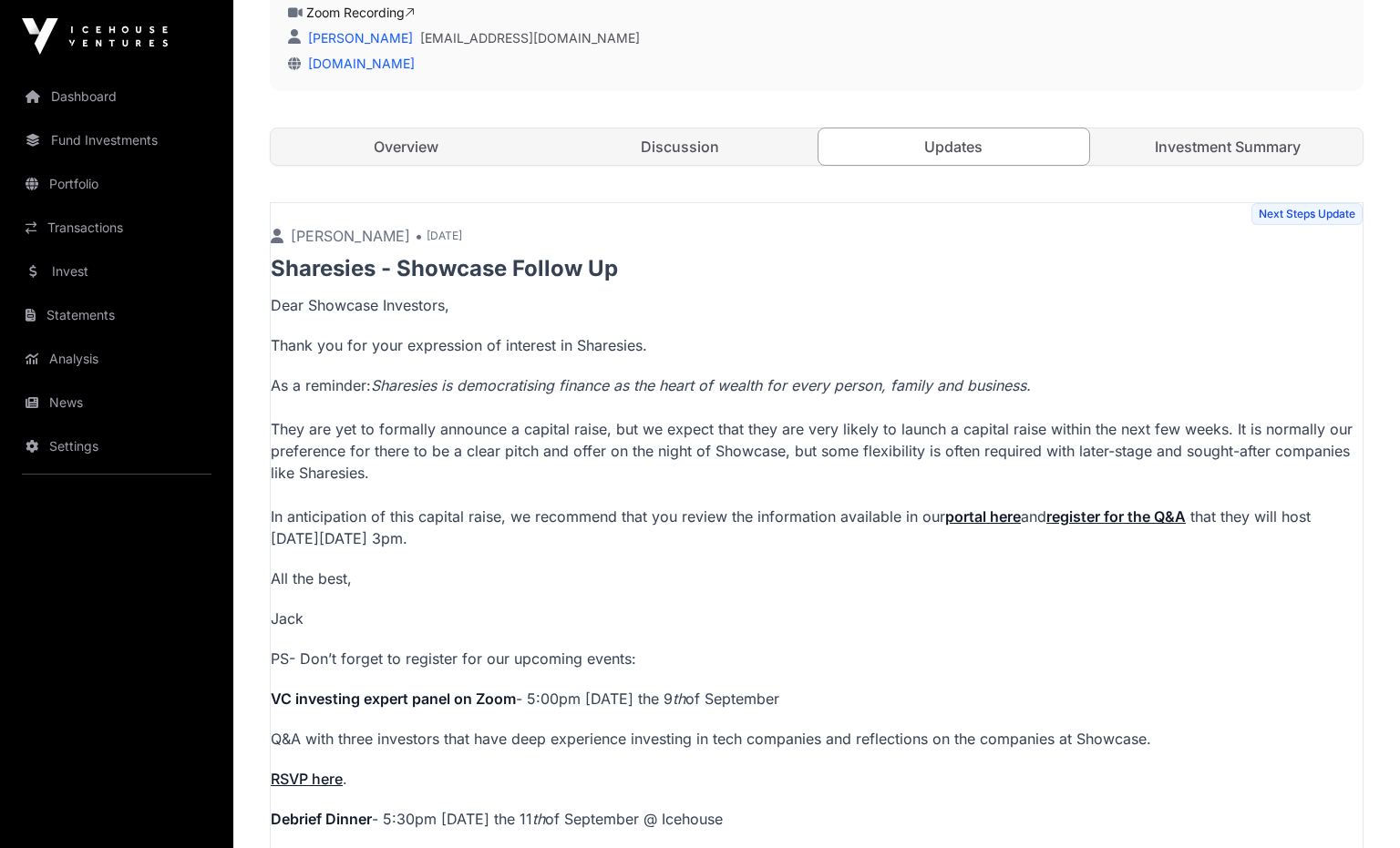
click at [729, 141] on link "Discussion" at bounding box center [681, 147] width 271 height 37
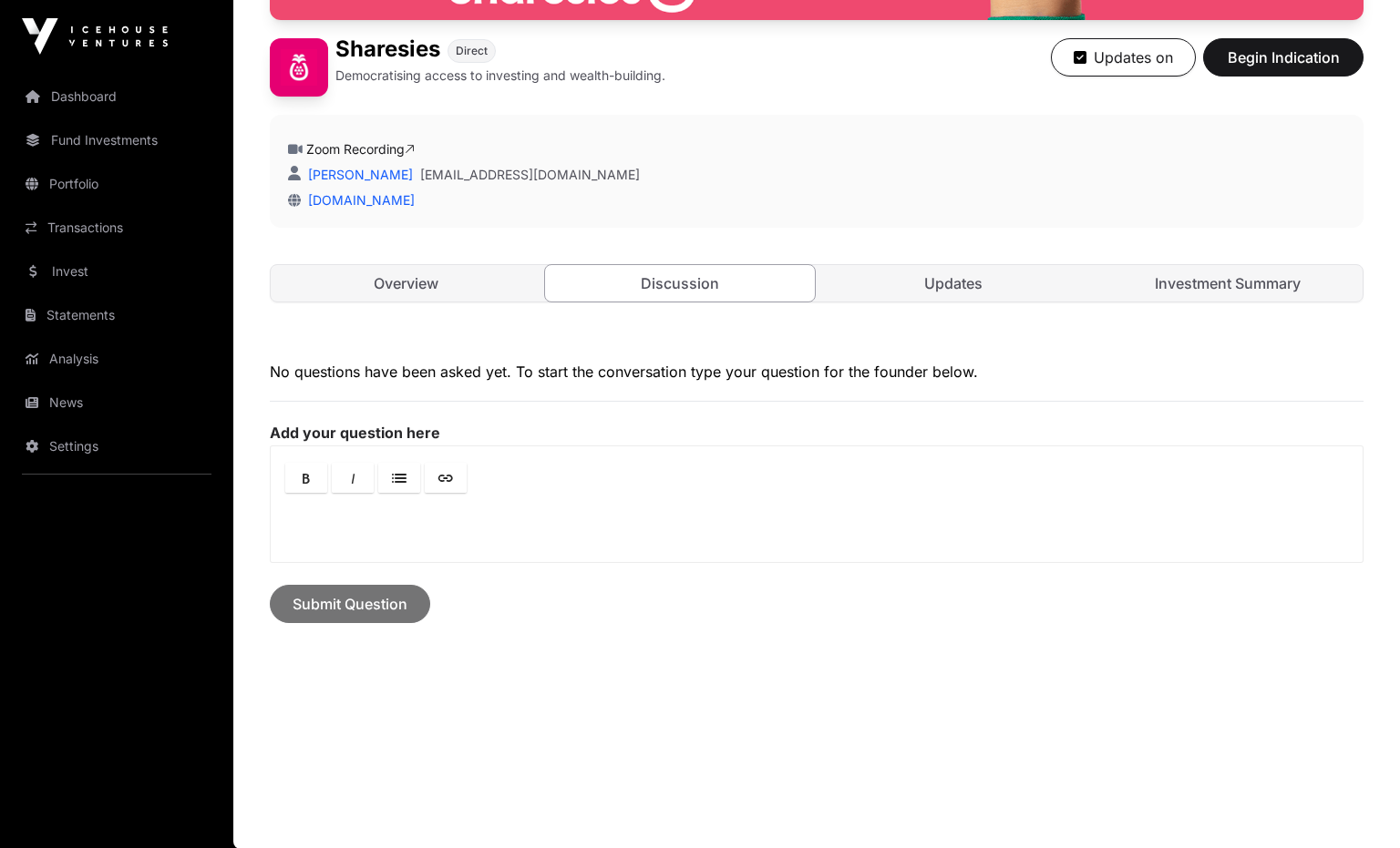
click at [1226, 241] on div "Open Sharesies Direct Democratising access to investing and wealth-building. Up…" at bounding box center [816, 5] width 1093 height 668
click at [1240, 277] on link "Investment Summary" at bounding box center [1228, 284] width 271 height 37
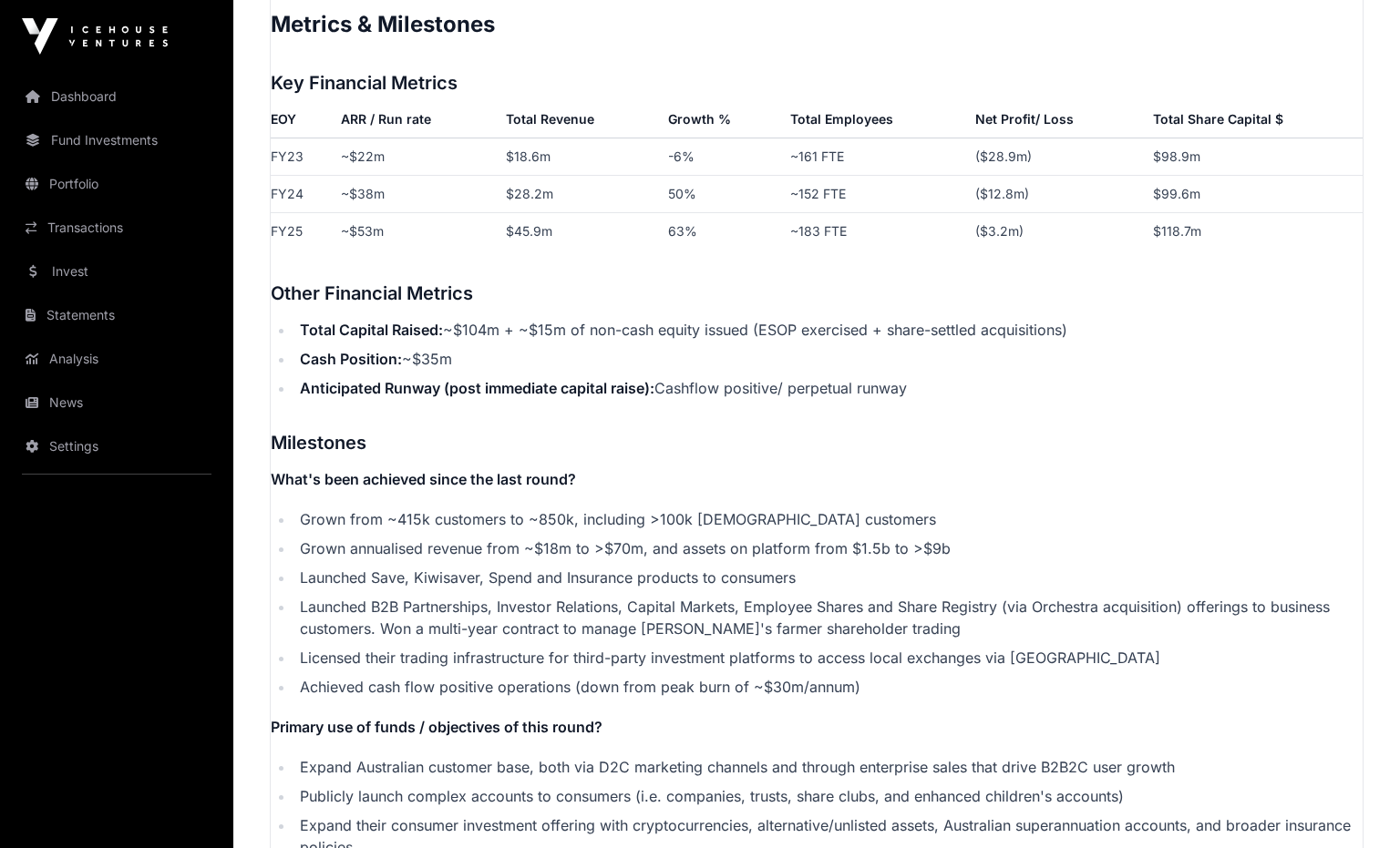
scroll to position [3255, 0]
